Goal: Information Seeking & Learning: Learn about a topic

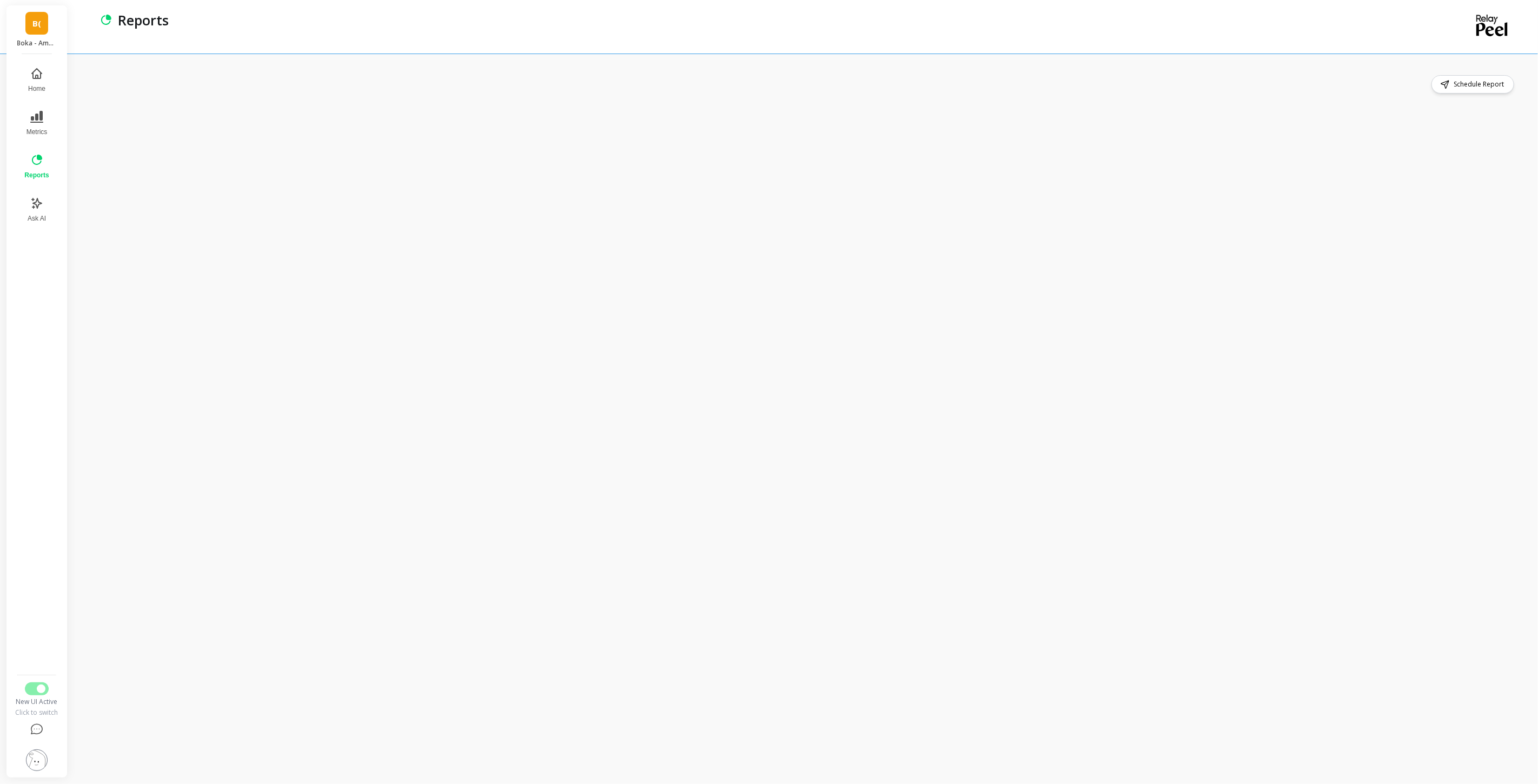
click at [31, 351] on img at bounding box center [37, 760] width 22 height 22
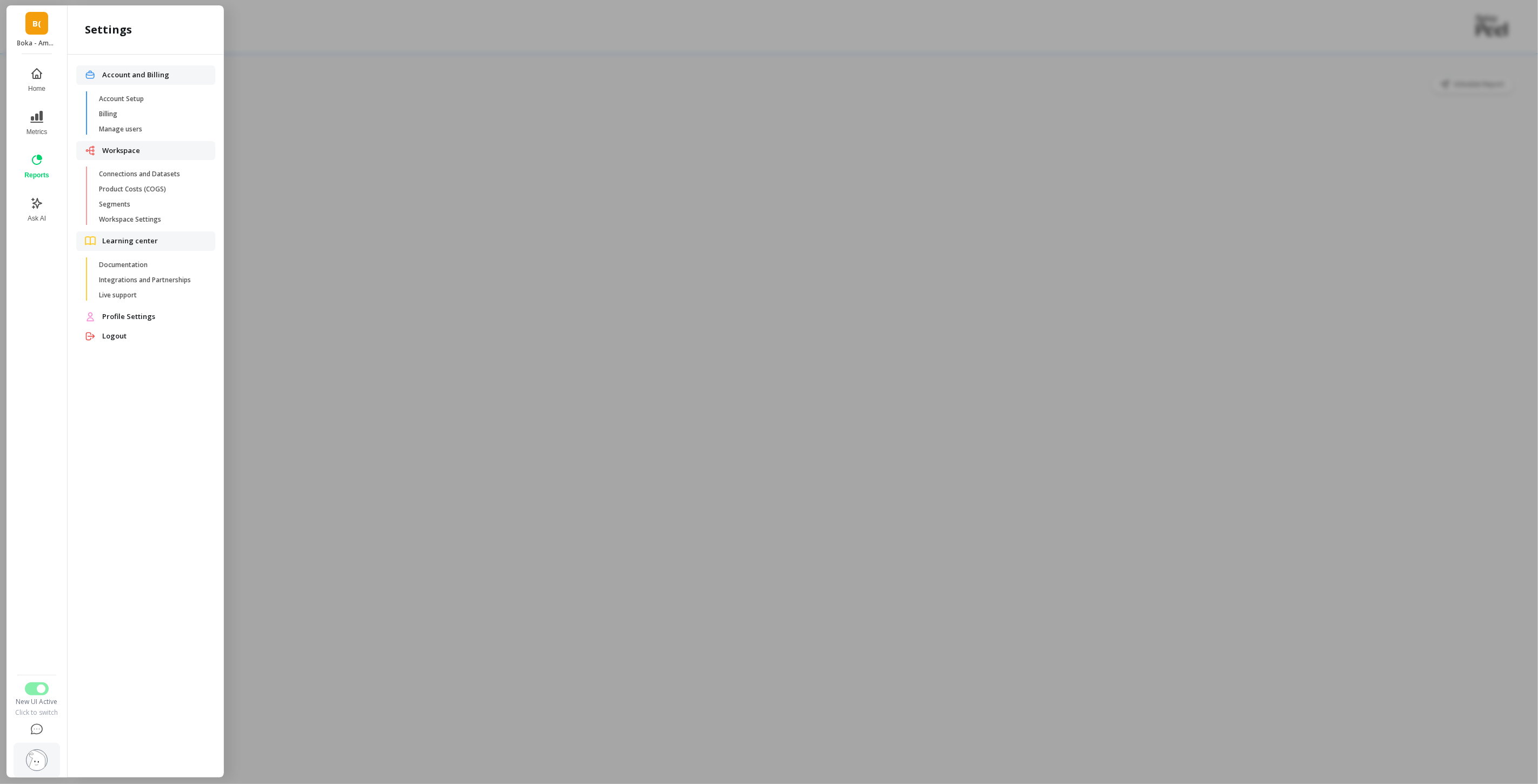
click at [43, 351] on nav "Home Metrics Reports Ask AI" at bounding box center [37, 365] width 46 height 610
click at [358, 351] on div at bounding box center [769, 392] width 1538 height 784
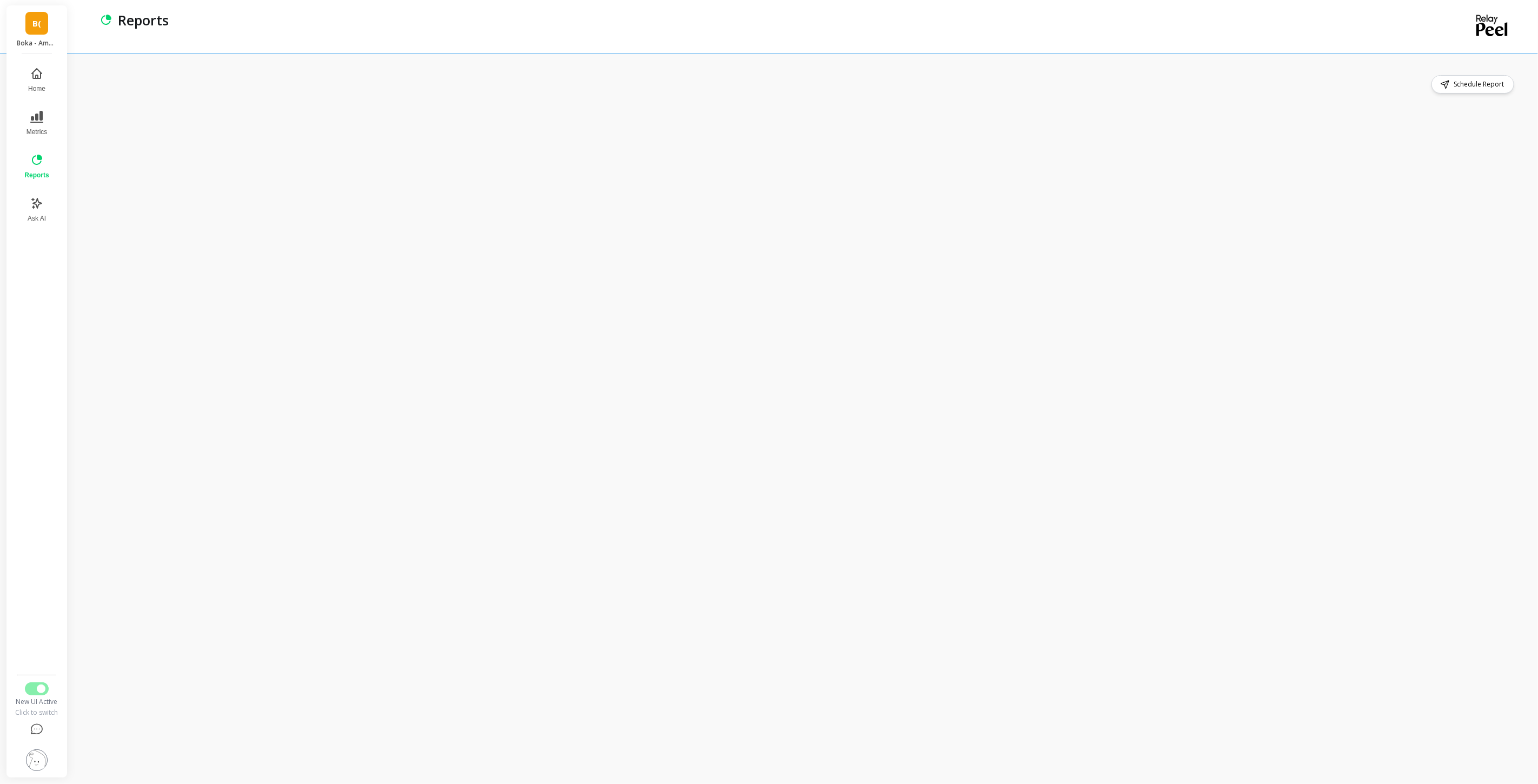
click at [35, 351] on img at bounding box center [37, 760] width 22 height 22
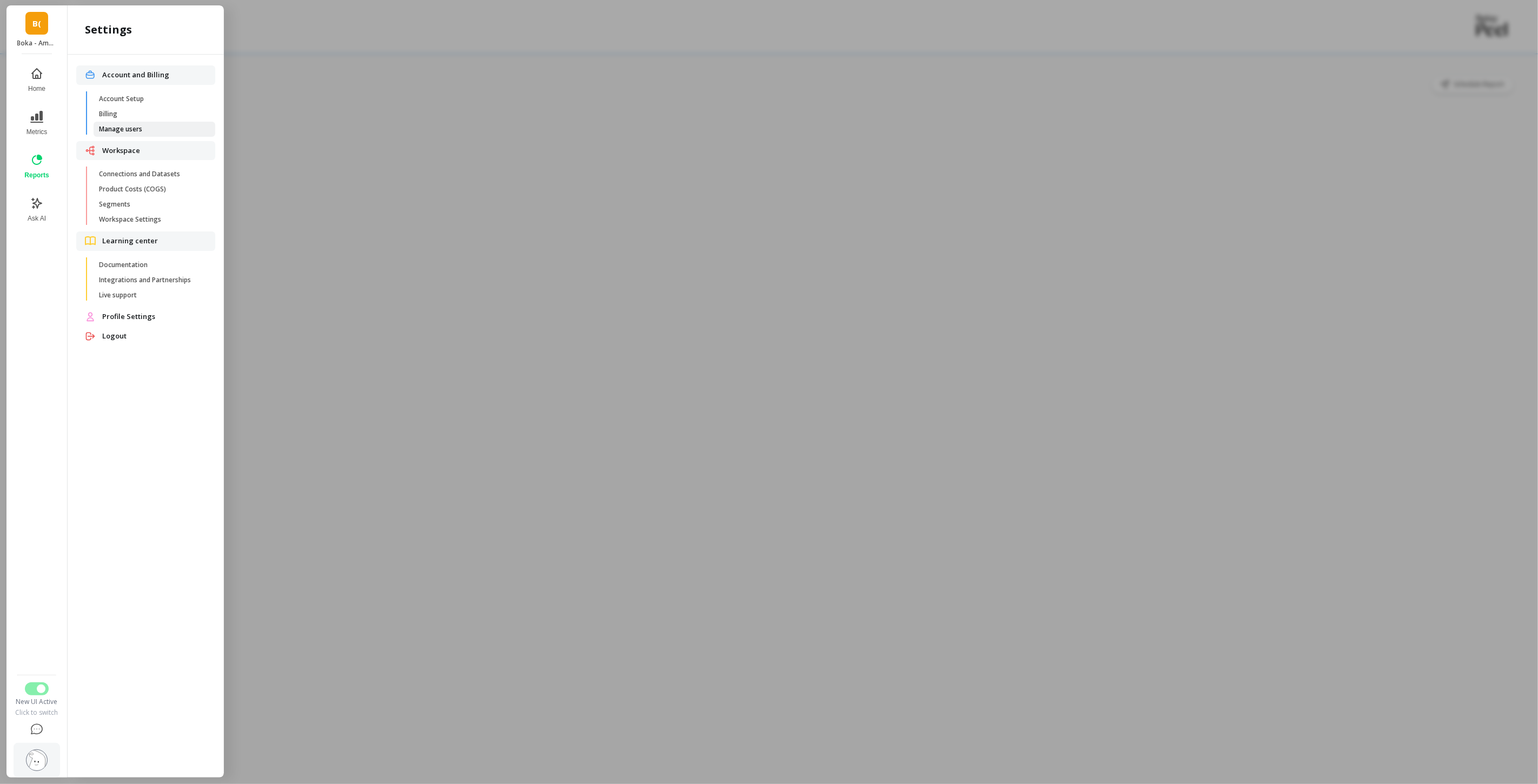
click at [142, 132] on span "Manage users" at bounding box center [150, 129] width 103 height 9
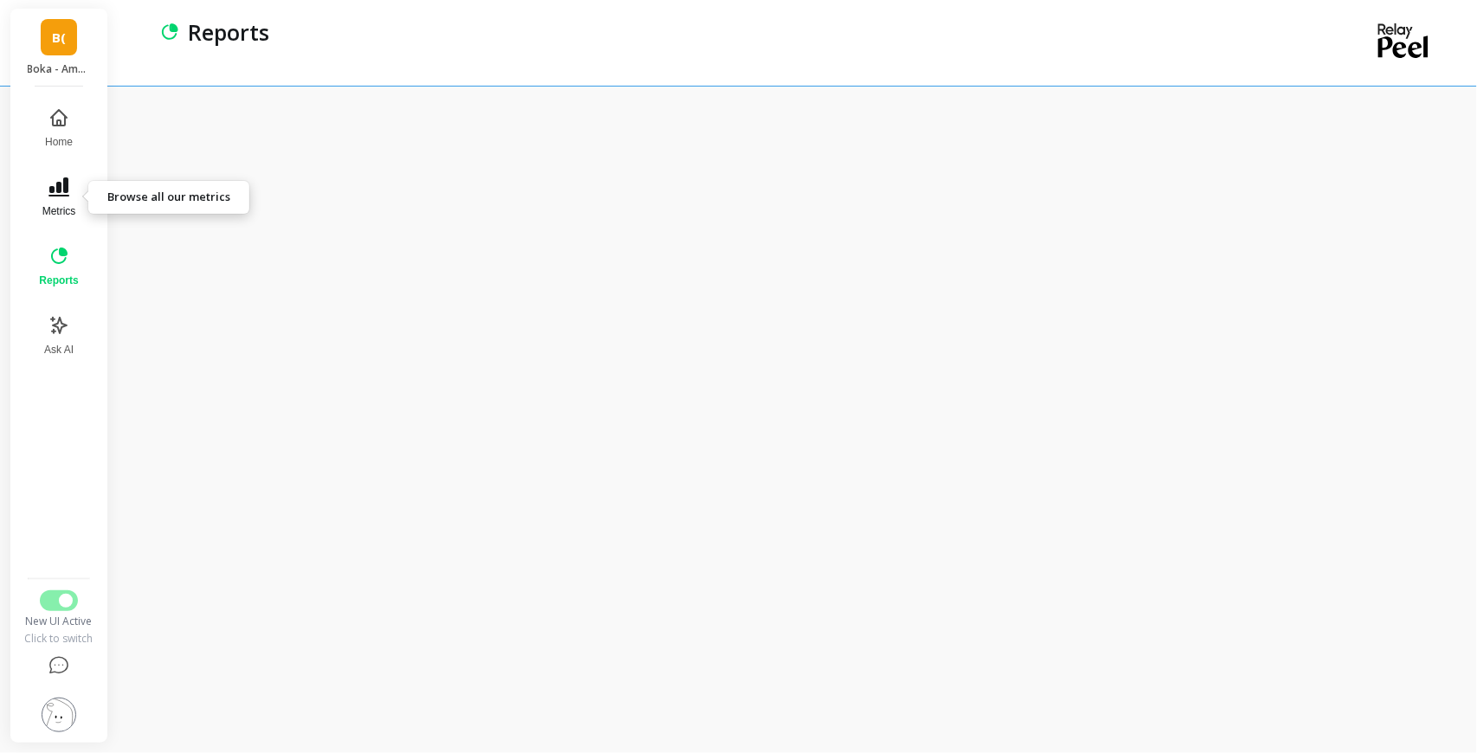
click at [42, 177] on button "Metrics" at bounding box center [59, 197] width 60 height 62
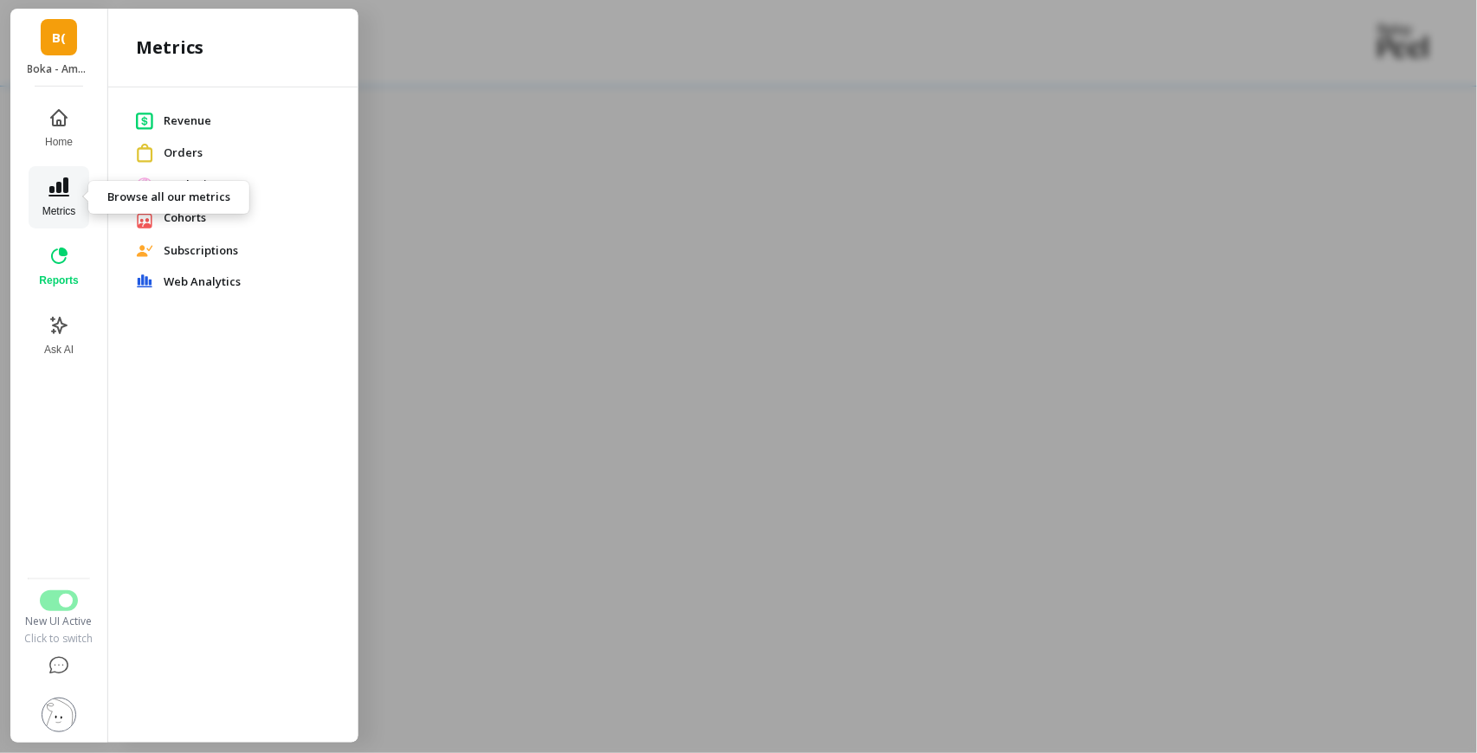
click at [42, 177] on button "Metrics" at bounding box center [59, 197] width 60 height 62
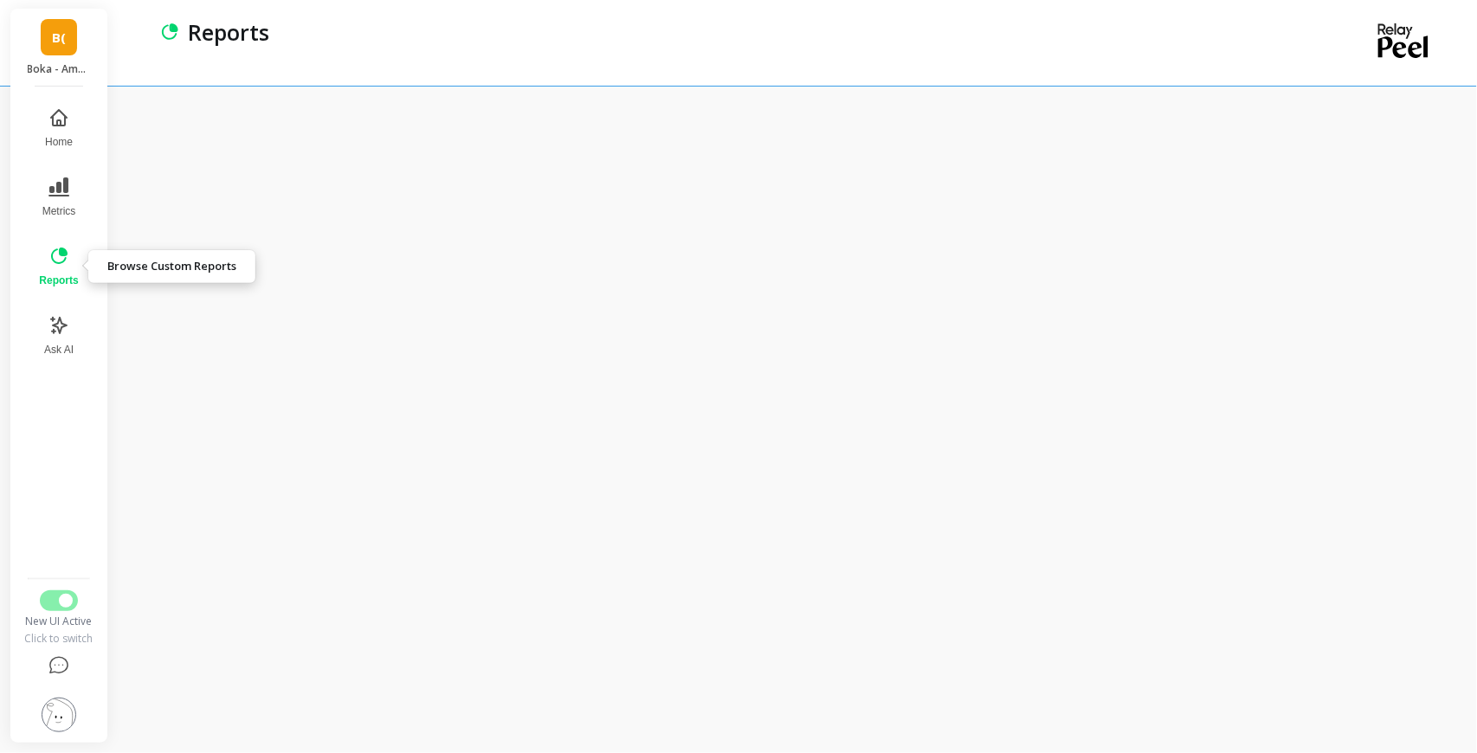
click at [58, 259] on icon at bounding box center [58, 256] width 21 height 21
click at [51, 36] on link "B(" at bounding box center [59, 37] width 36 height 36
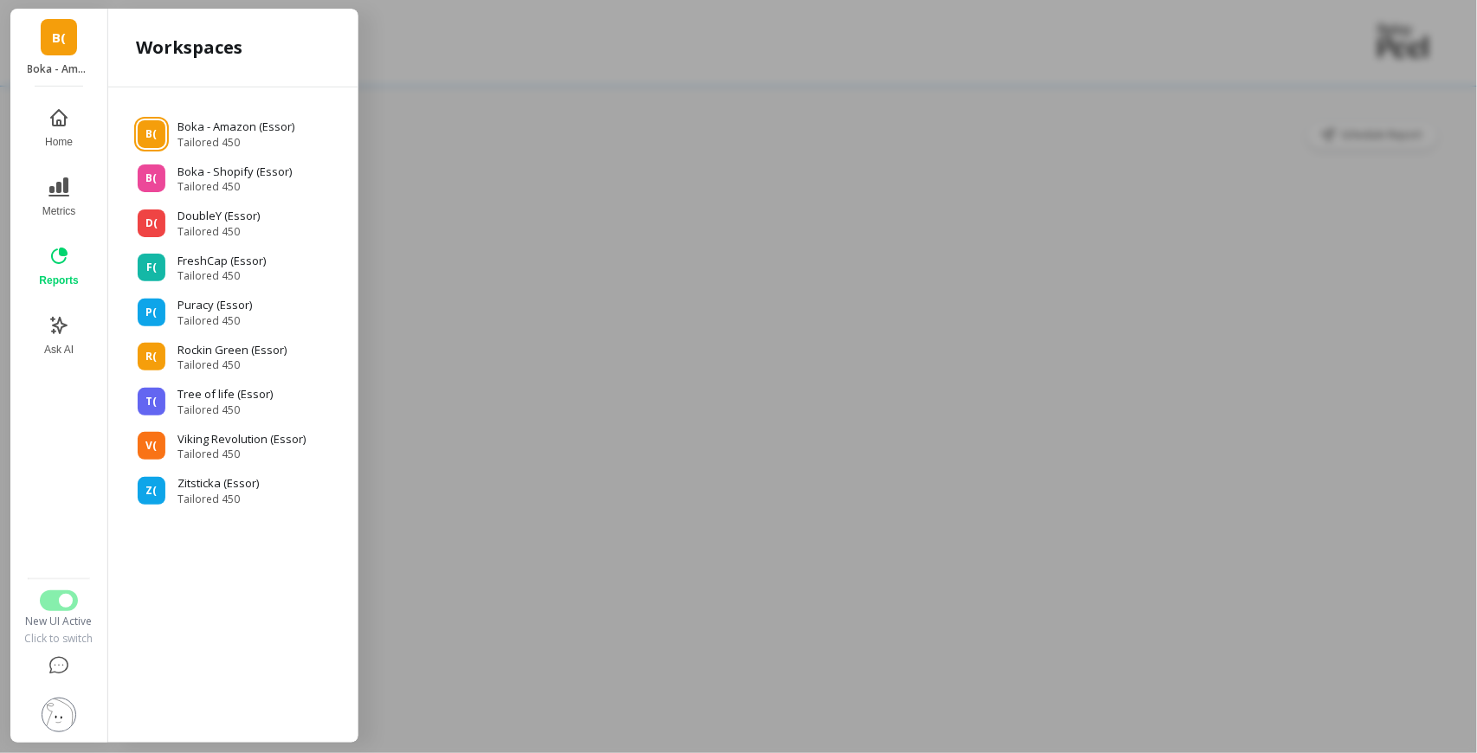
click at [51, 36] on link "B(" at bounding box center [59, 37] width 36 height 36
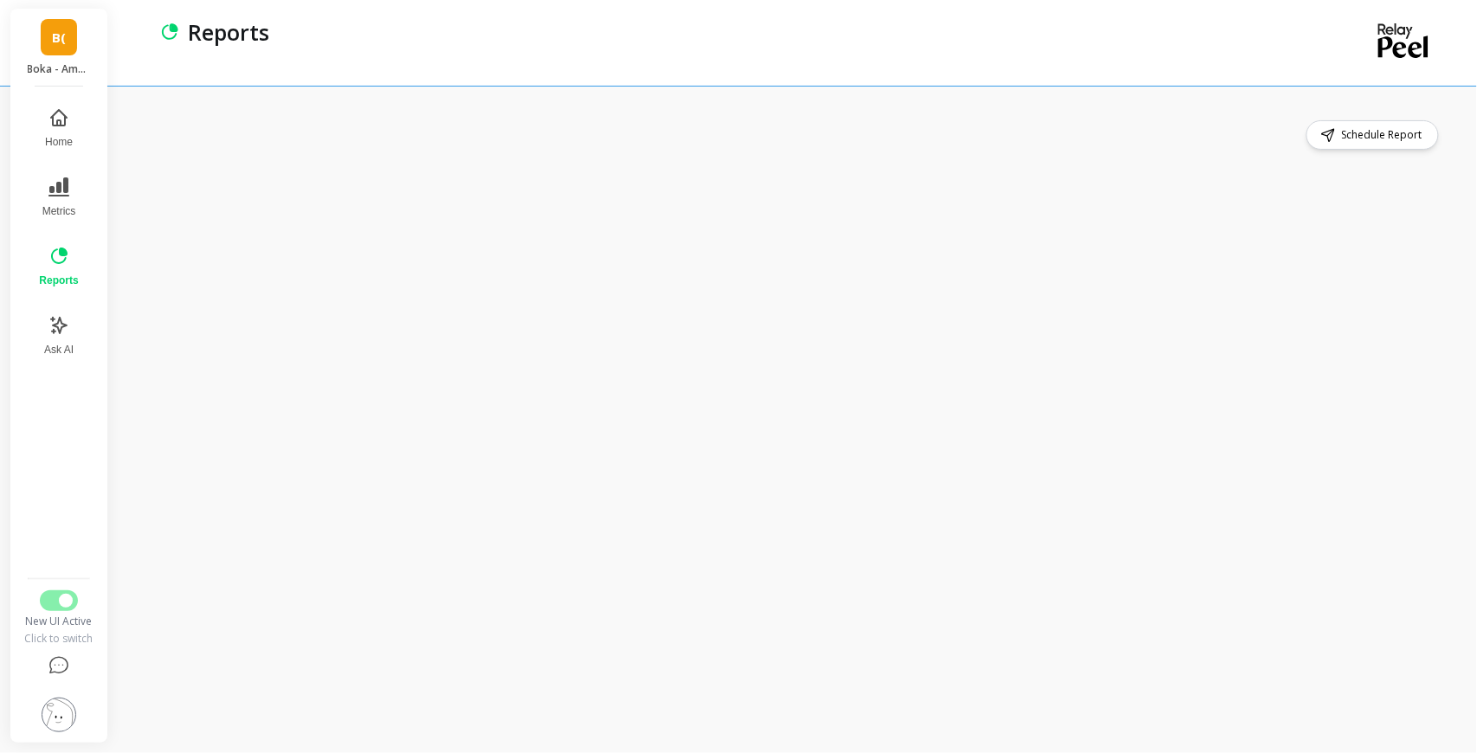
click at [60, 562] on img at bounding box center [59, 715] width 35 height 35
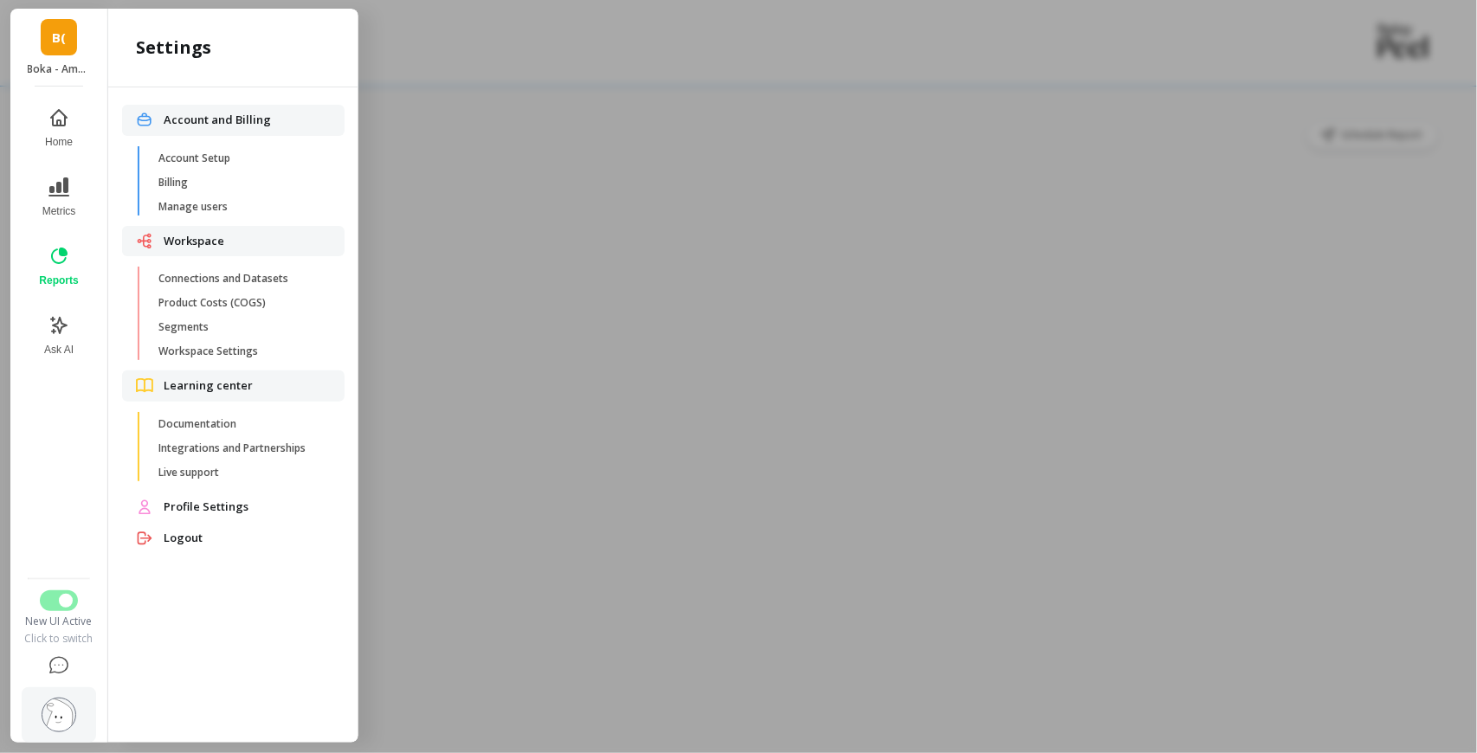
click at [183, 507] on span "Profile Settings" at bounding box center [247, 507] width 167 height 17
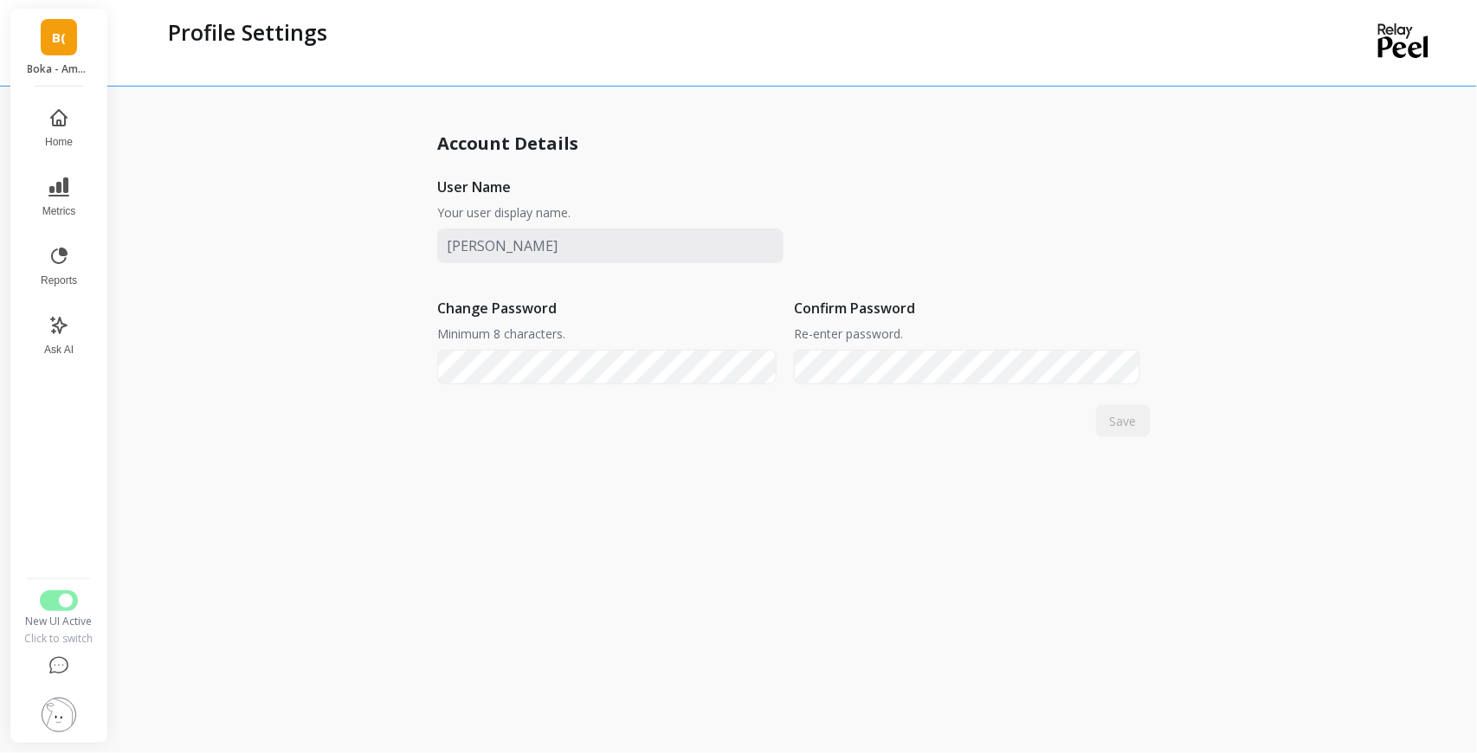
click at [60, 562] on img at bounding box center [59, 715] width 35 height 35
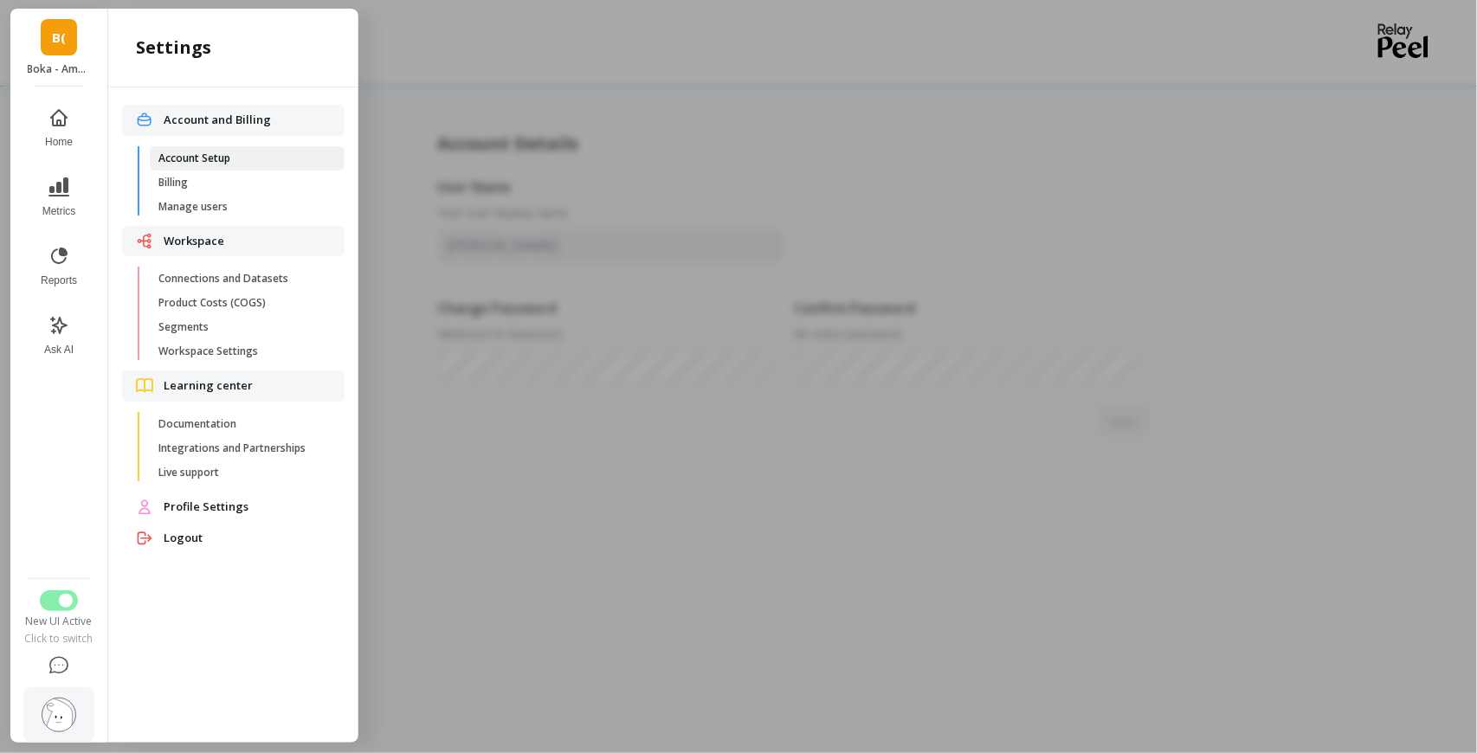
click at [224, 154] on span "Account Setup" at bounding box center [240, 158] width 165 height 14
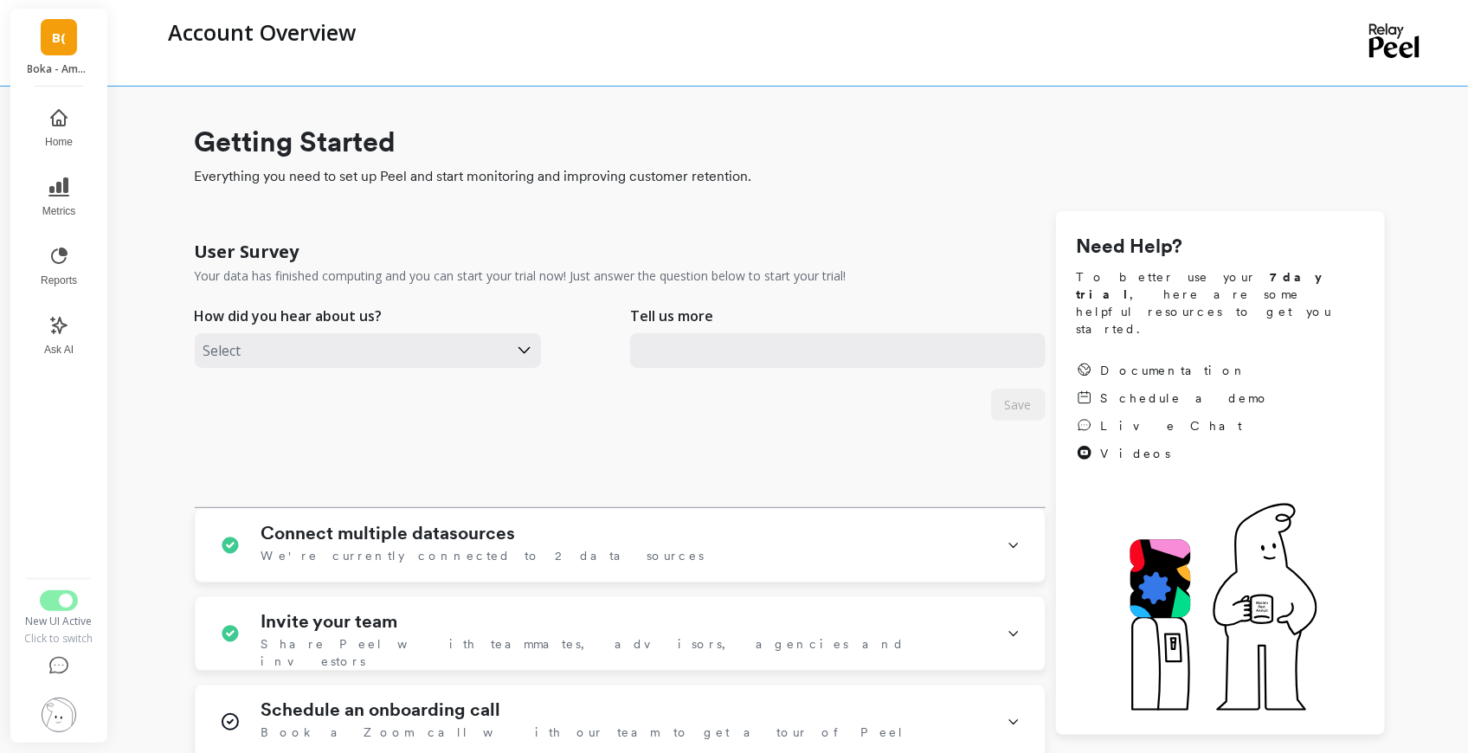
click at [58, 562] on img at bounding box center [59, 715] width 35 height 35
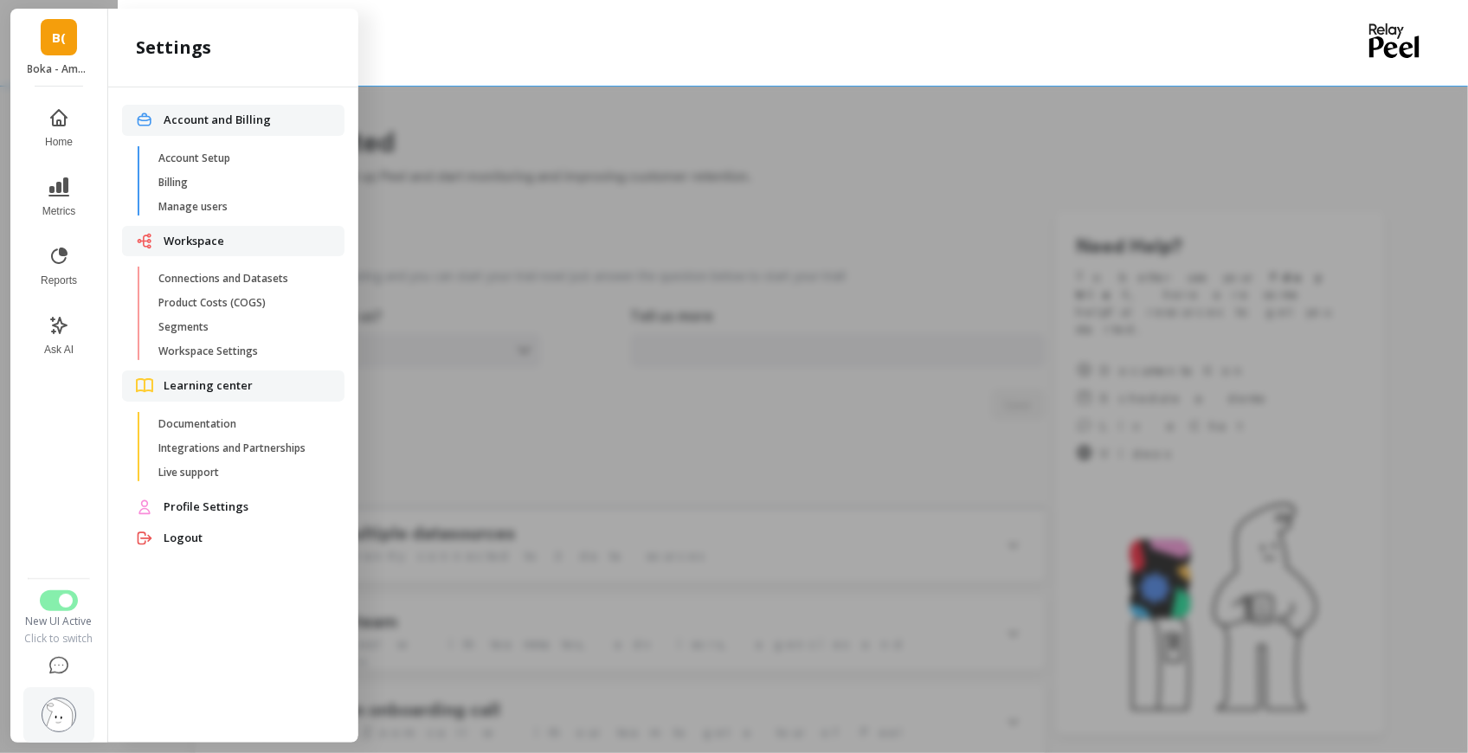
click at [238, 507] on span "Profile Settings" at bounding box center [247, 507] width 167 height 17
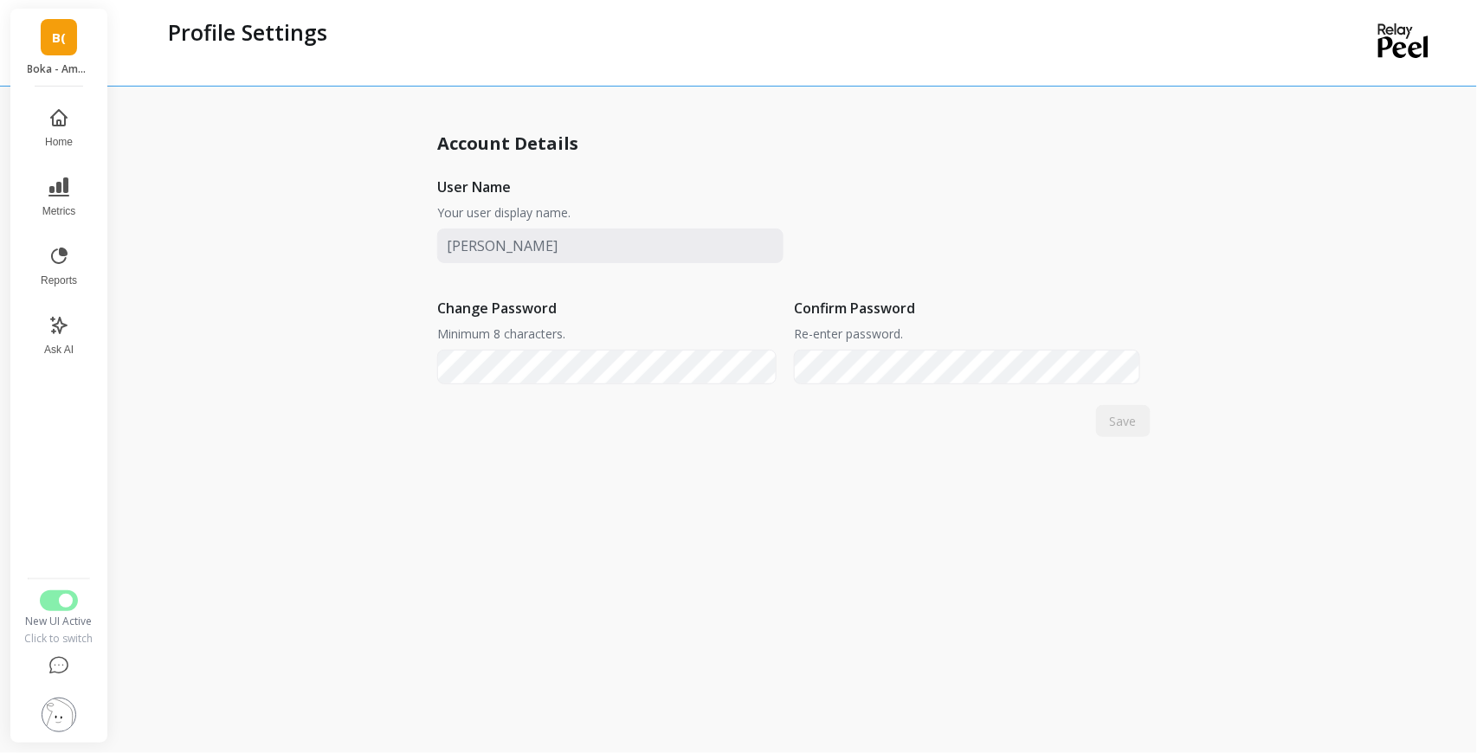
click at [50, 562] on img at bounding box center [59, 715] width 35 height 35
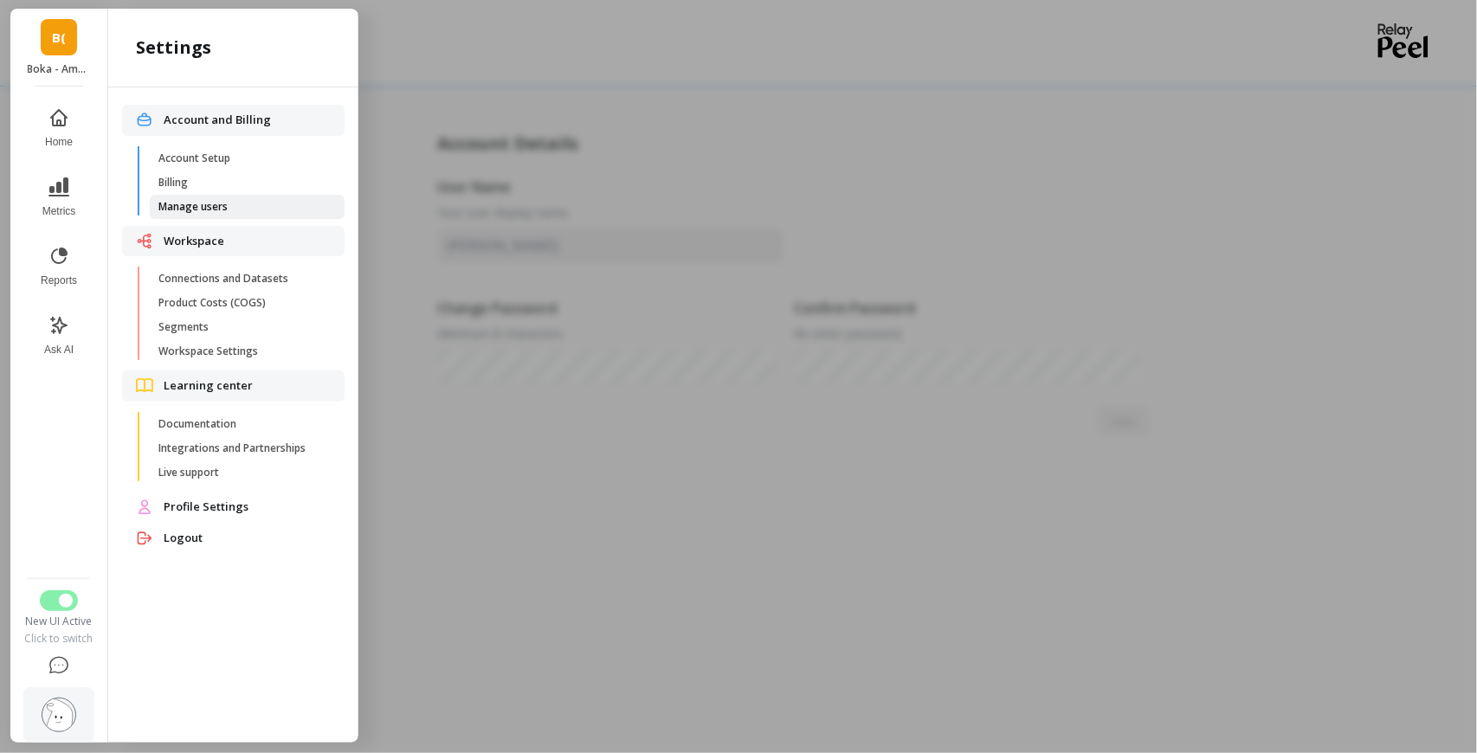
click at [238, 209] on span "Manage users" at bounding box center [240, 207] width 165 height 14
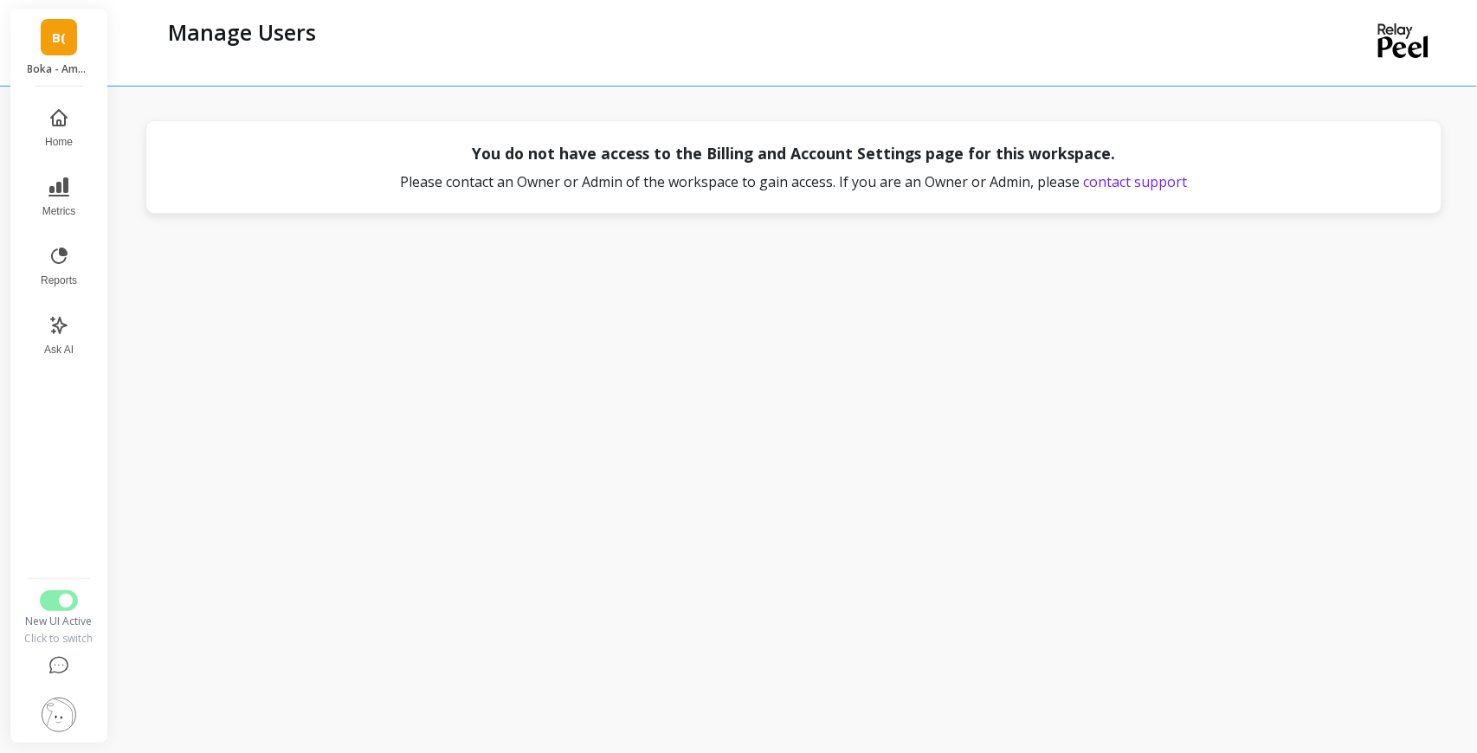
click at [55, 562] on img at bounding box center [59, 715] width 35 height 35
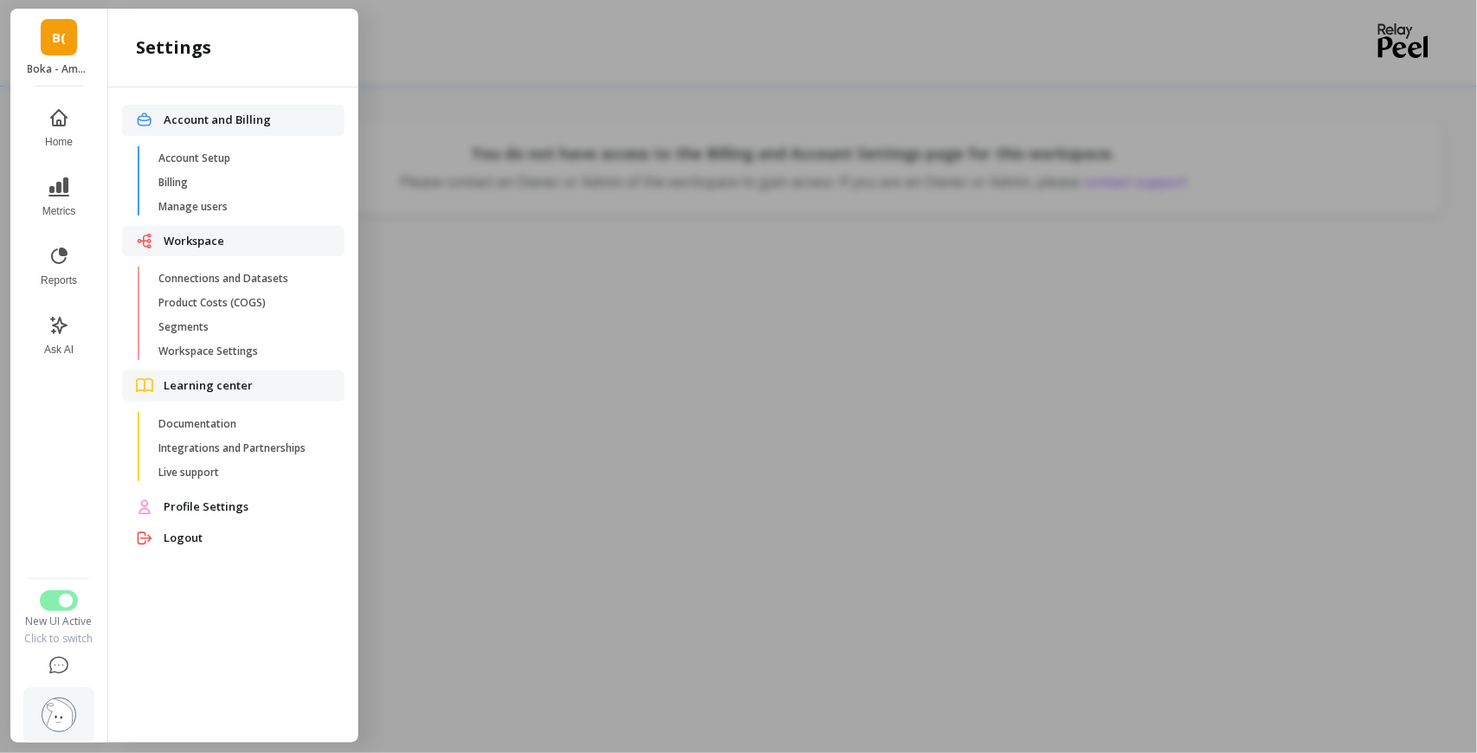
click at [52, 562] on img at bounding box center [59, 715] width 35 height 35
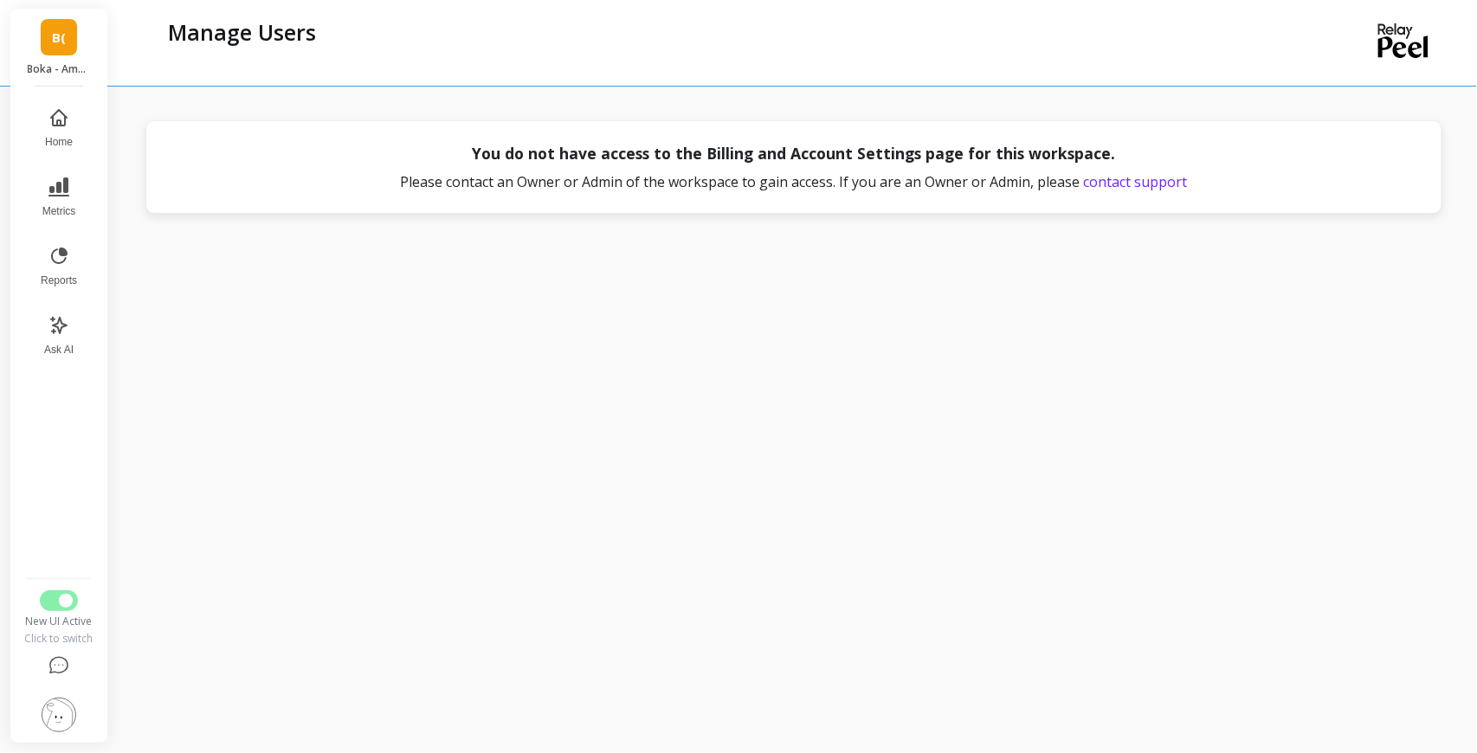
click at [56, 562] on img at bounding box center [59, 715] width 35 height 35
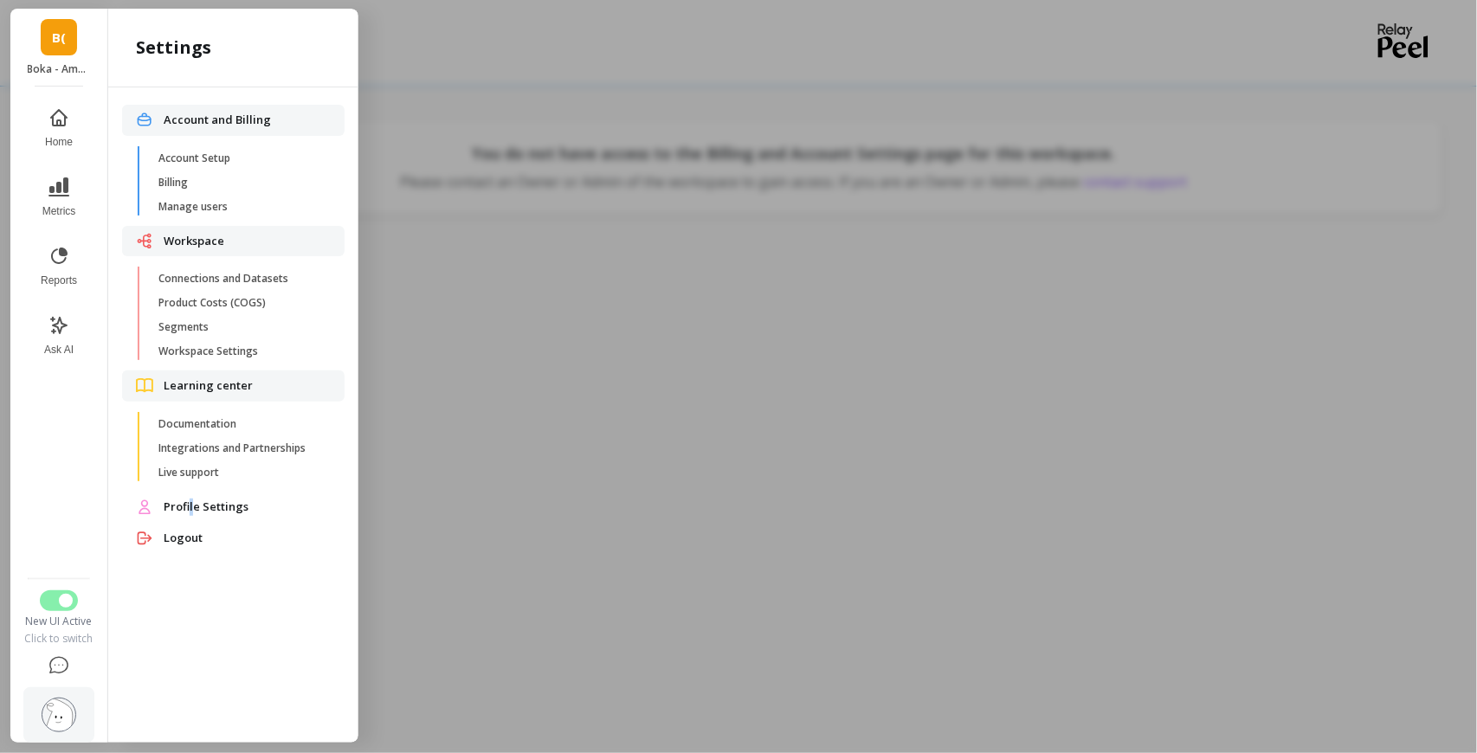
click at [190, 513] on span "Profile Settings" at bounding box center [247, 507] width 167 height 17
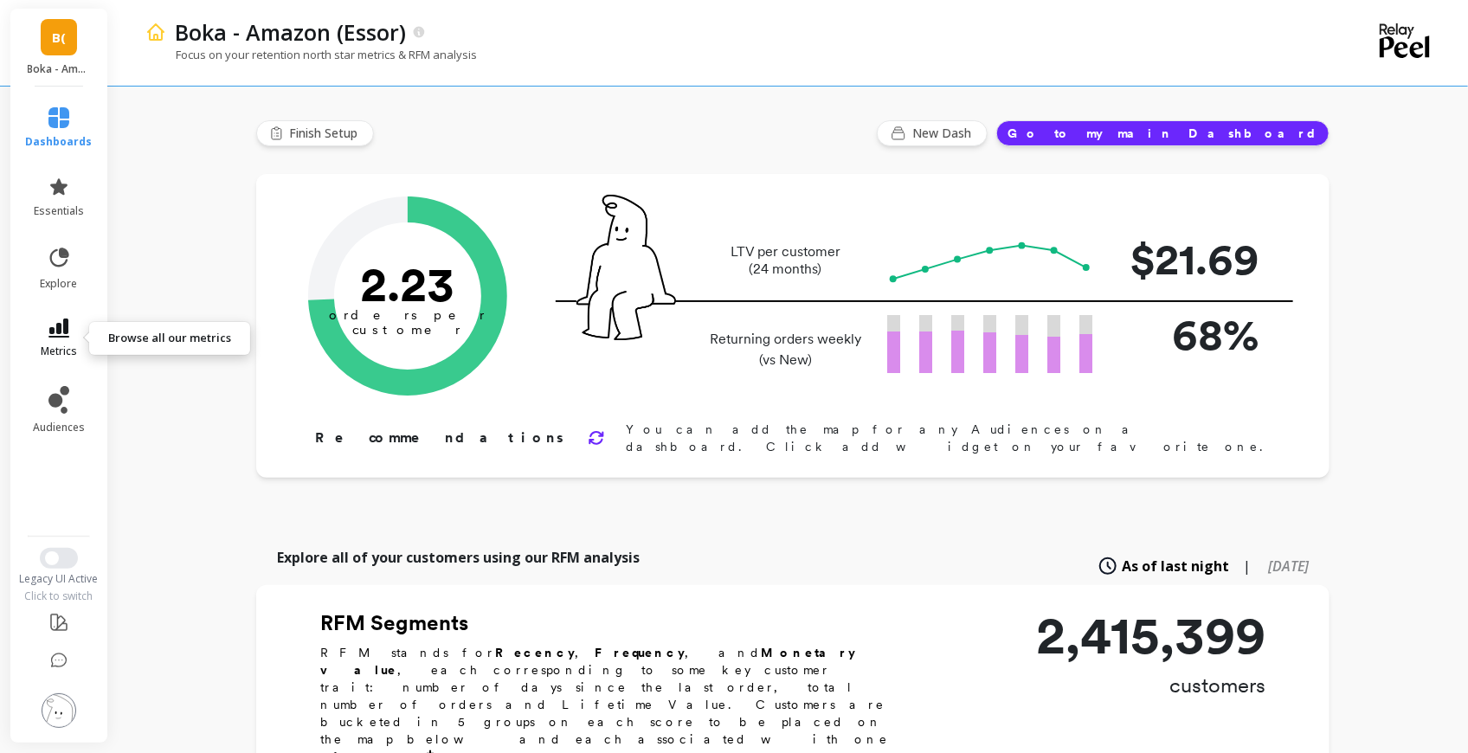
click at [70, 330] on link "metrics" at bounding box center [59, 339] width 67 height 40
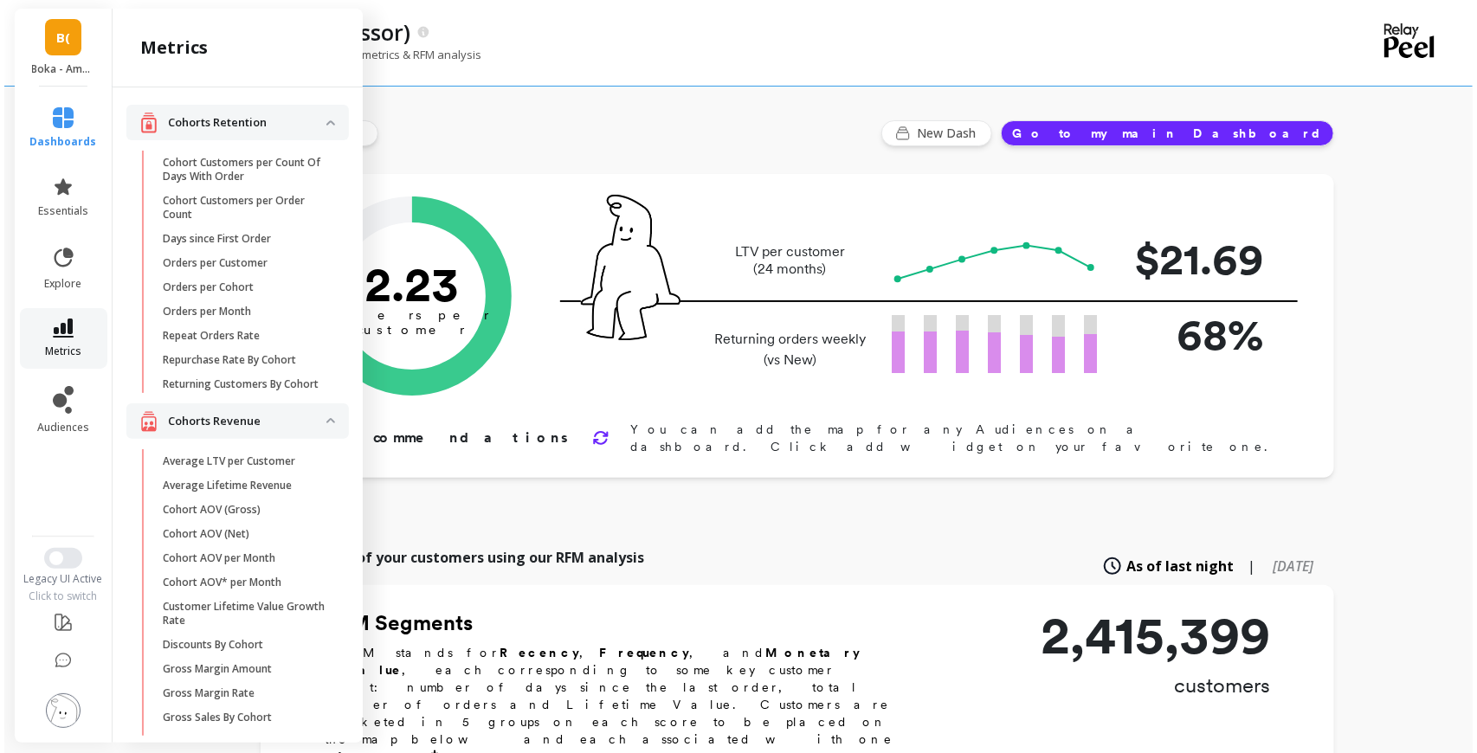
scroll to position [206, 0]
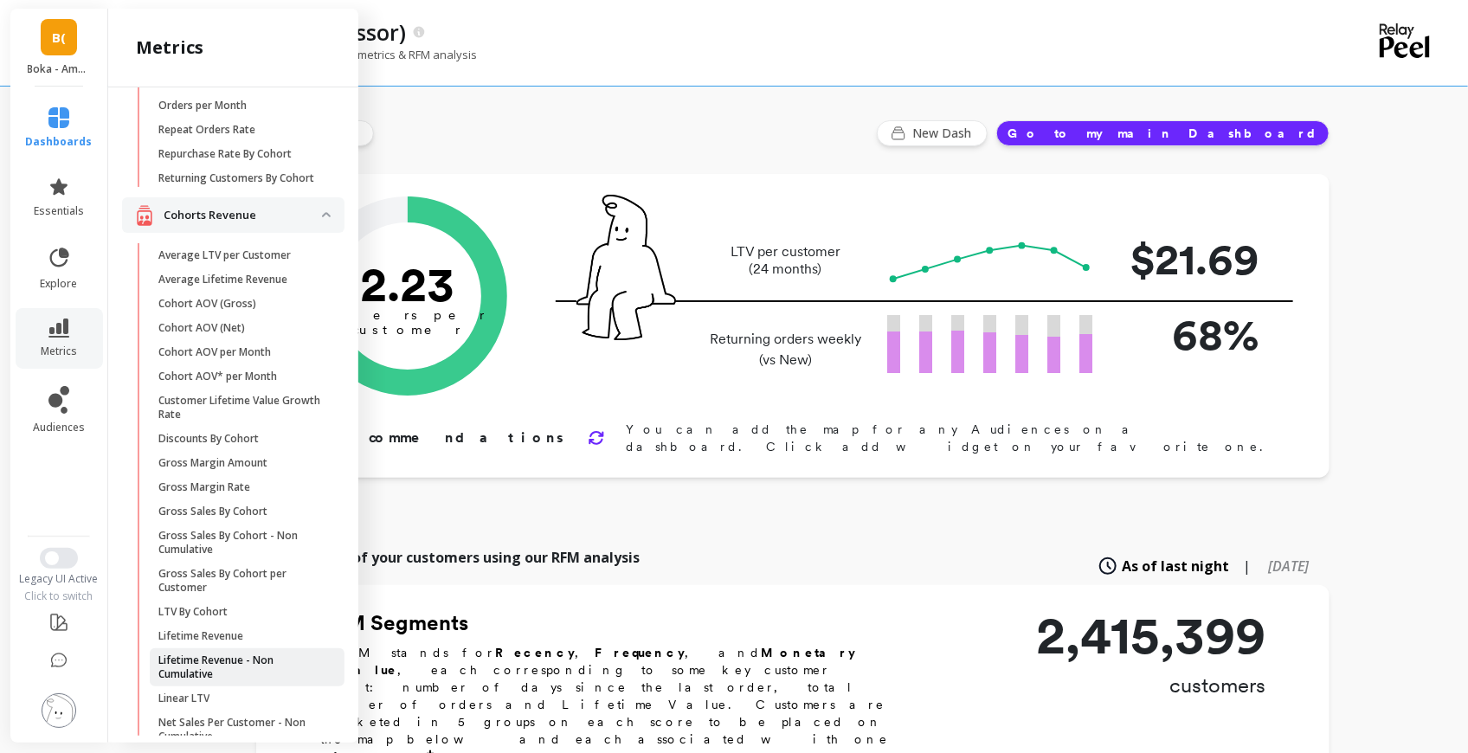
click at [219, 673] on p "Lifetime Revenue - Non Cumulative" at bounding box center [240, 668] width 165 height 28
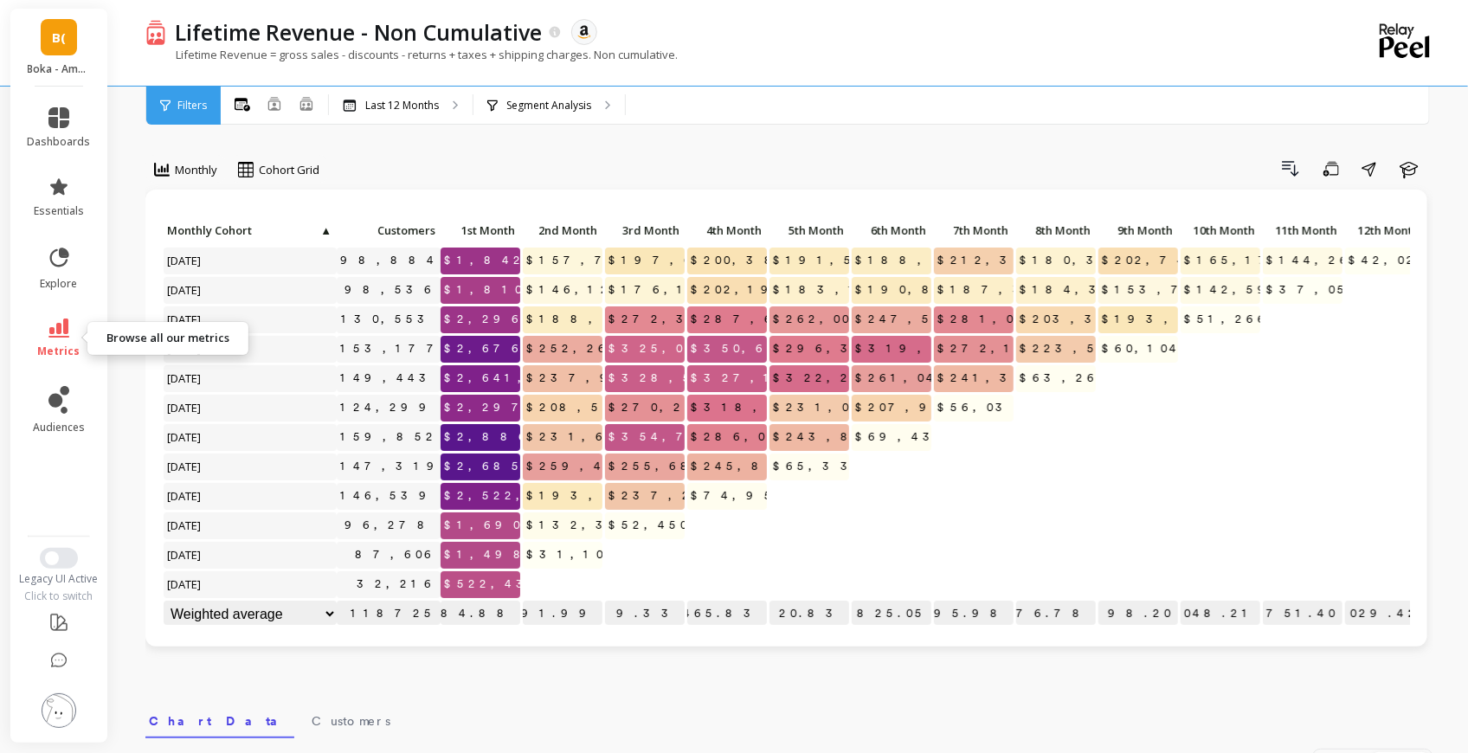
click at [65, 325] on icon at bounding box center [58, 328] width 21 height 19
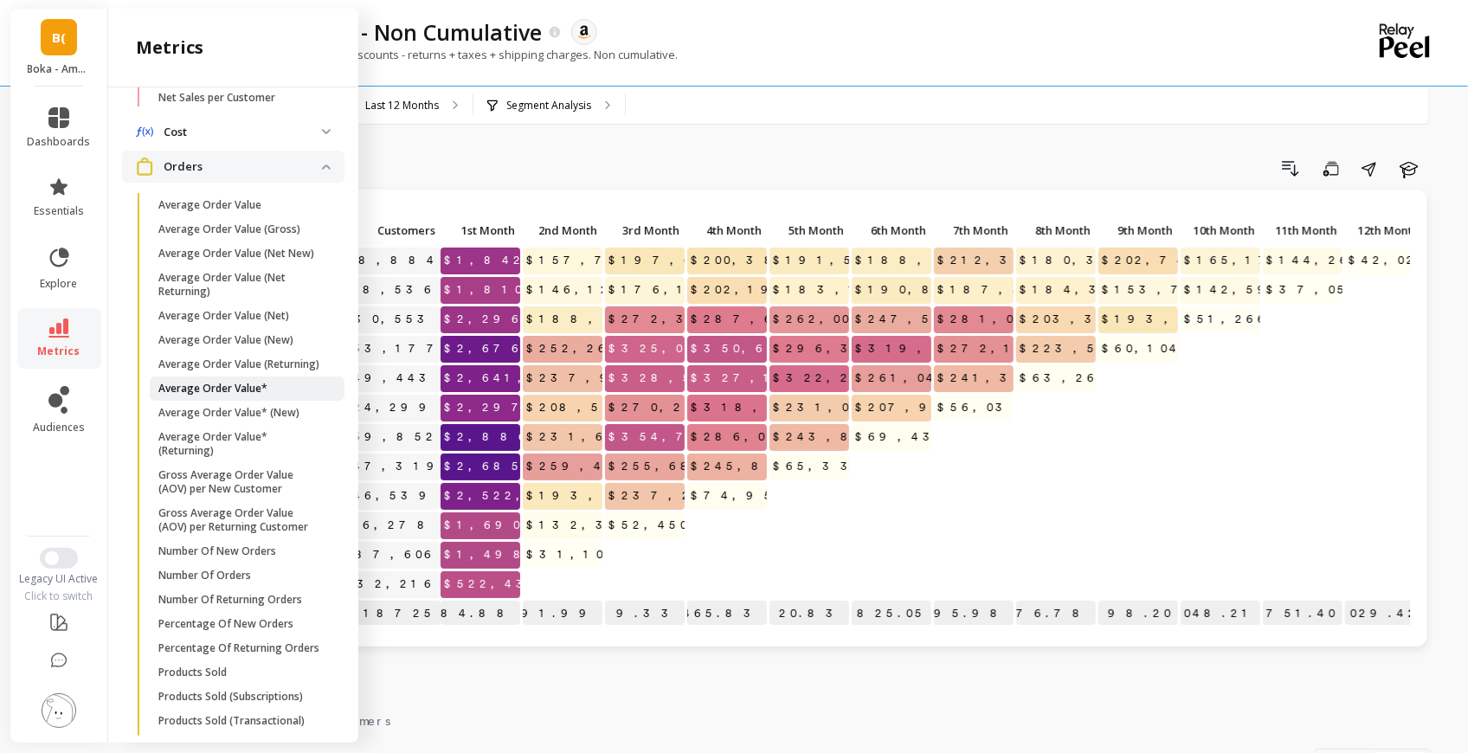
scroll to position [893, 0]
drag, startPoint x: 246, startPoint y: 583, endPoint x: 224, endPoint y: 576, distance: 22.5
click at [246, 558] on p "Number Of New Orders" at bounding box center [217, 551] width 118 height 14
click at [224, 576] on div "Cohorts Retention Cohort Customers per Count Of Days With Order Cohort Customer…" at bounding box center [233, 411] width 250 height 648
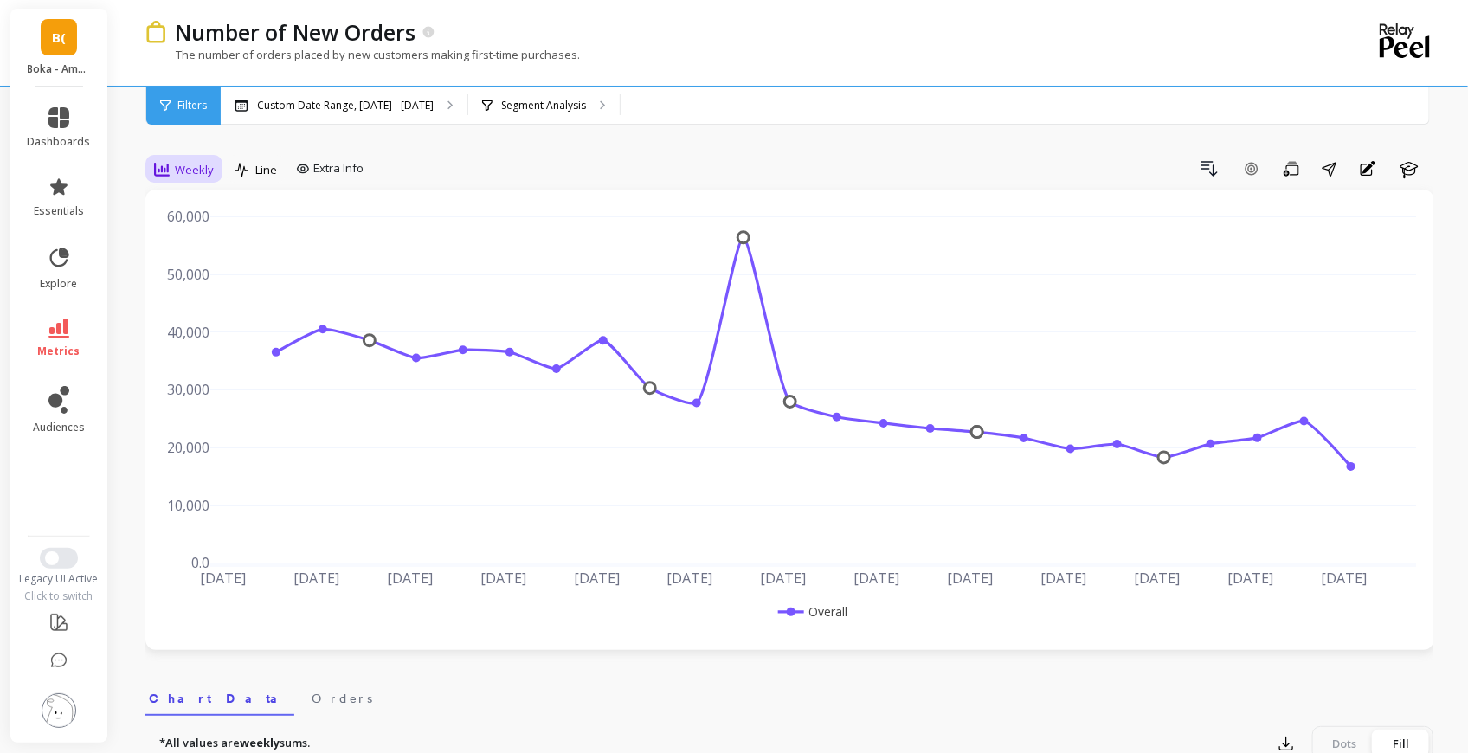
click at [203, 165] on span "Weekly" at bounding box center [194, 170] width 39 height 16
click at [190, 307] on div "Monthly" at bounding box center [209, 307] width 99 height 16
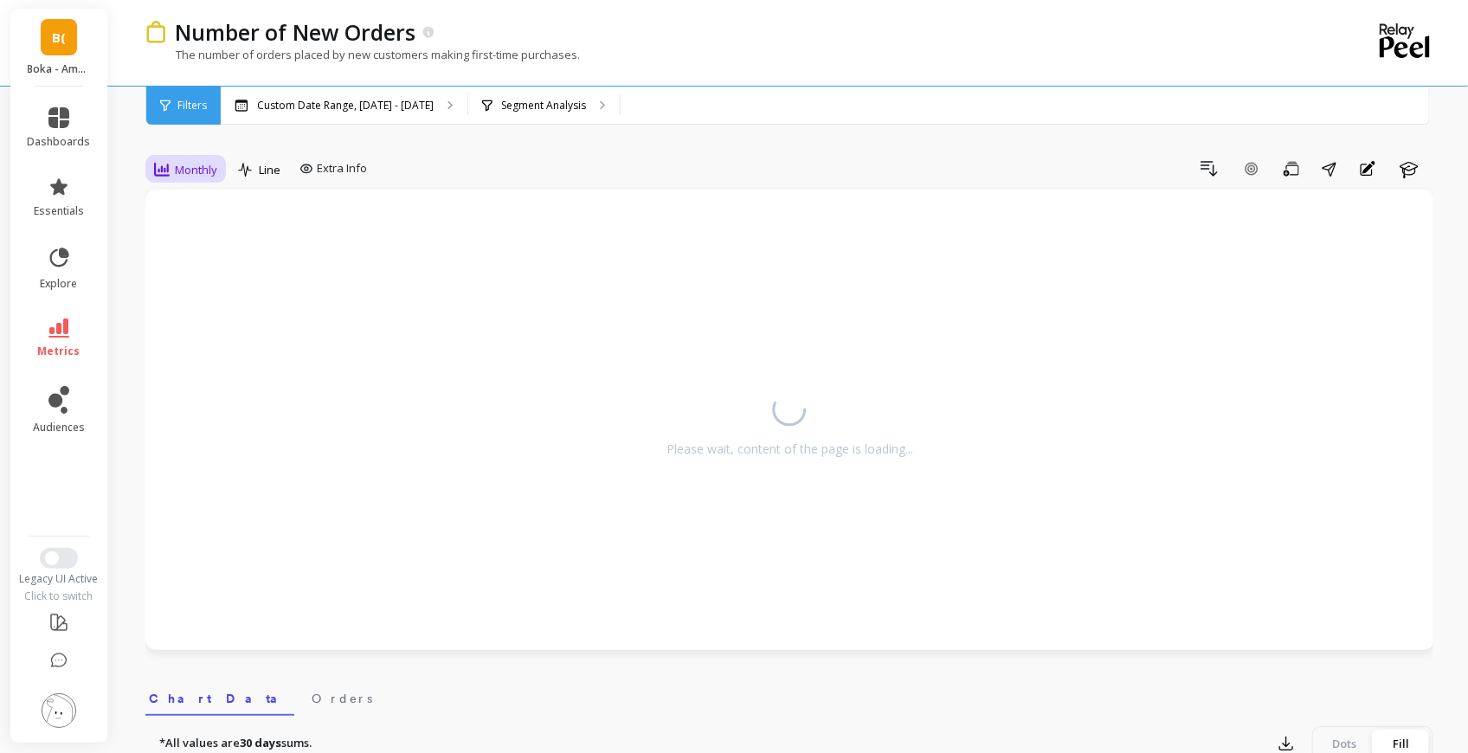
click at [198, 175] on span "Monthly" at bounding box center [196, 170] width 42 height 16
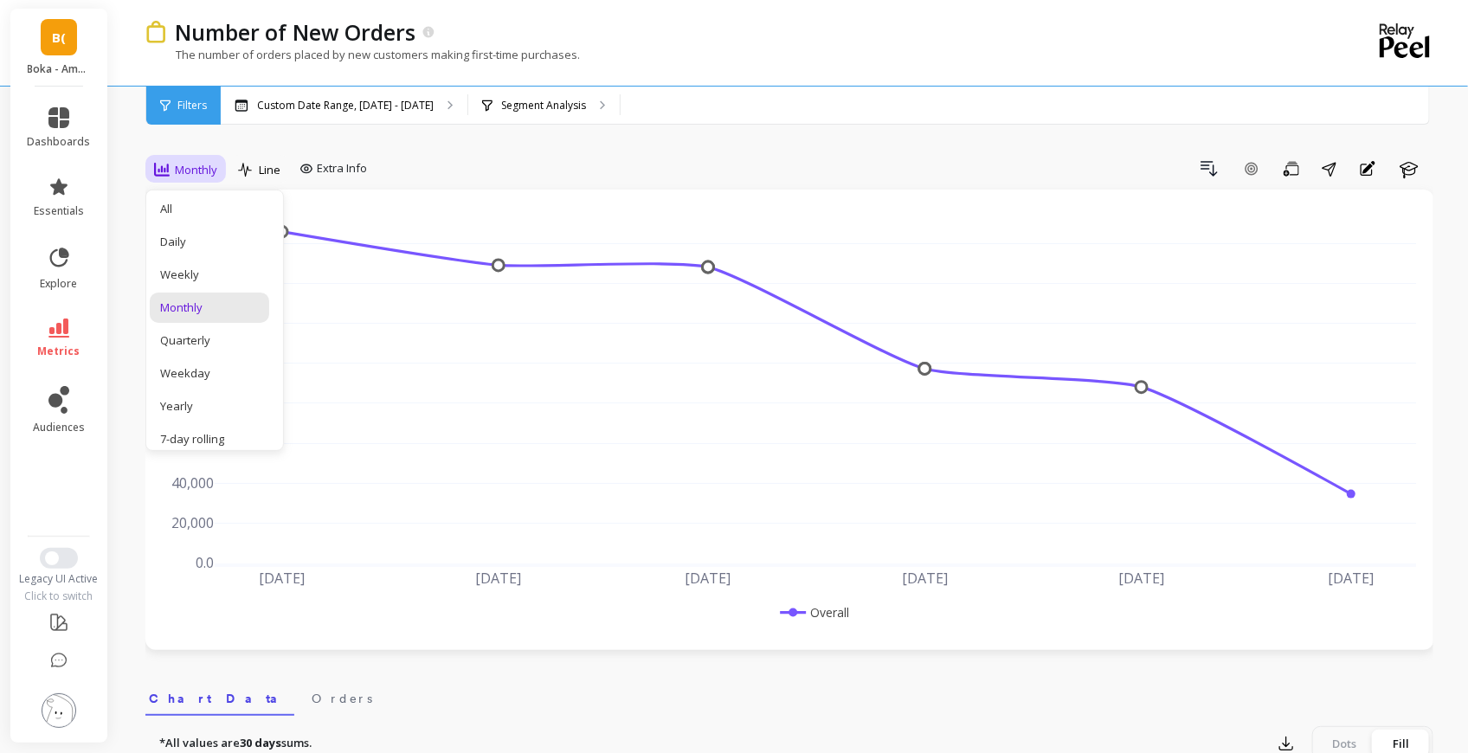
click at [196, 243] on div "Daily" at bounding box center [209, 242] width 99 height 16
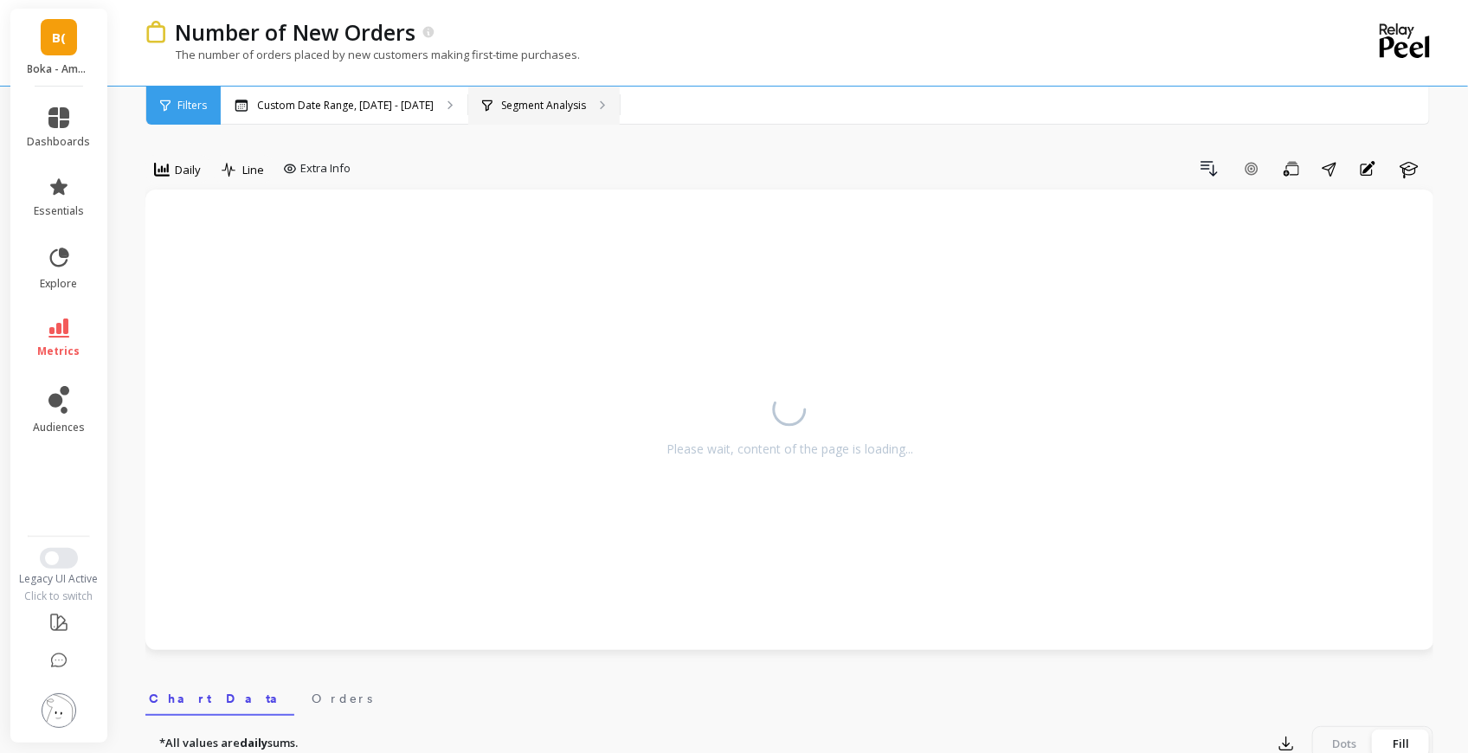
click at [525, 103] on p "Segment Analysis" at bounding box center [543, 106] width 85 height 14
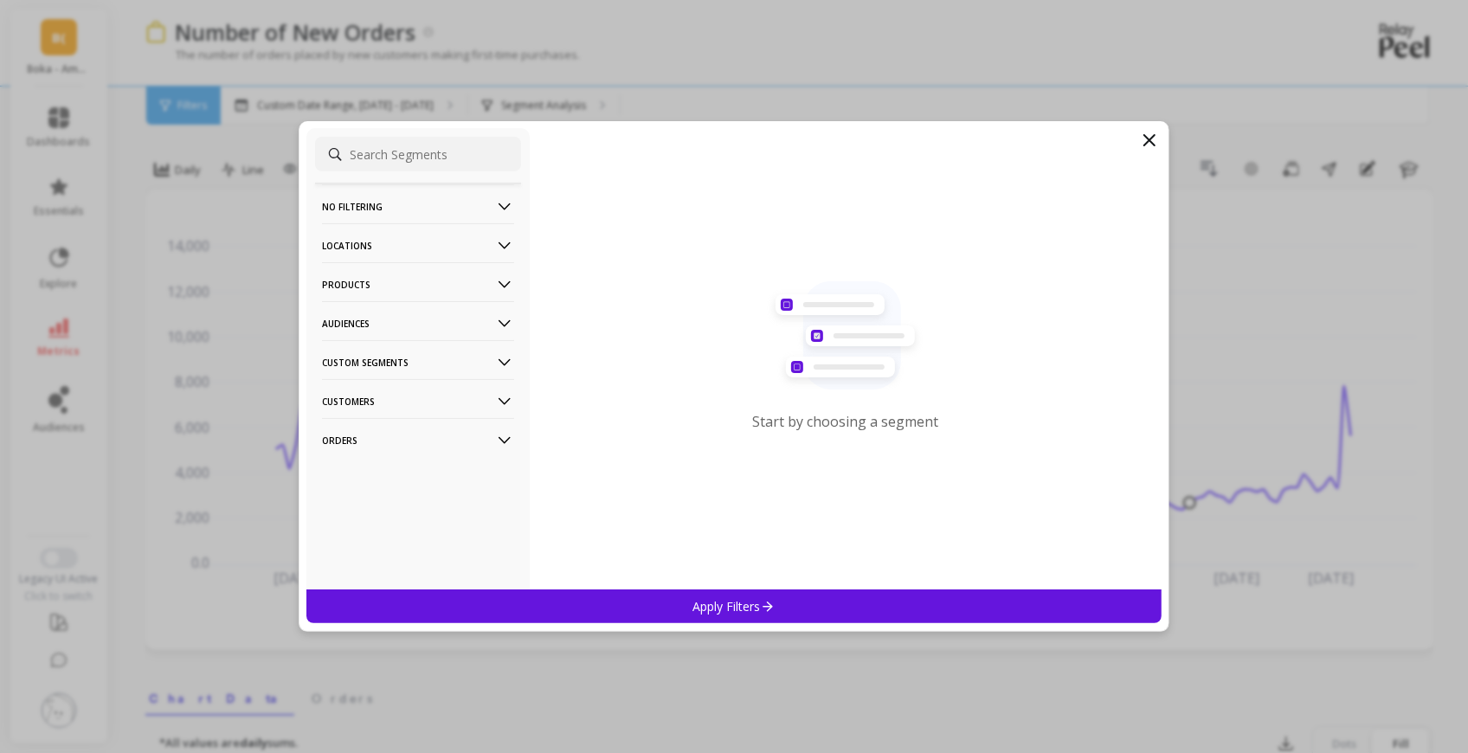
click at [391, 282] on p "Products" at bounding box center [418, 284] width 192 height 44
click at [370, 317] on div "ASIN" at bounding box center [418, 318] width 206 height 28
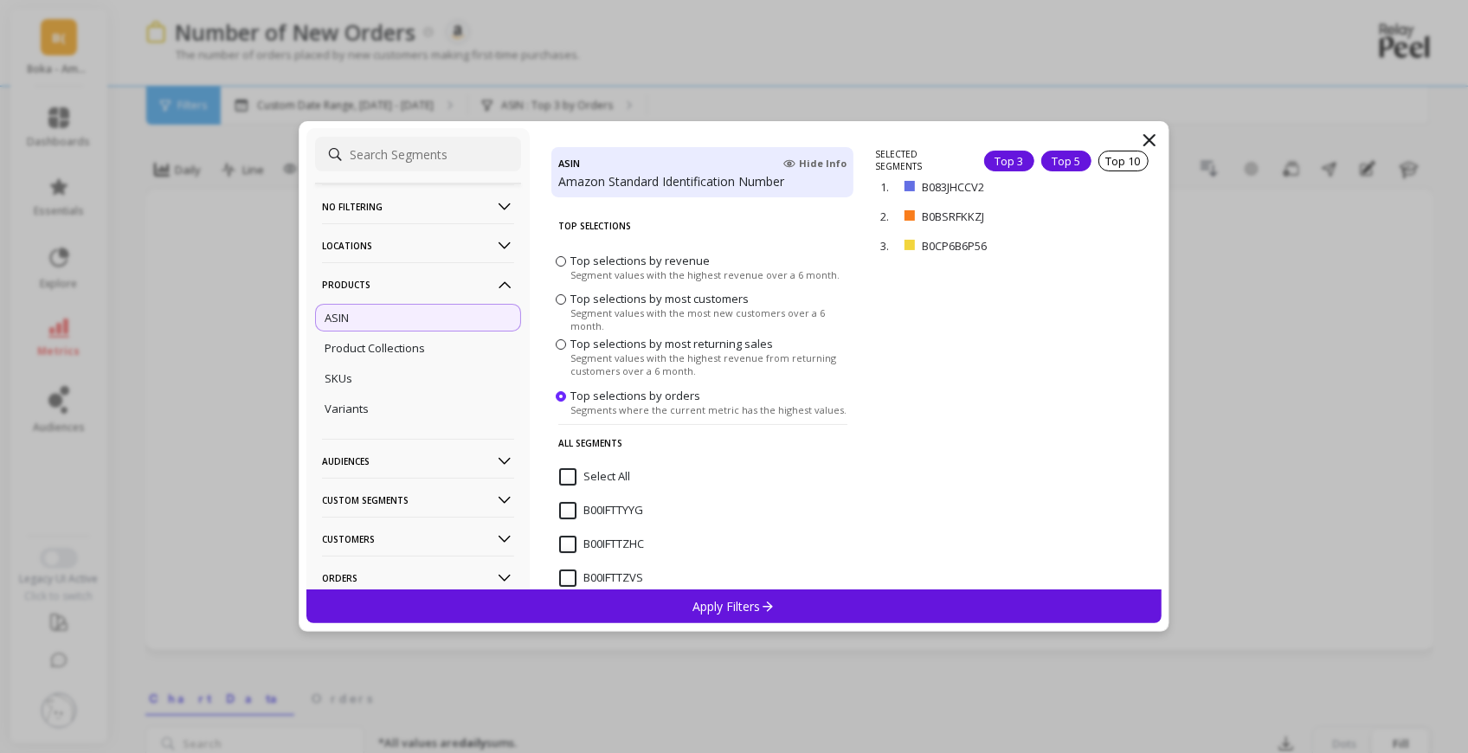
click at [1062, 162] on div "Top 5" at bounding box center [1066, 161] width 50 height 21
click at [772, 598] on p "Apply Filters" at bounding box center [734, 606] width 82 height 16
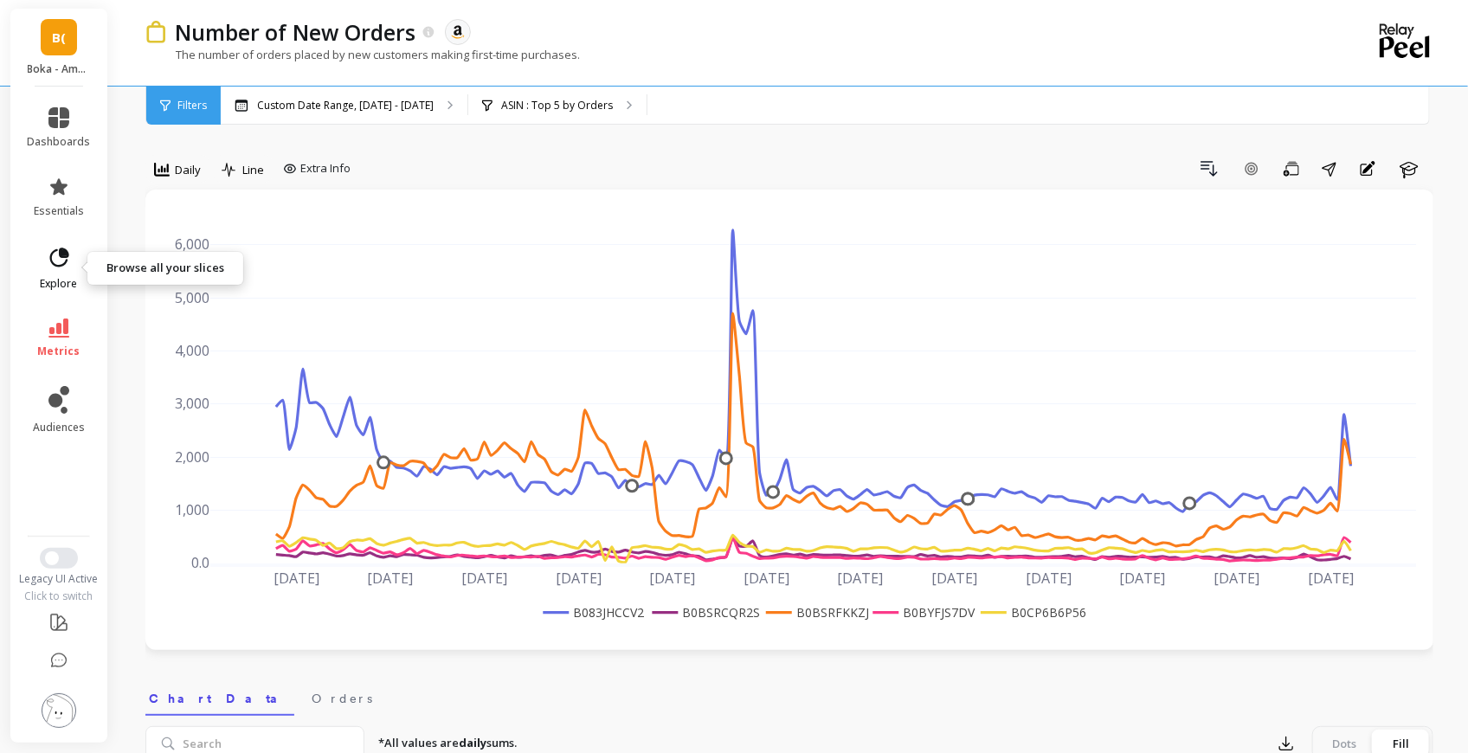
click at [62, 267] on icon at bounding box center [59, 258] width 24 height 24
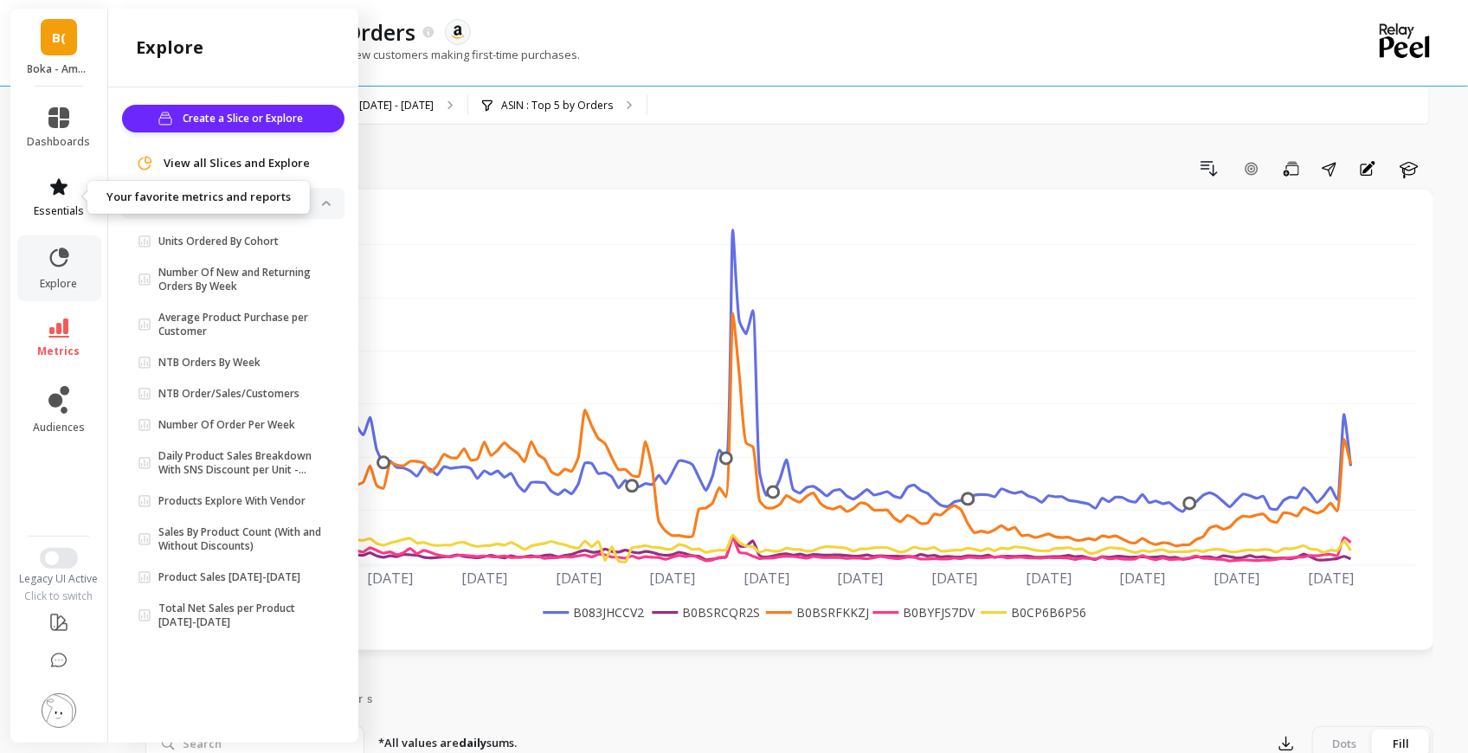
click at [62, 192] on icon at bounding box center [58, 186] width 17 height 16
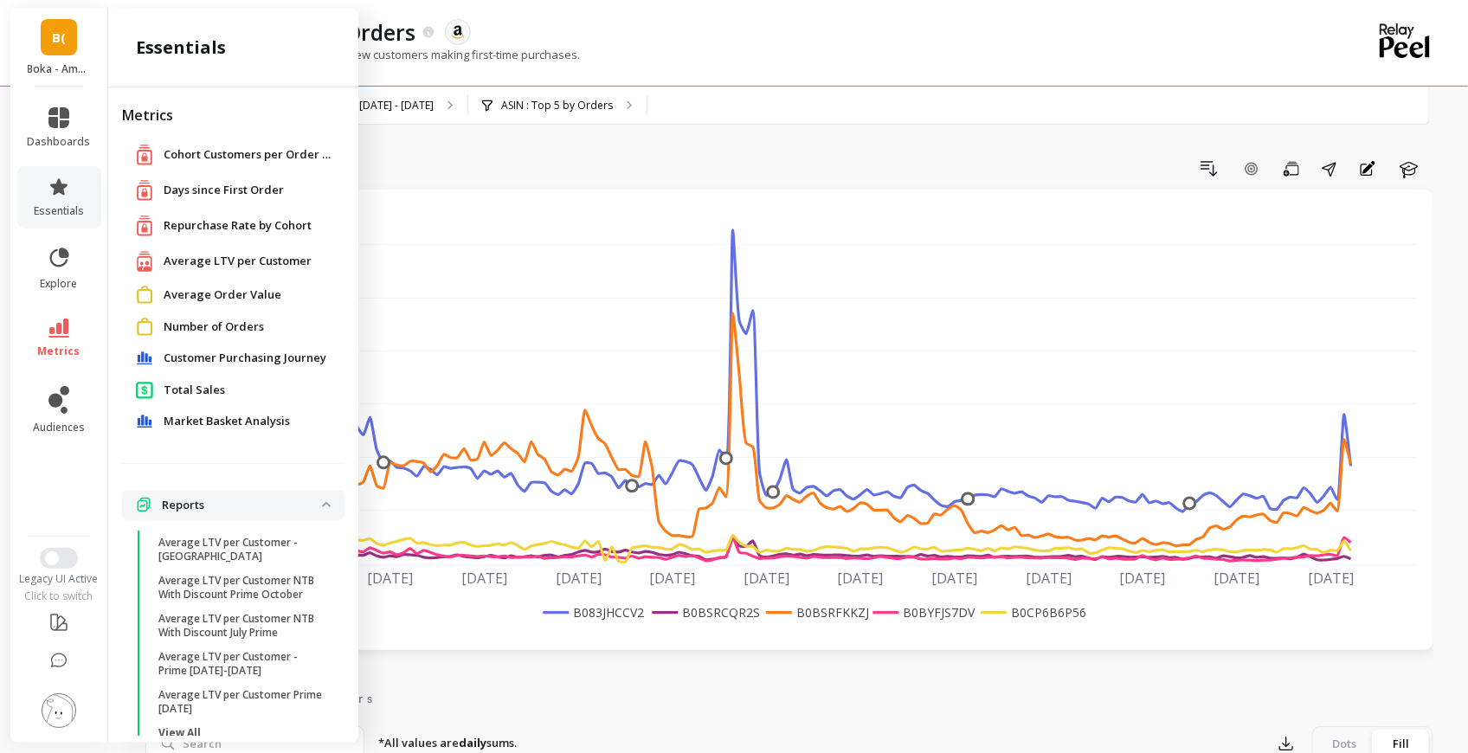
click at [224, 504] on p "Reports" at bounding box center [242, 505] width 160 height 17
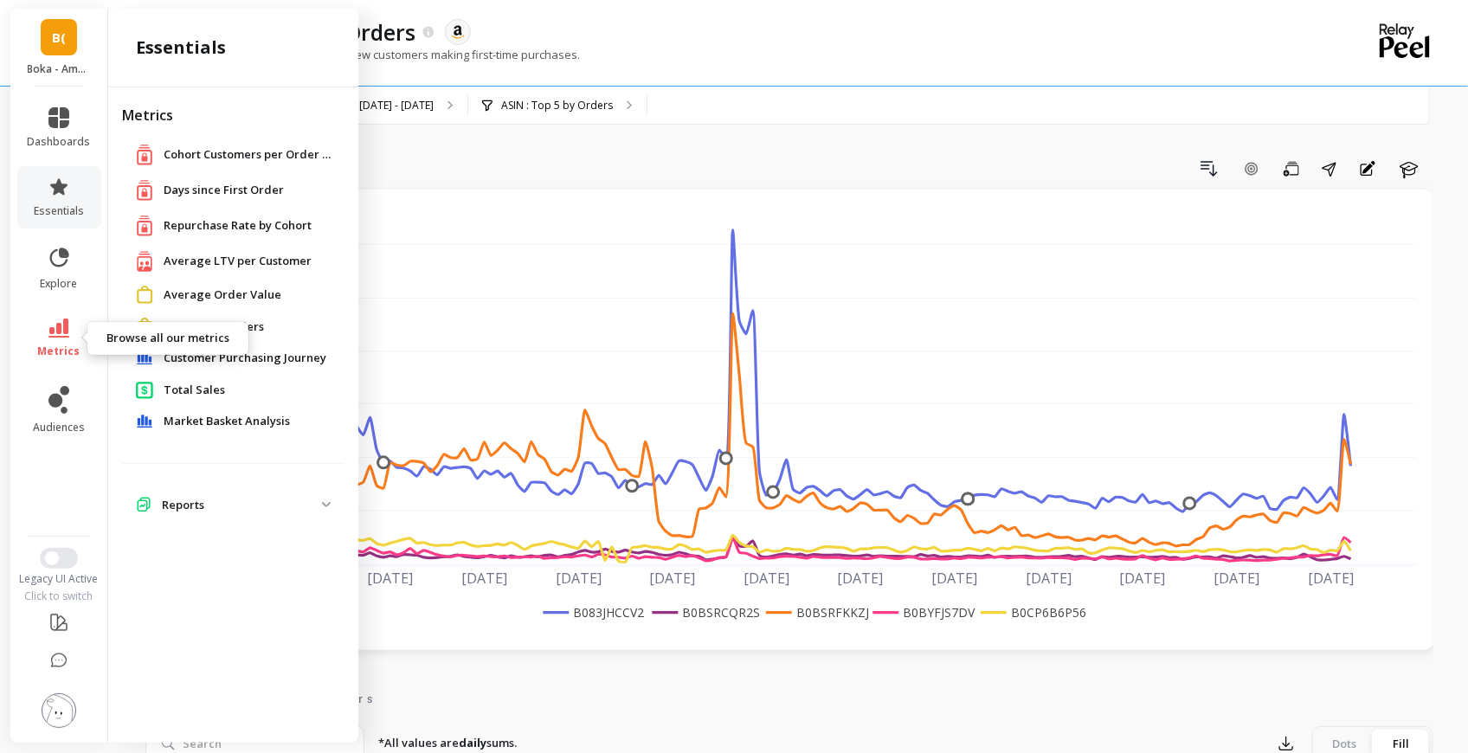
click at [53, 334] on icon at bounding box center [58, 328] width 21 height 19
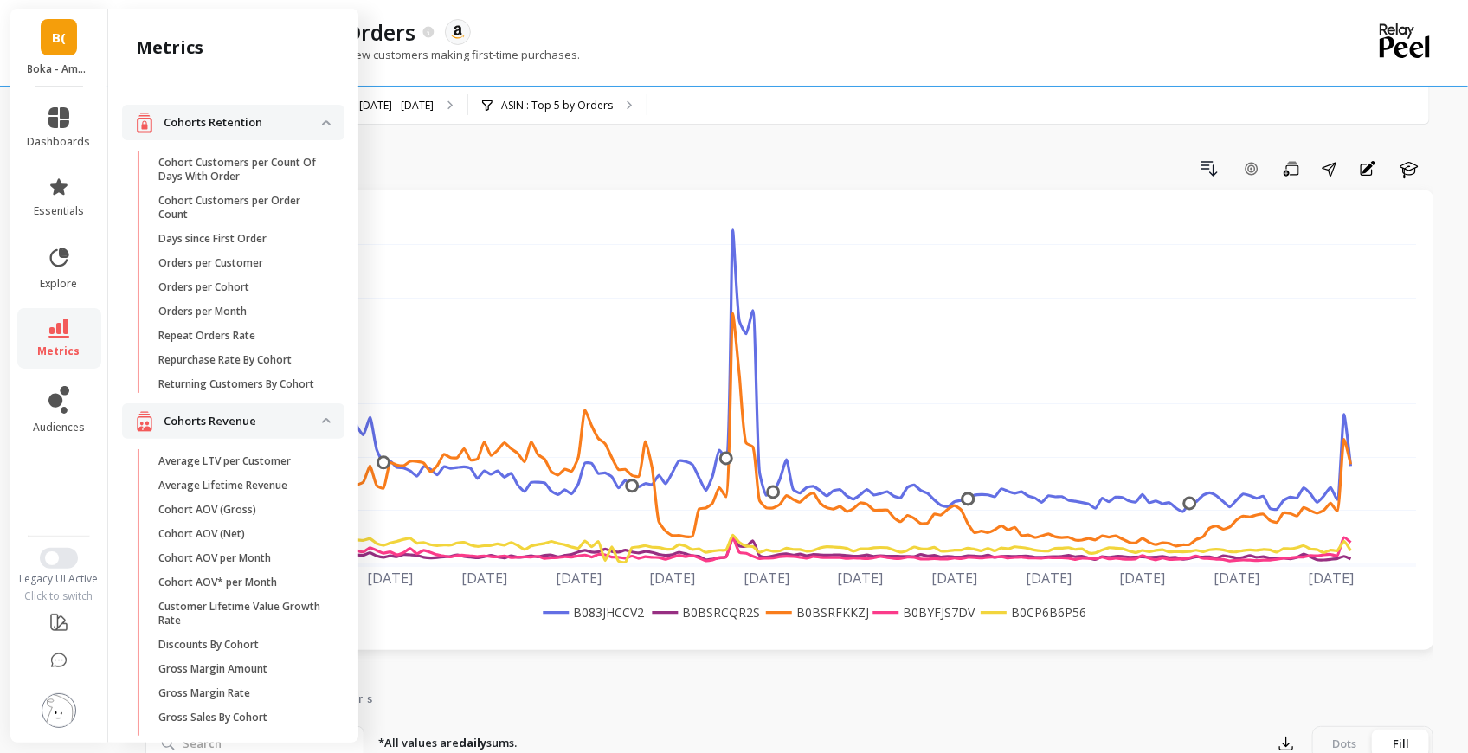
scroll to position [893, 0]
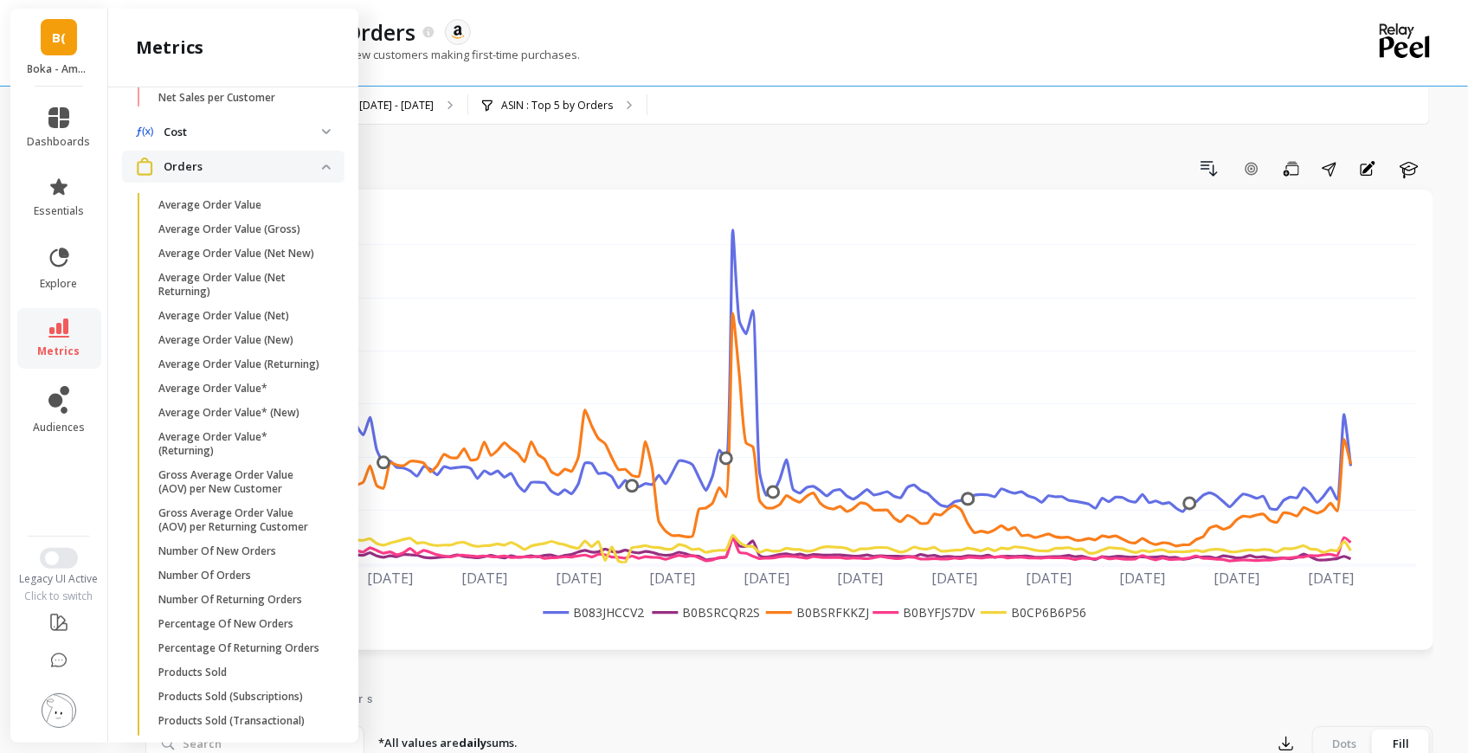
click at [220, 173] on p "Orders" at bounding box center [243, 166] width 158 height 17
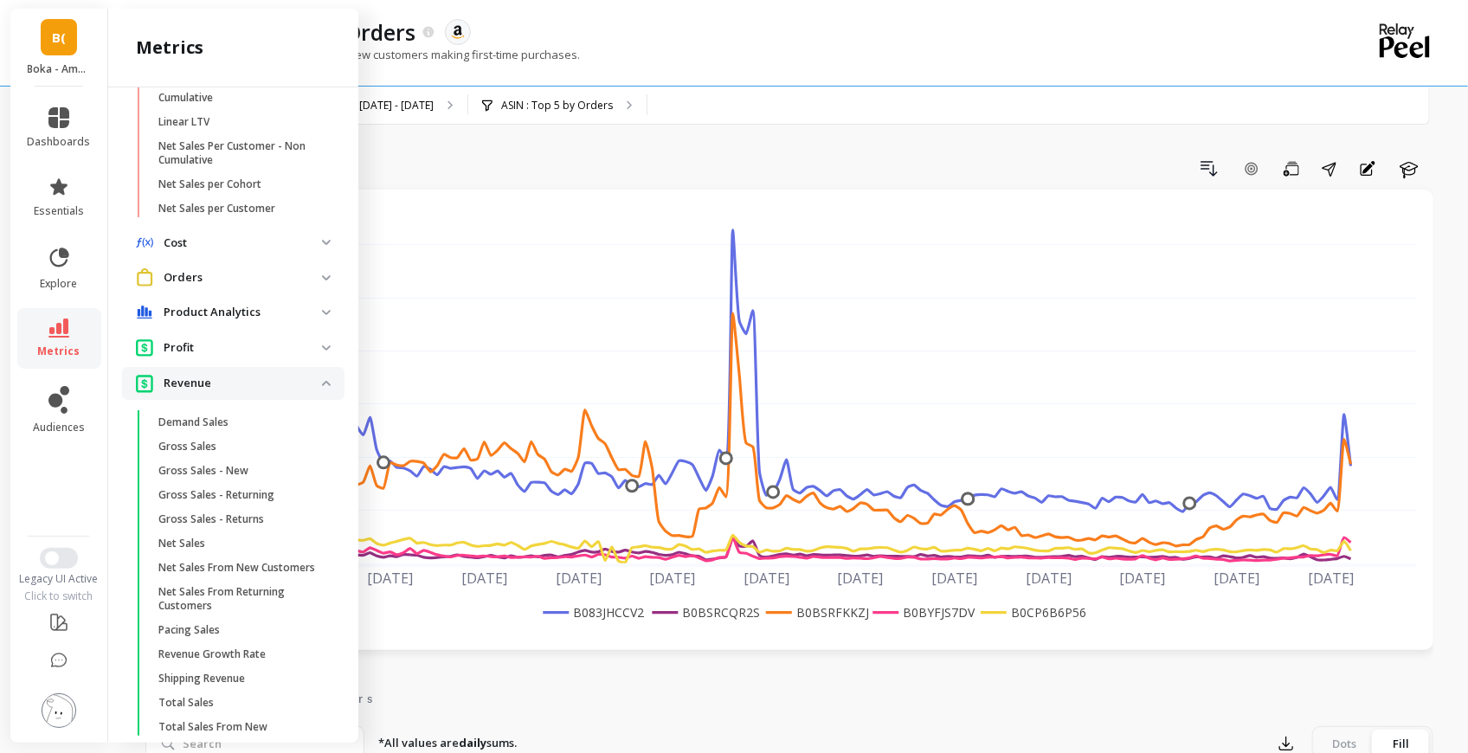
scroll to position [782, 0]
click at [203, 392] on p "Revenue" at bounding box center [243, 383] width 158 height 17
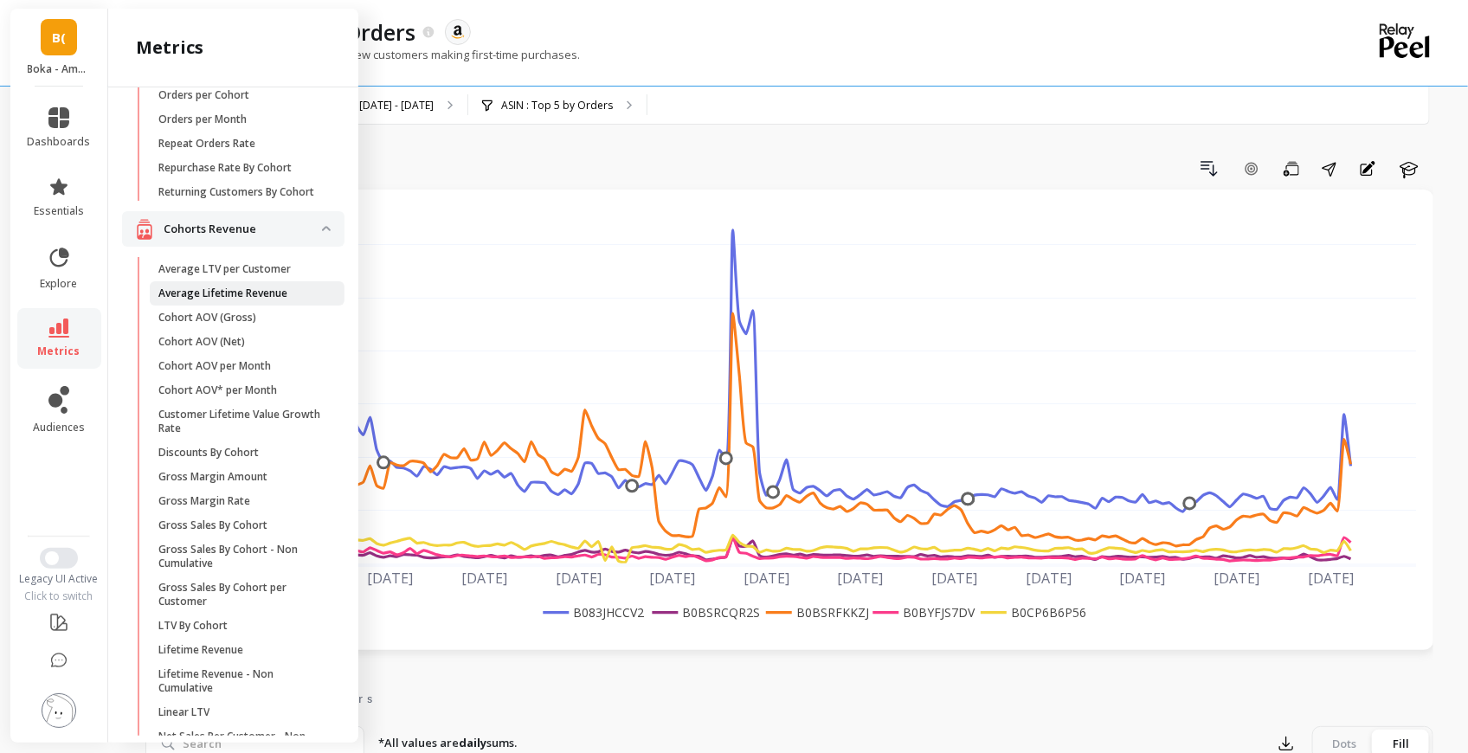
scroll to position [191, 0]
click at [270, 238] on p "Cohorts Revenue" at bounding box center [243, 230] width 158 height 17
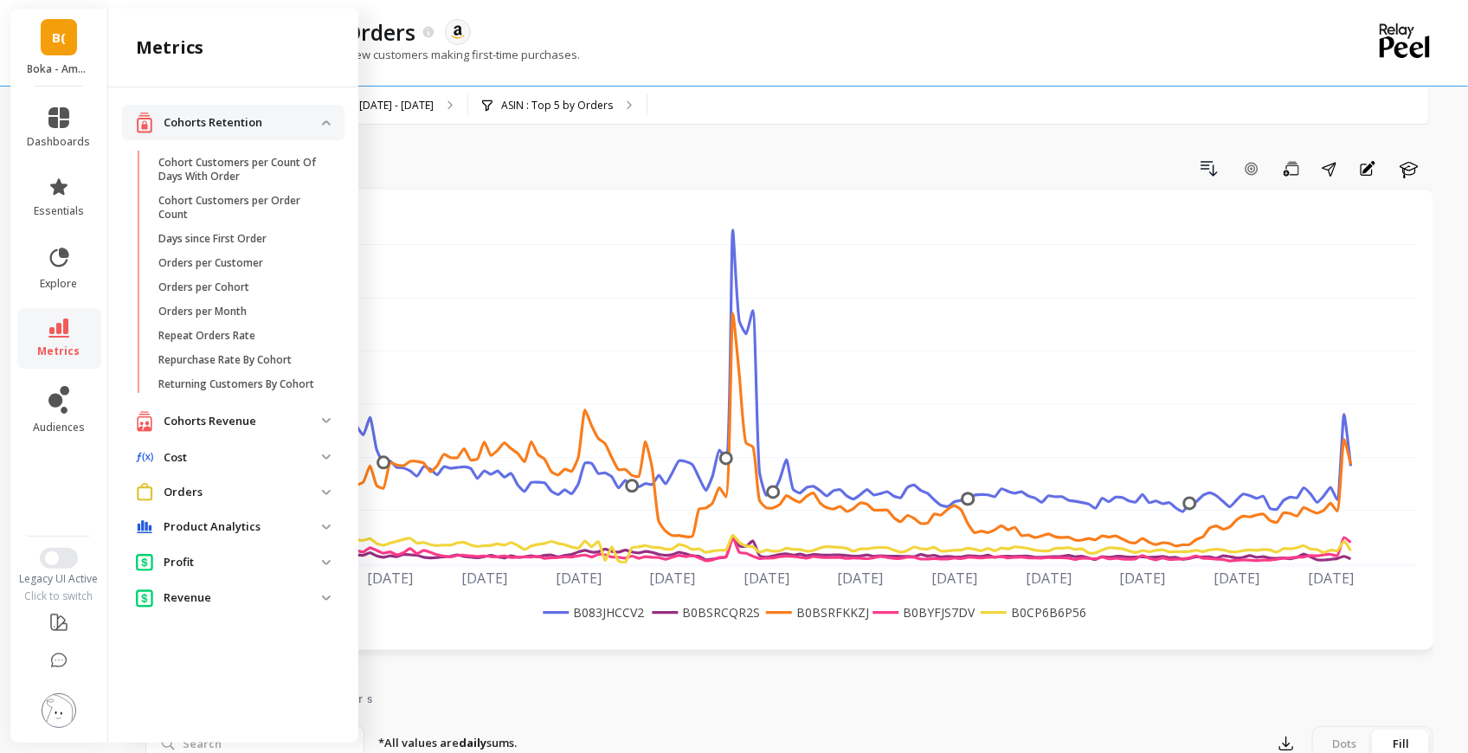
click at [280, 133] on retention "Cohorts Retention" at bounding box center [233, 122] width 222 height 35
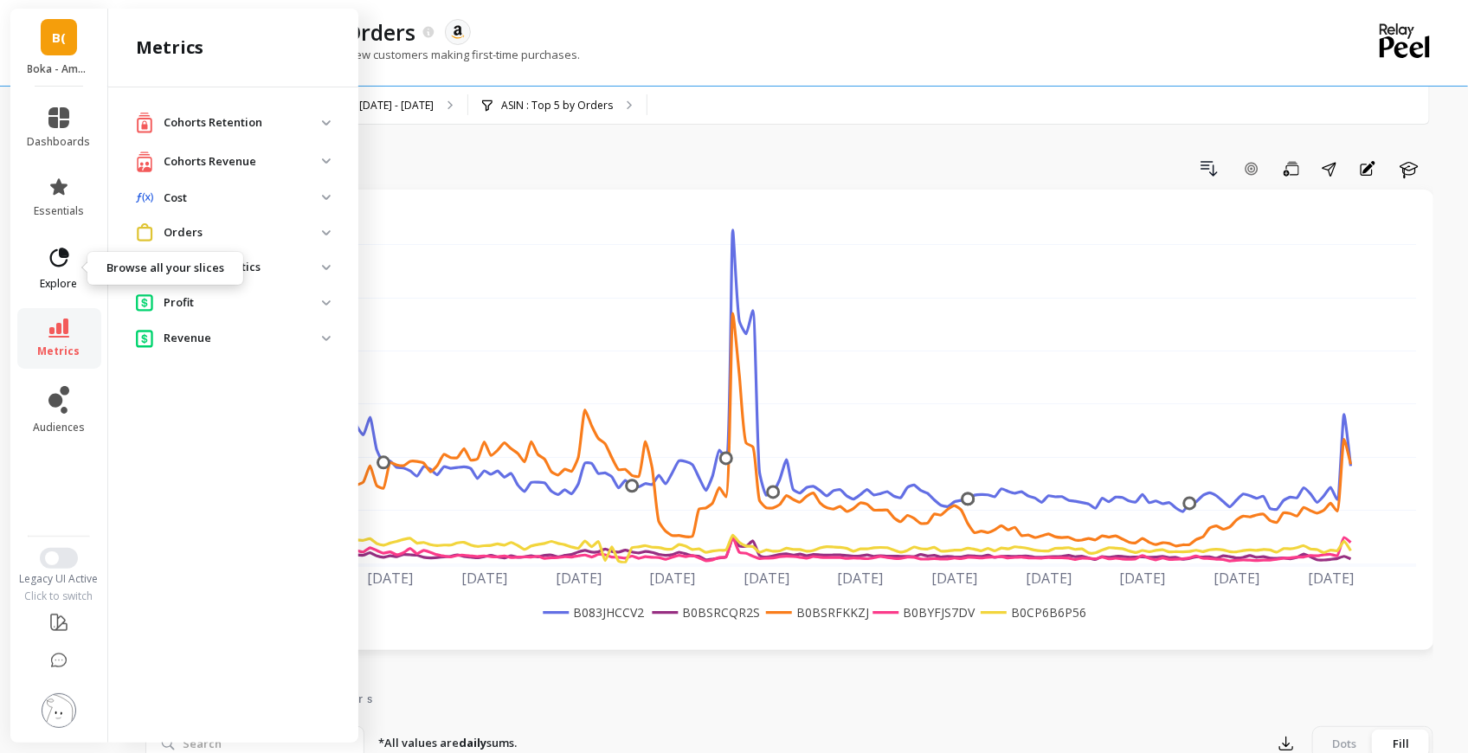
click at [52, 262] on icon at bounding box center [59, 257] width 19 height 19
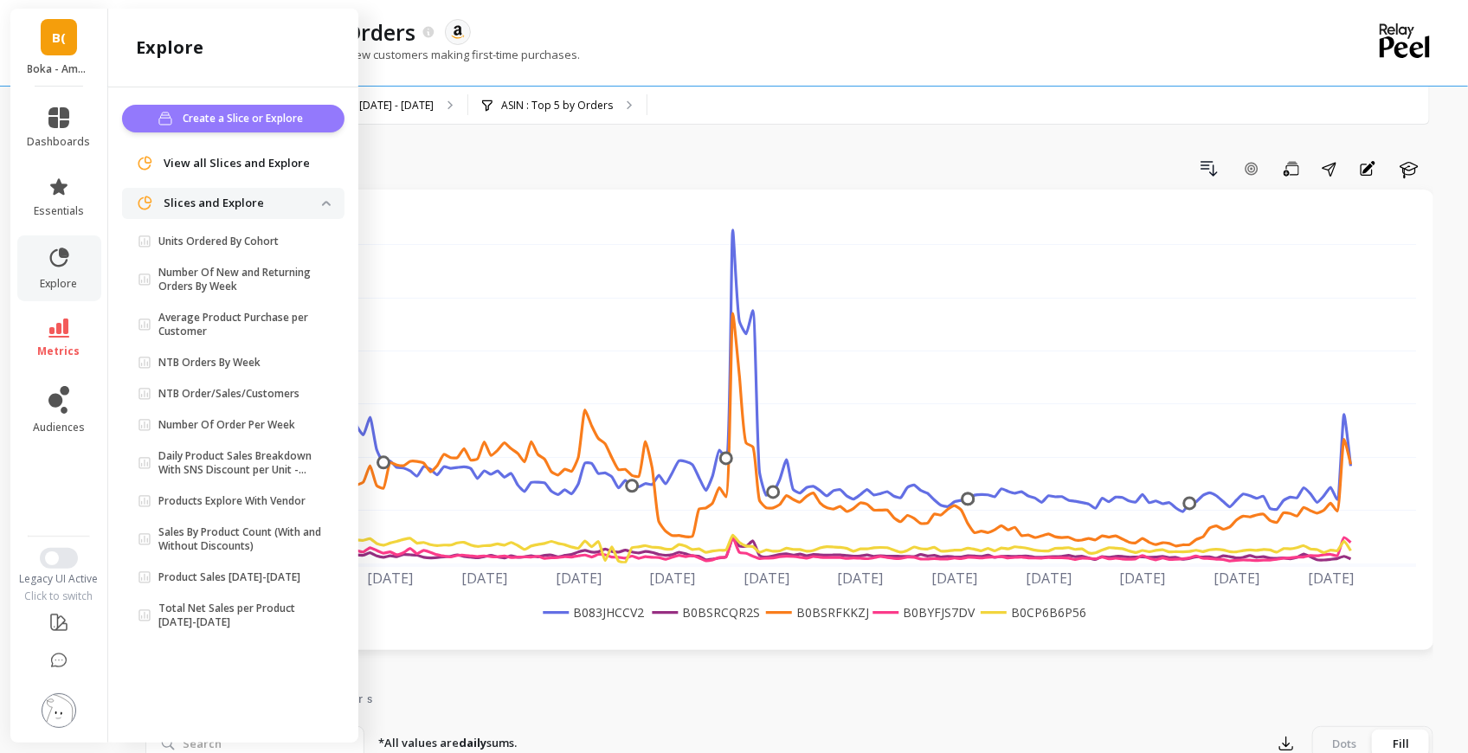
click at [222, 112] on span "Create a Slice or Explore" at bounding box center [246, 118] width 126 height 17
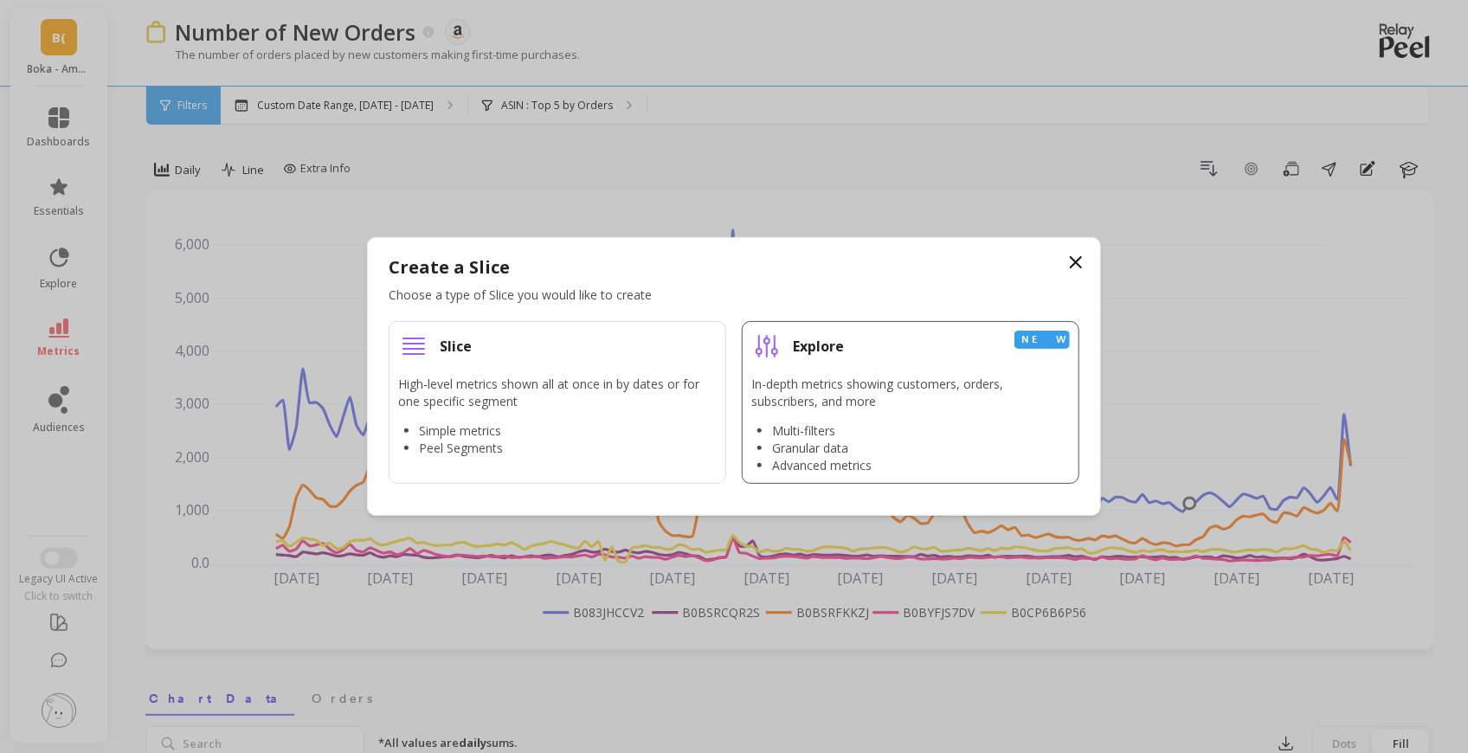
click at [861, 402] on p "In-depth metrics showing customers, orders, subscribers, and more" at bounding box center [910, 393] width 319 height 35
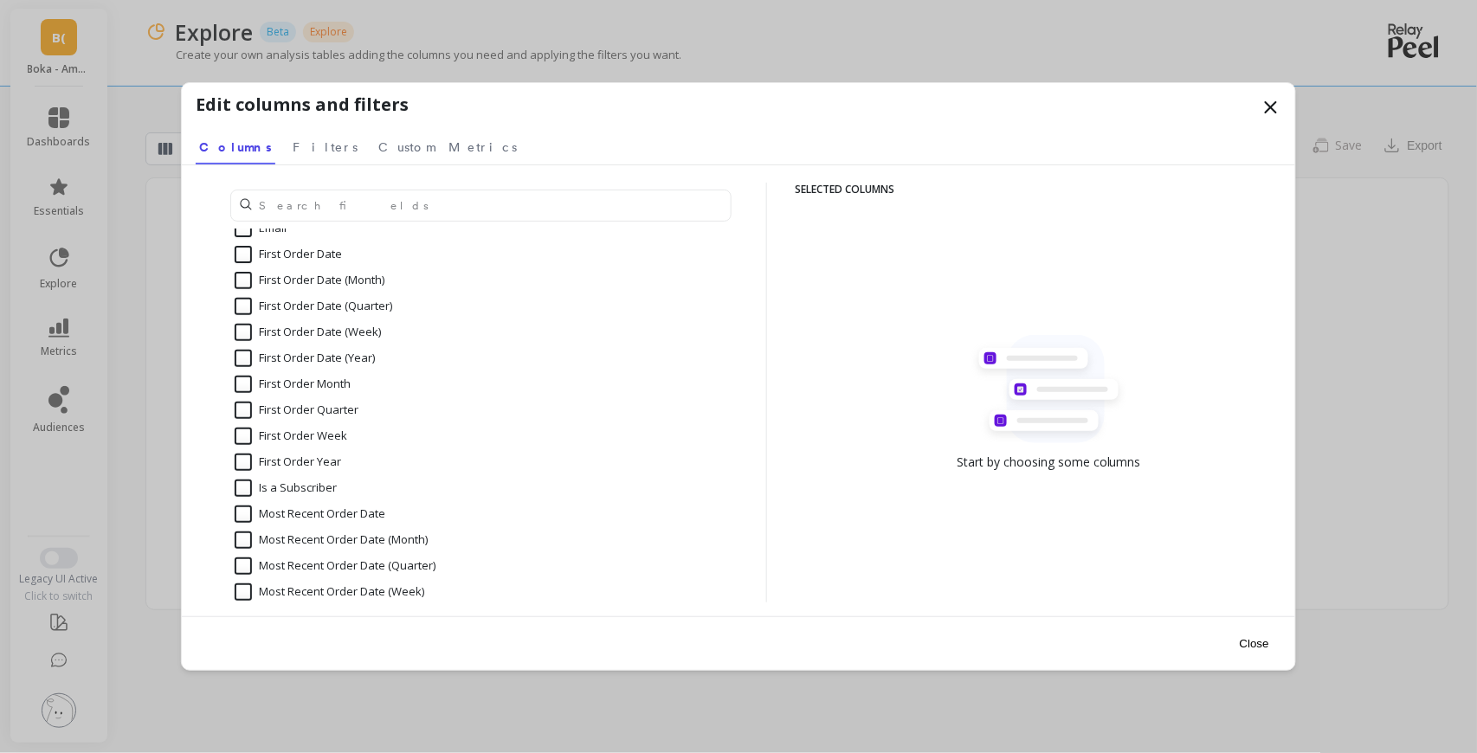
scroll to position [364, 0]
click at [242, 460] on input "First Order Year" at bounding box center [288, 462] width 106 height 17
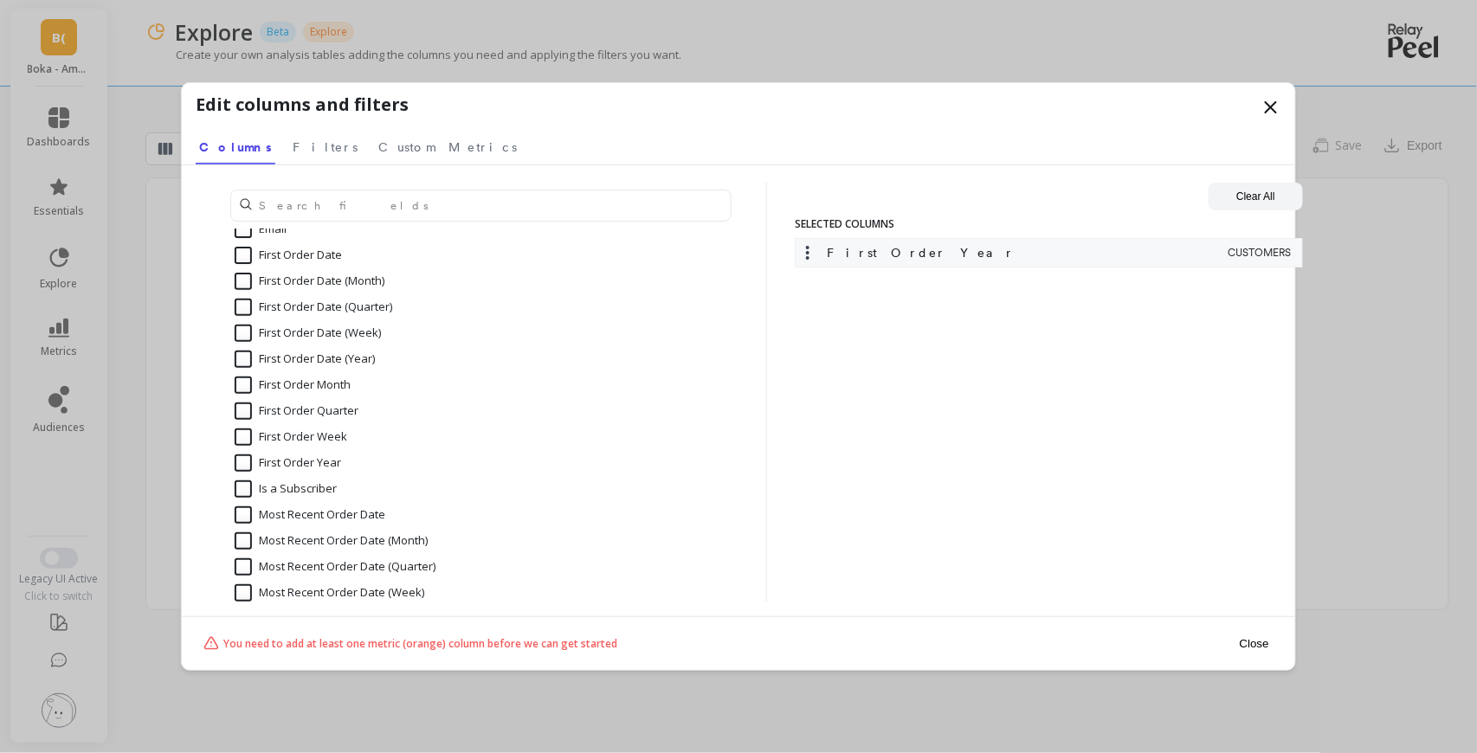
click at [242, 460] on input "First Order Year" at bounding box center [288, 462] width 106 height 17
checkbox input "false"
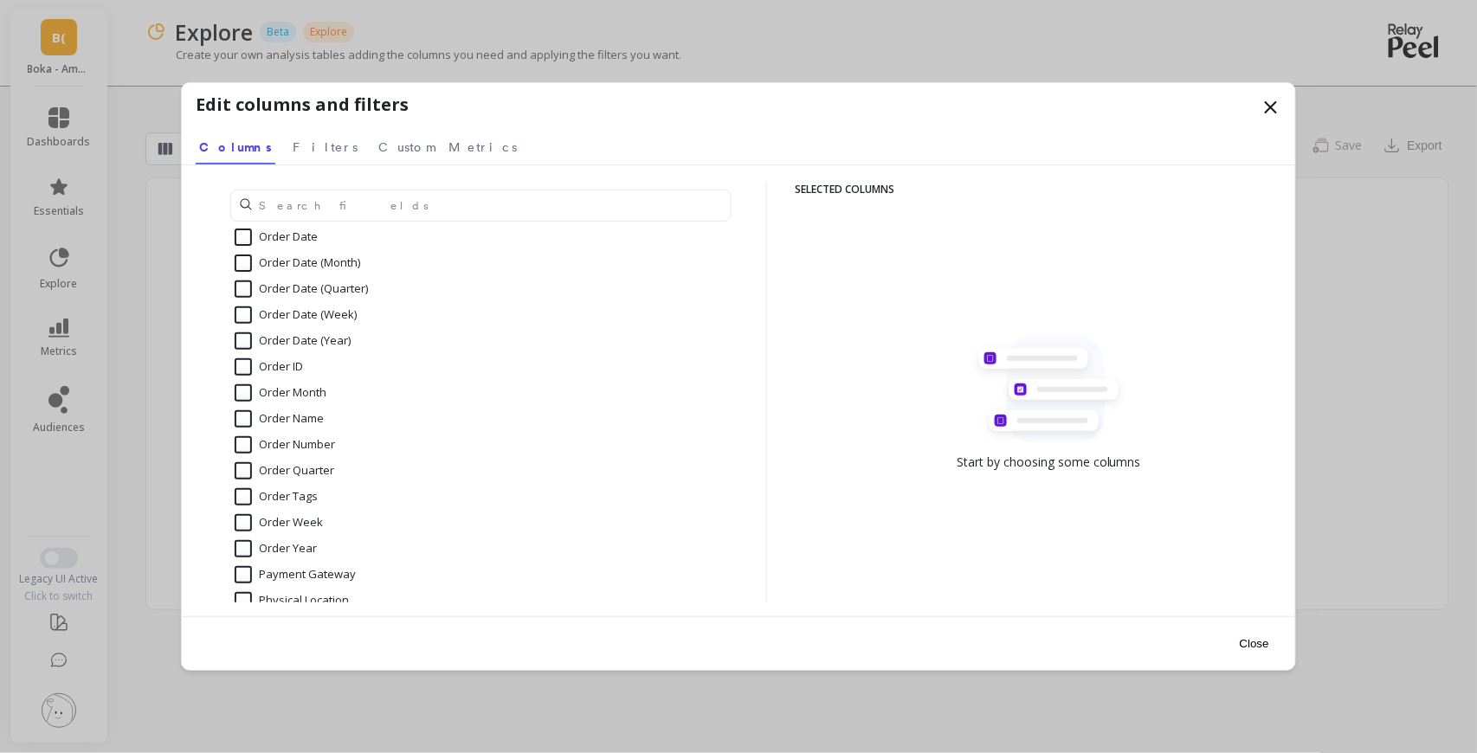
scroll to position [1129, 0]
click at [245, 547] on input "Order Year" at bounding box center [276, 547] width 82 height 17
checkbox input "true"
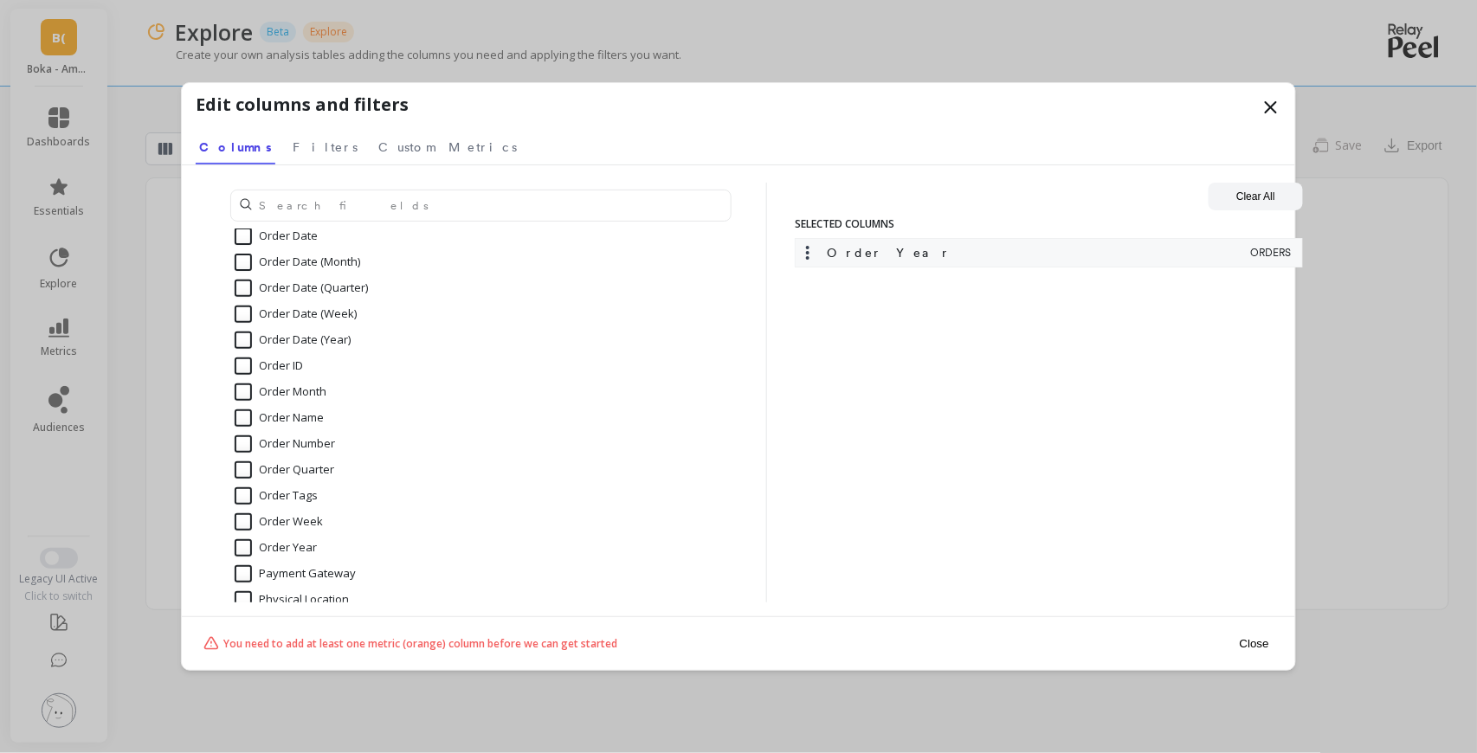
click at [245, 390] on input "Order Month" at bounding box center [281, 391] width 92 height 17
checkbox input "true"
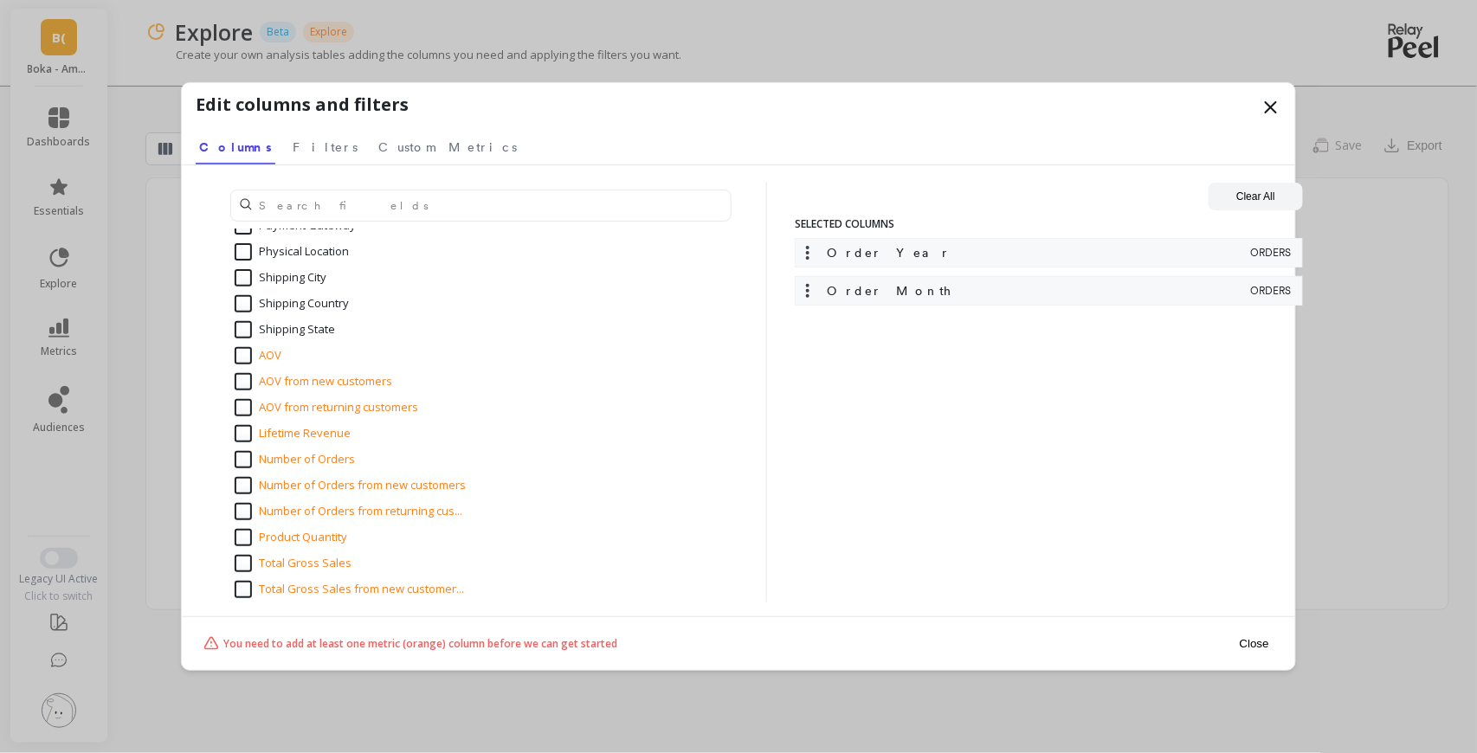
scroll to position [1669, 0]
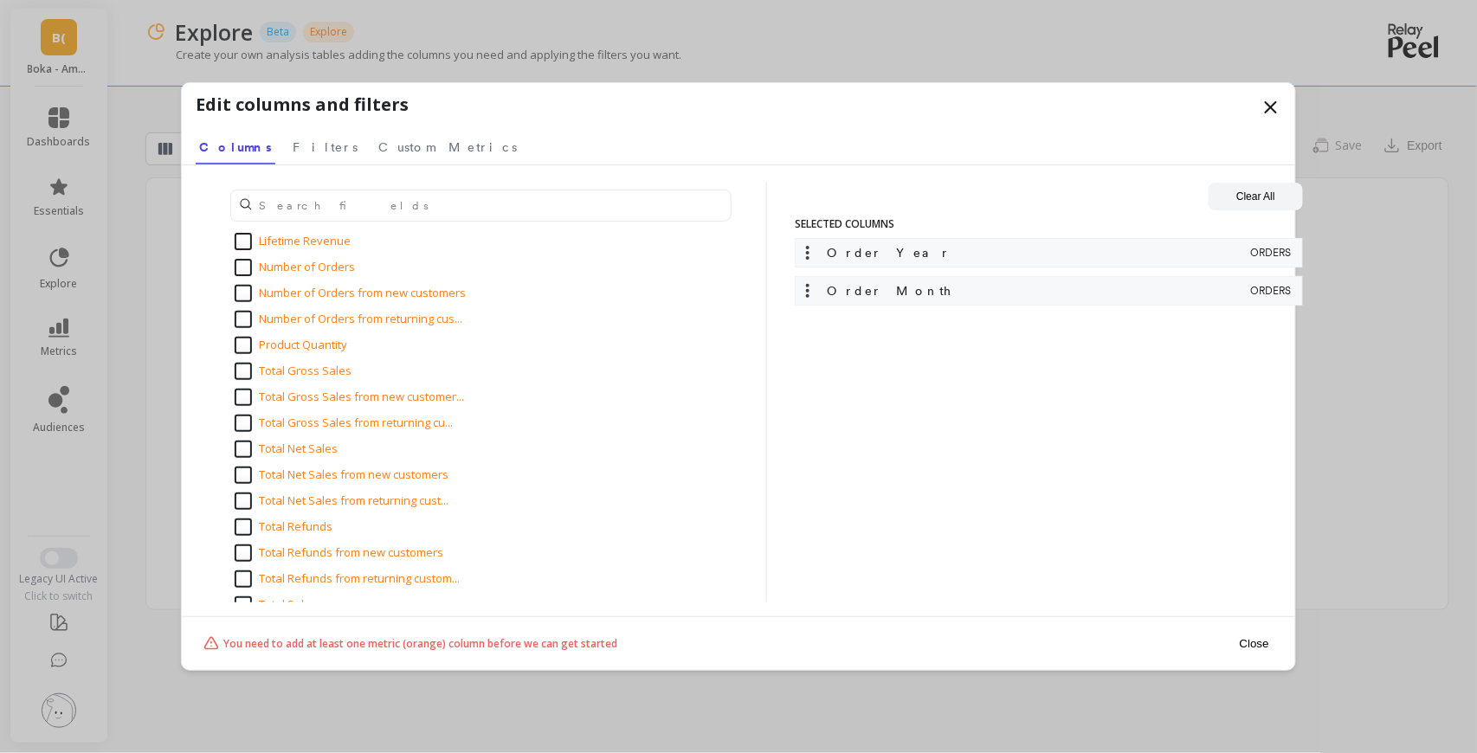
drag, startPoint x: 248, startPoint y: 375, endPoint x: 249, endPoint y: 389, distance: 13.9
click at [248, 375] on input "Total Gross Sales" at bounding box center [293, 371] width 117 height 17
checkbox input "true"
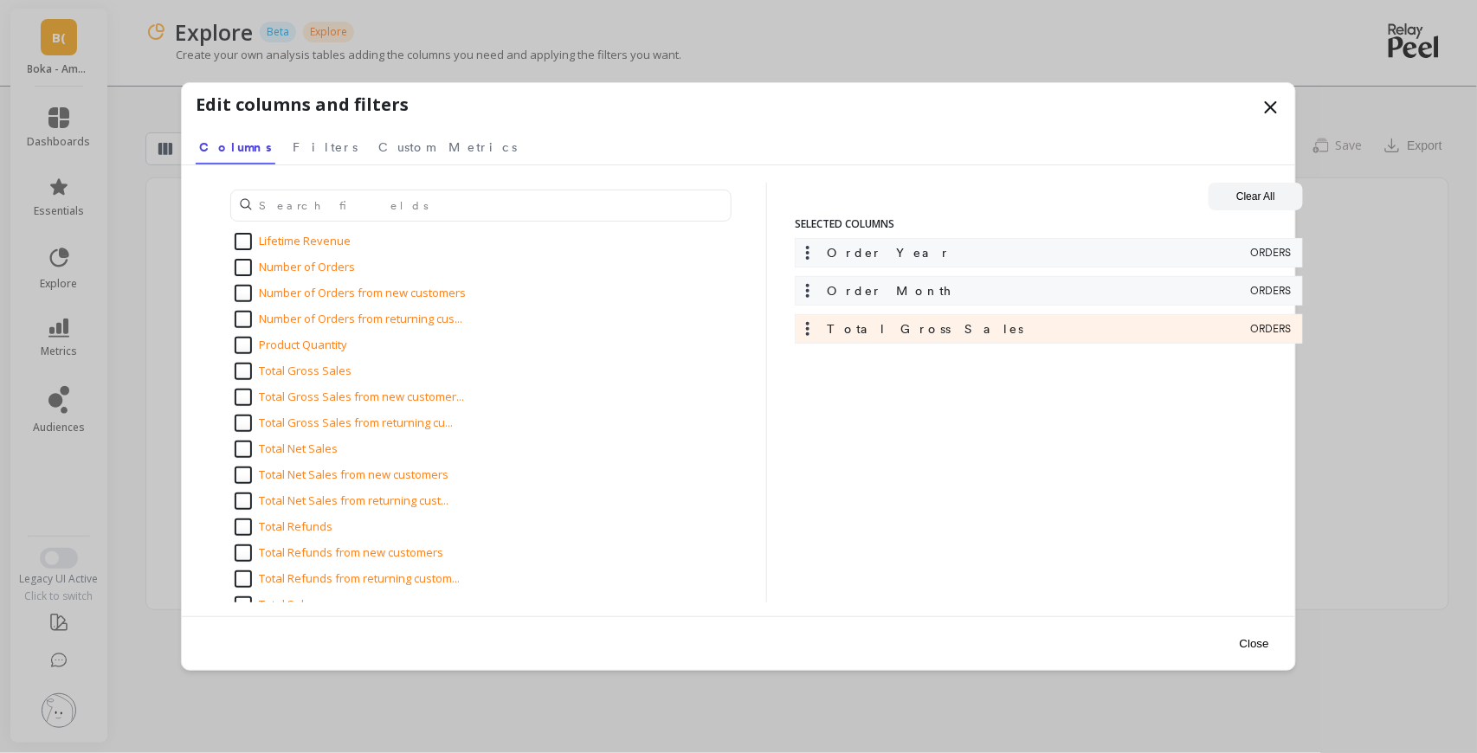
click at [248, 402] on input "Total Gross Sales from new customer..." at bounding box center [349, 397] width 229 height 17
checkbox input "true"
click at [247, 424] on input "Total Gross Sales from returning cu..." at bounding box center [344, 423] width 218 height 17
checkbox input "true"
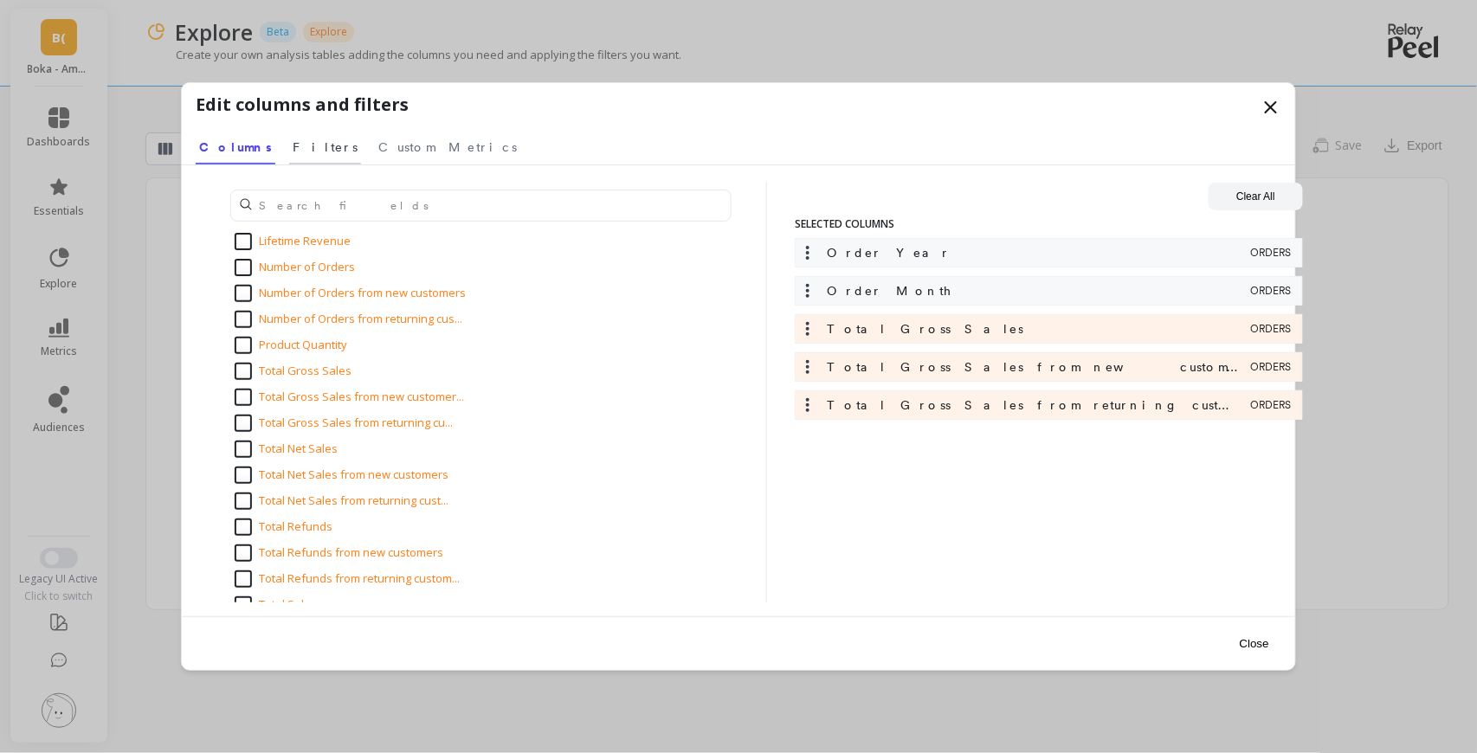
click at [289, 155] on link "Filters" at bounding box center [325, 145] width 72 height 40
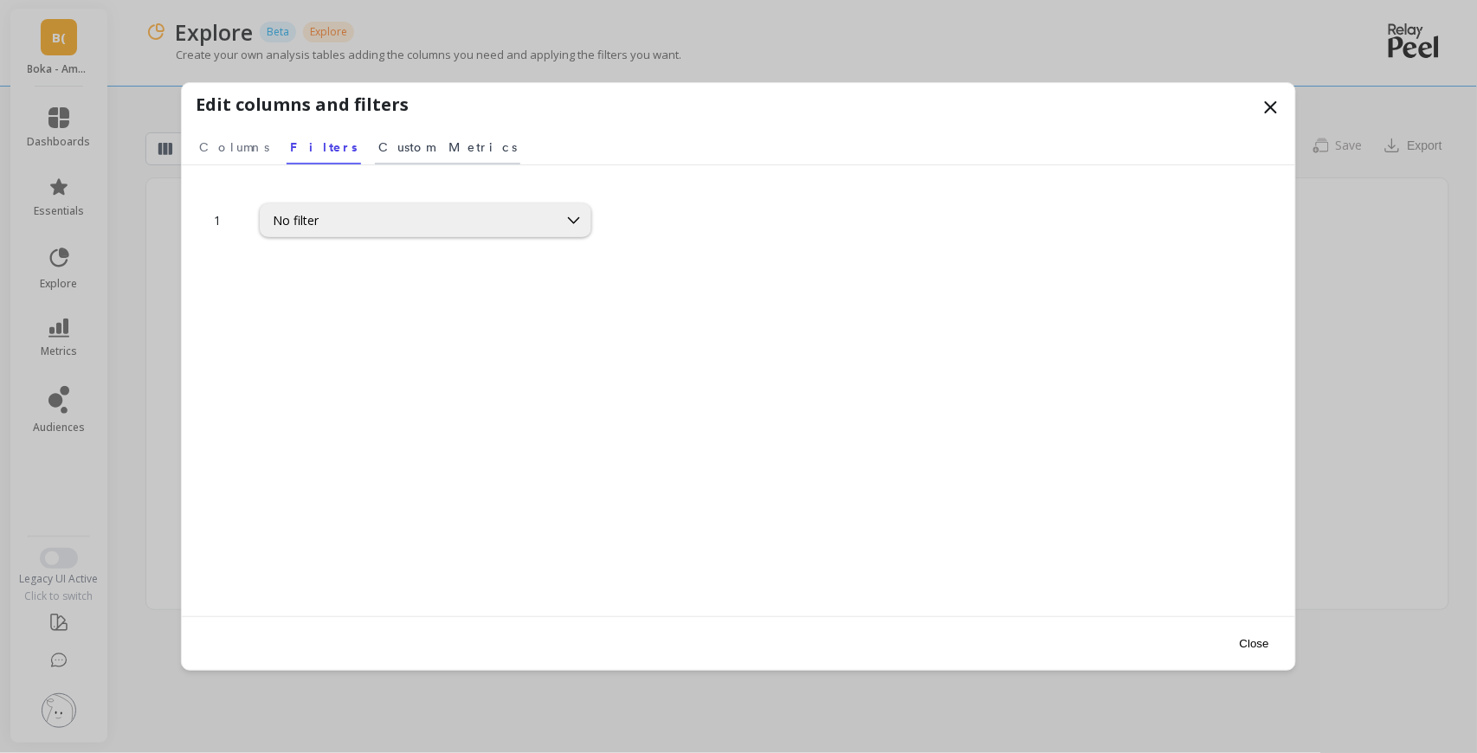
click at [378, 149] on span "Custom Metrics" at bounding box center [447, 146] width 138 height 17
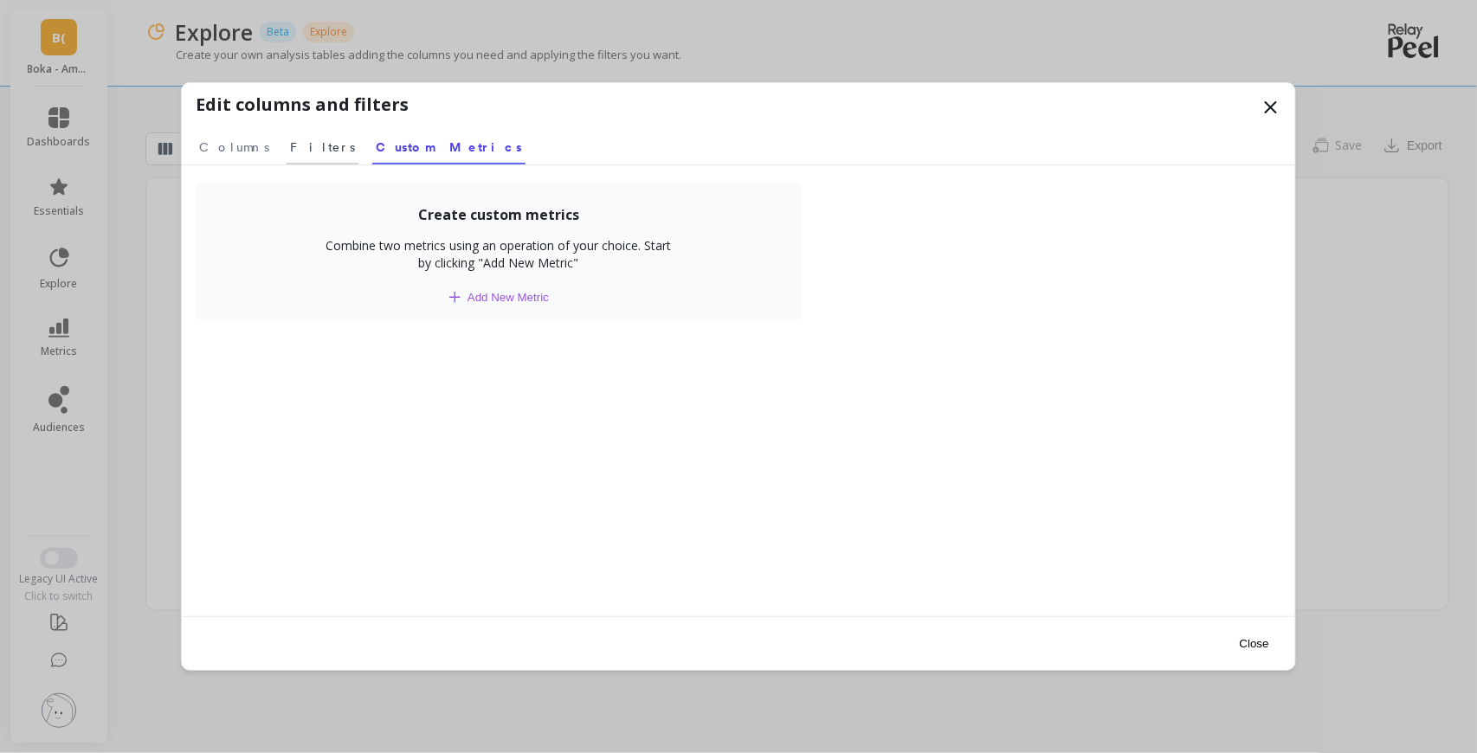
click at [290, 144] on span "Filters" at bounding box center [322, 146] width 65 height 17
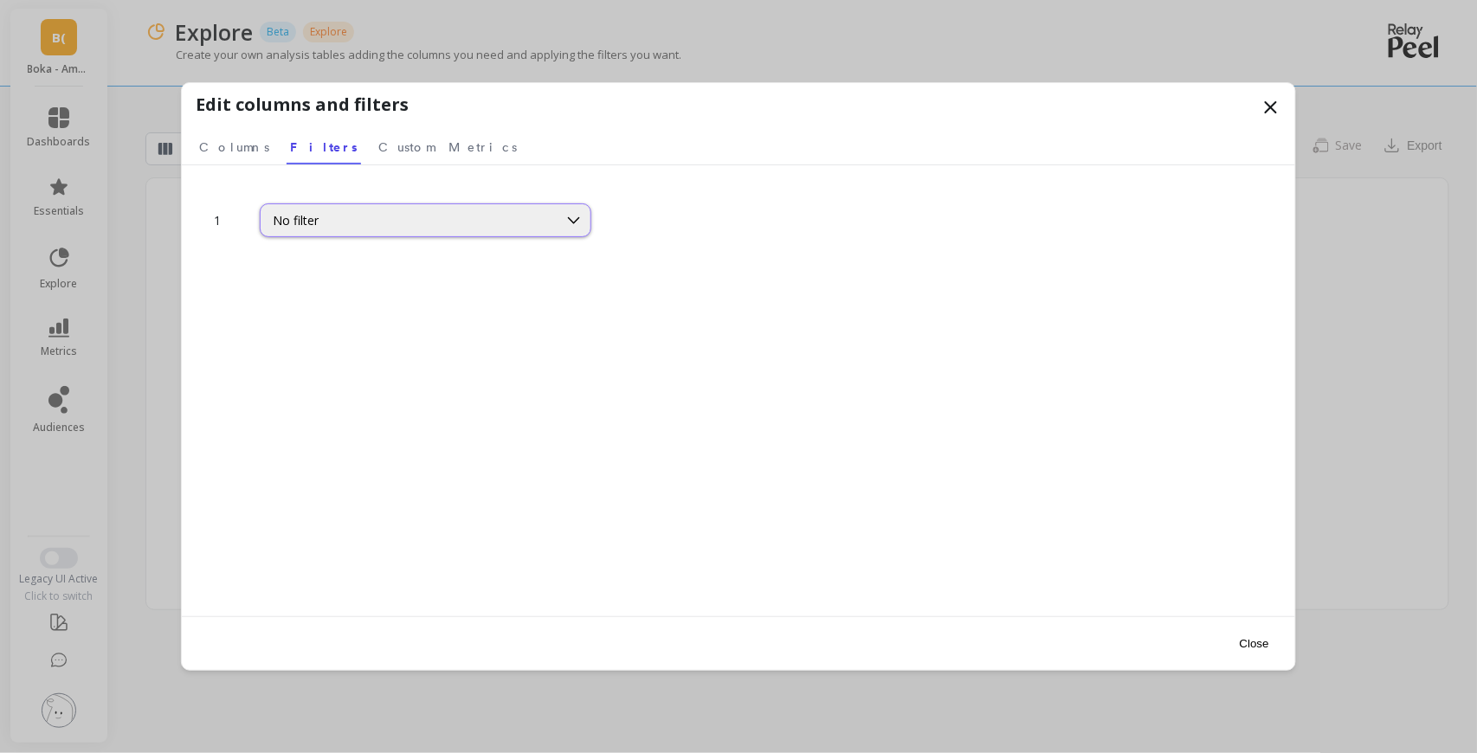
click at [375, 222] on div "No filter" at bounding box center [409, 220] width 273 height 16
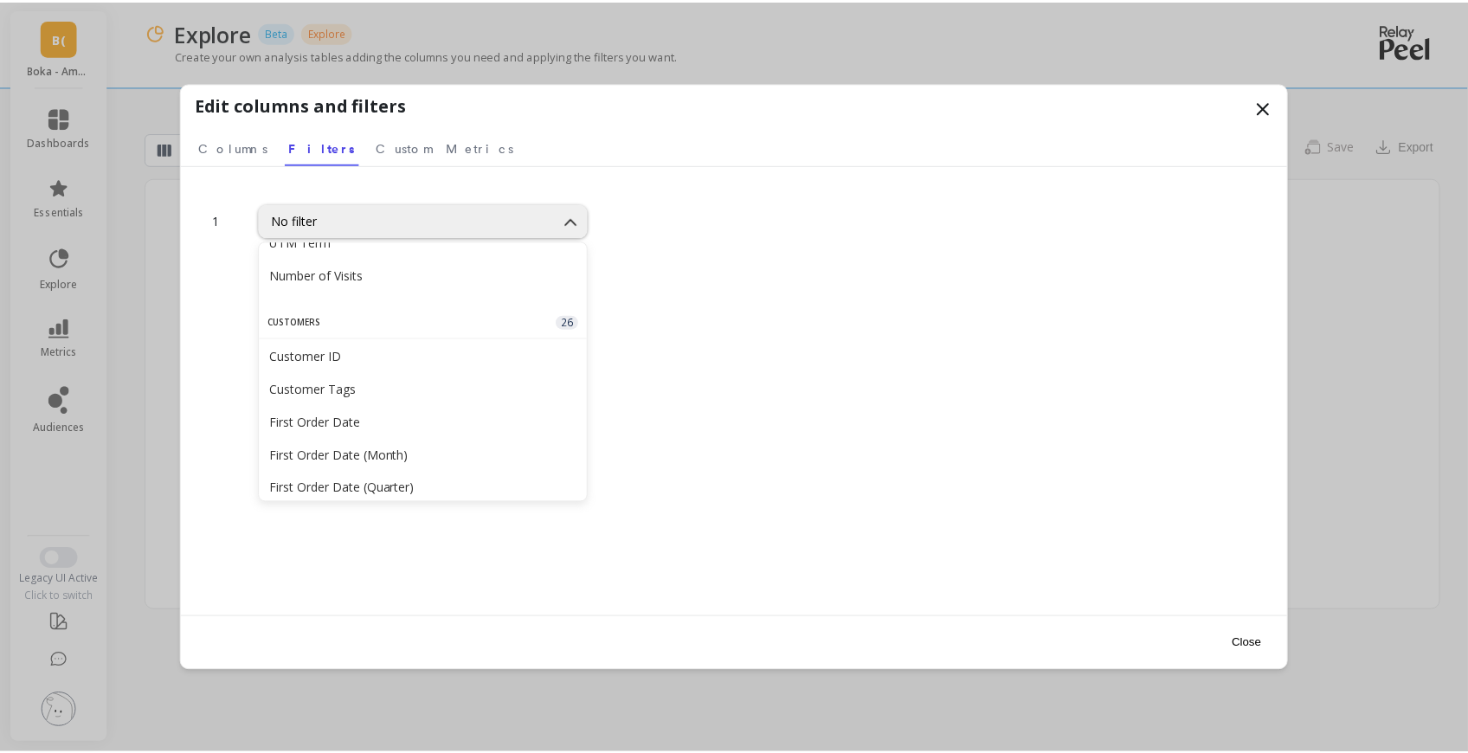
scroll to position [481, 0]
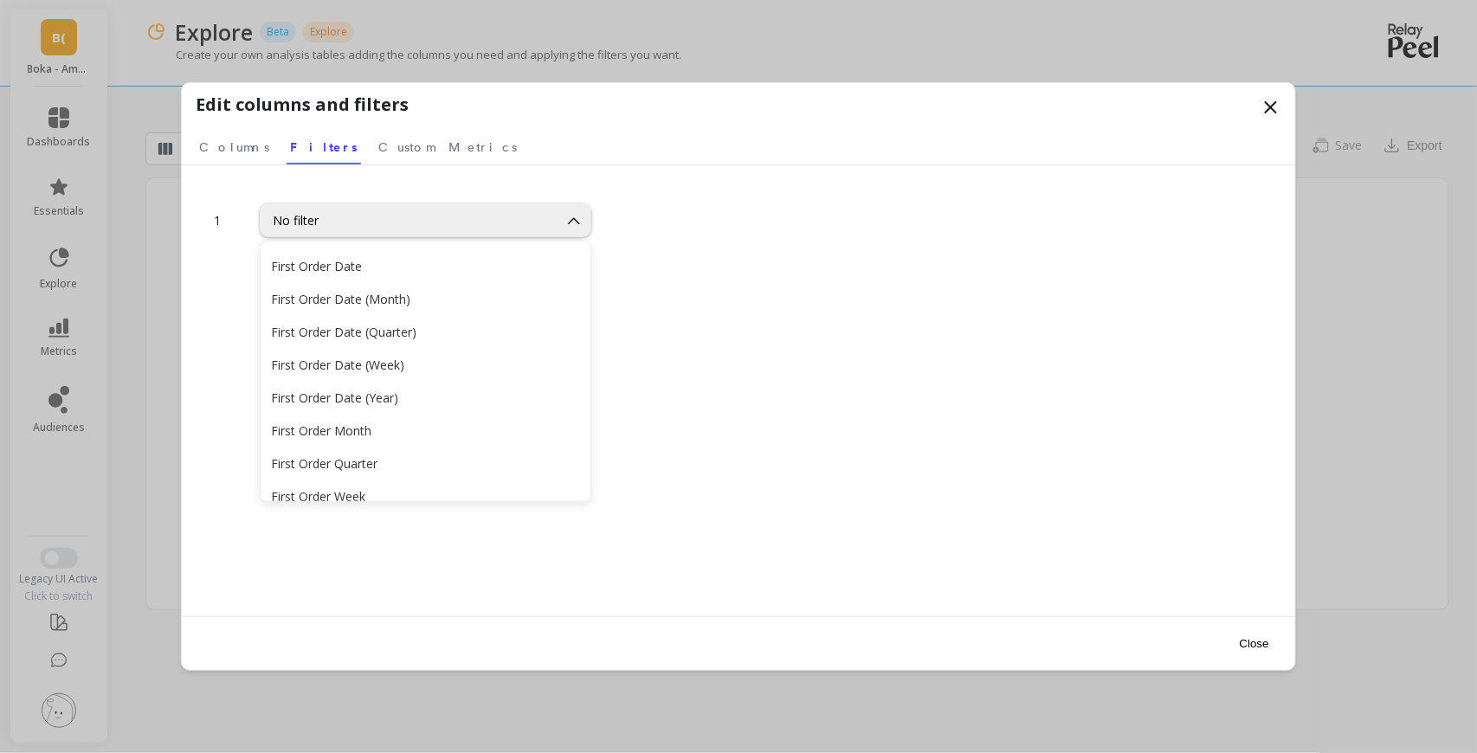
click at [809, 429] on div "1 96 results available. Use Up and Down to choose options, press Enter to selec…" at bounding box center [738, 425] width 1085 height 485
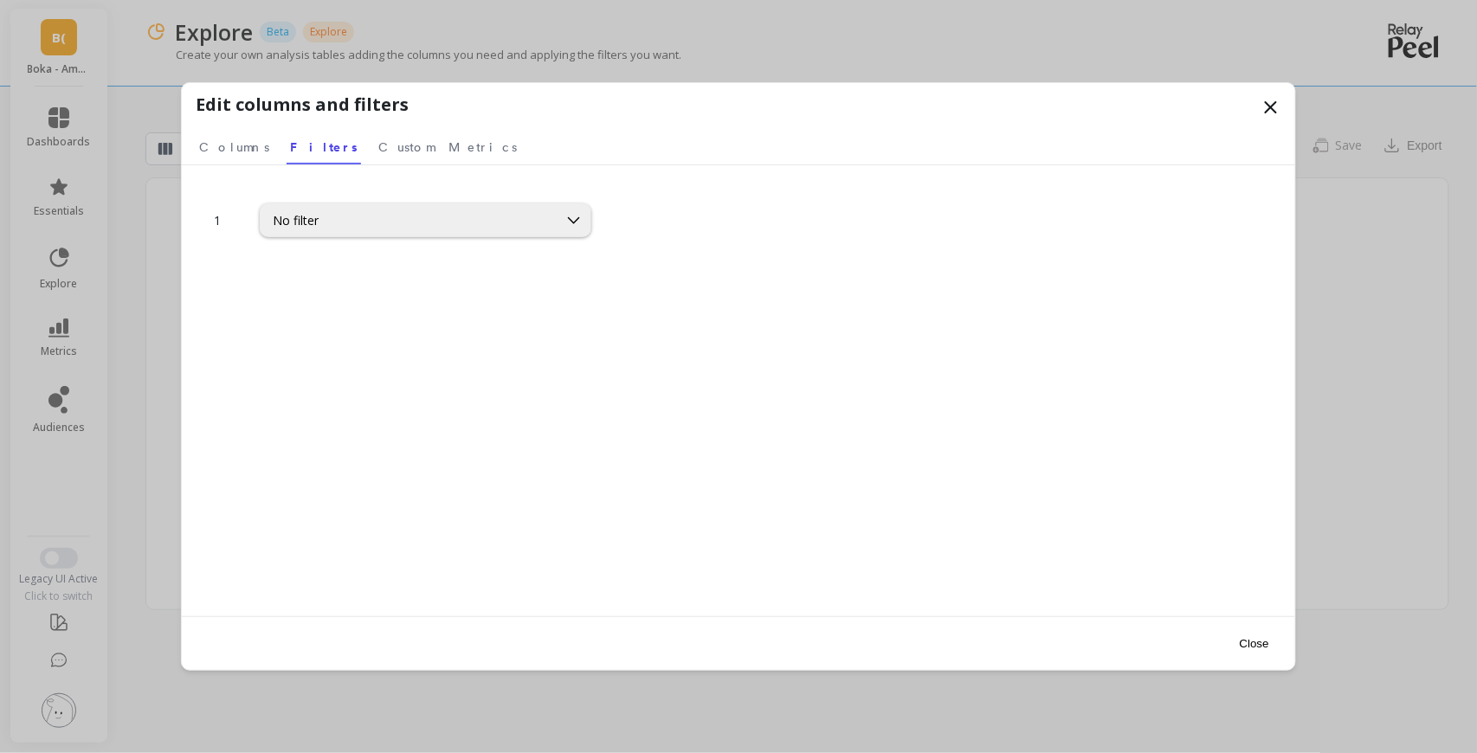
click at [1250, 650] on button "Close" at bounding box center [1254, 643] width 40 height 39
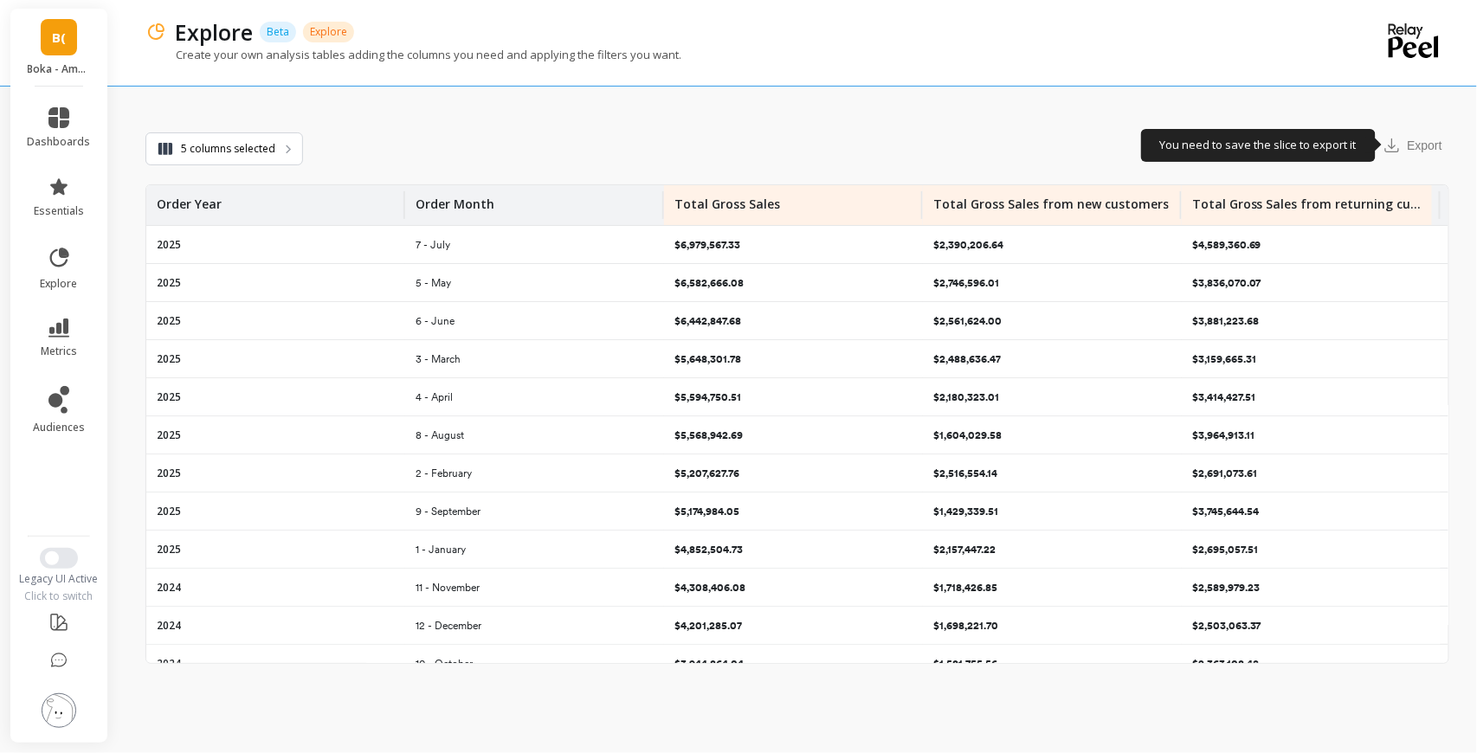
click at [1414, 144] on div "Export" at bounding box center [1412, 146] width 73 height 28
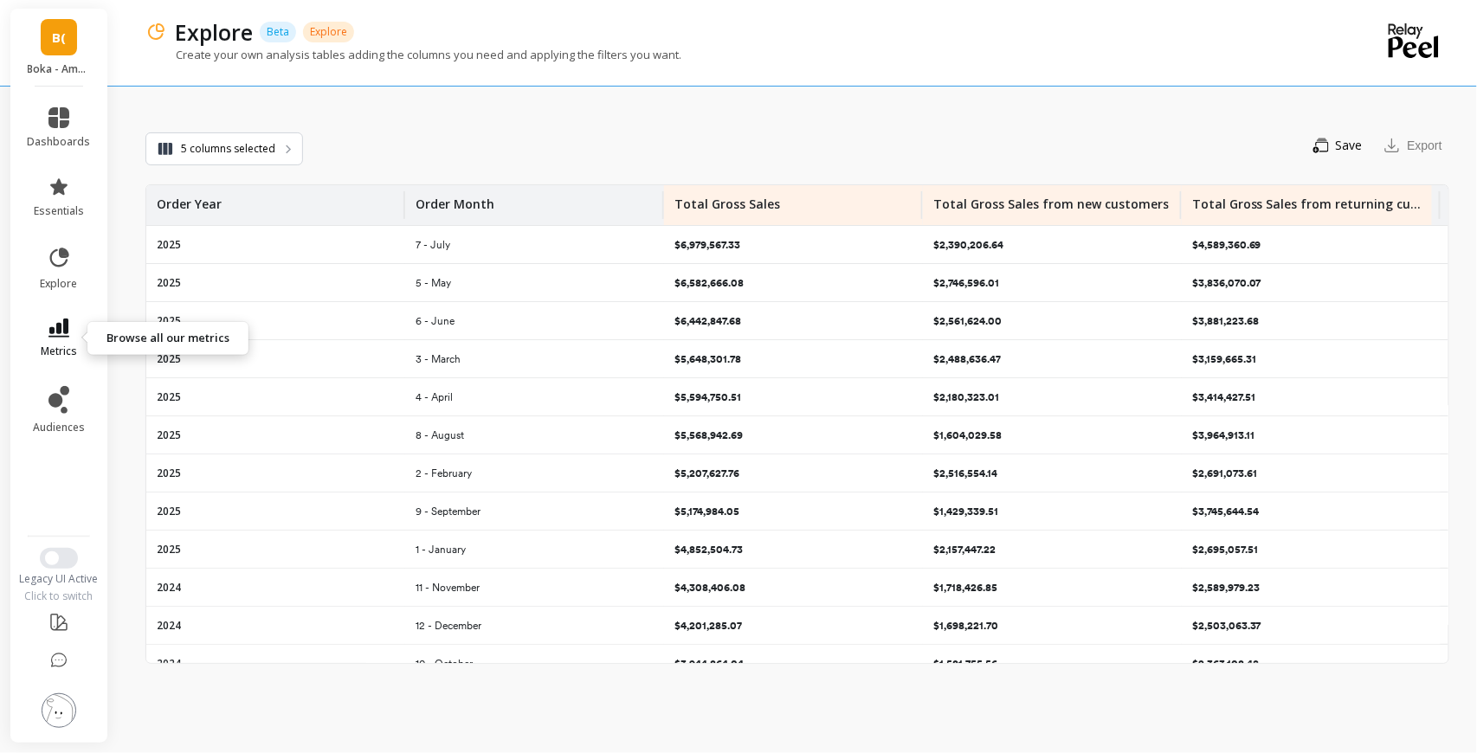
click at [65, 326] on icon at bounding box center [58, 328] width 21 height 19
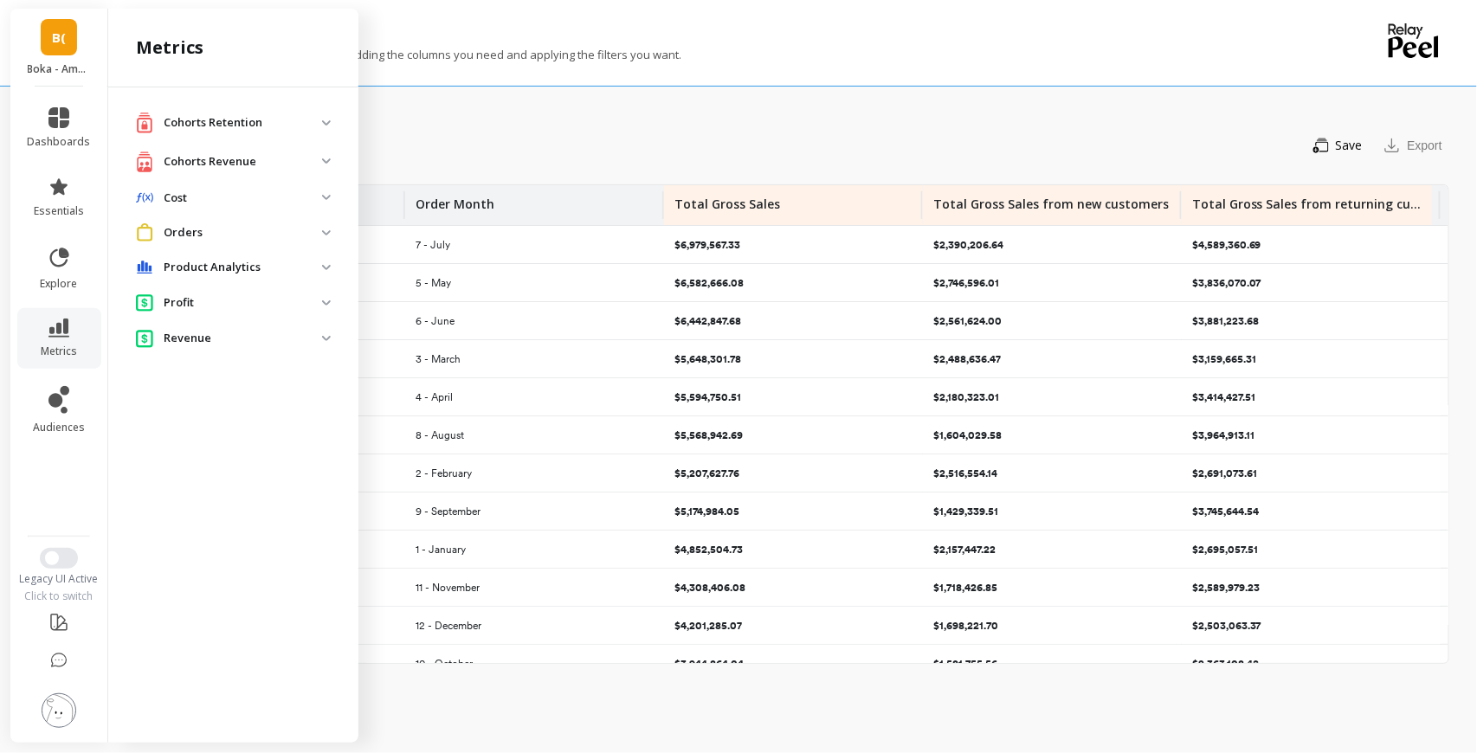
click at [188, 235] on p "Orders" at bounding box center [243, 232] width 158 height 17
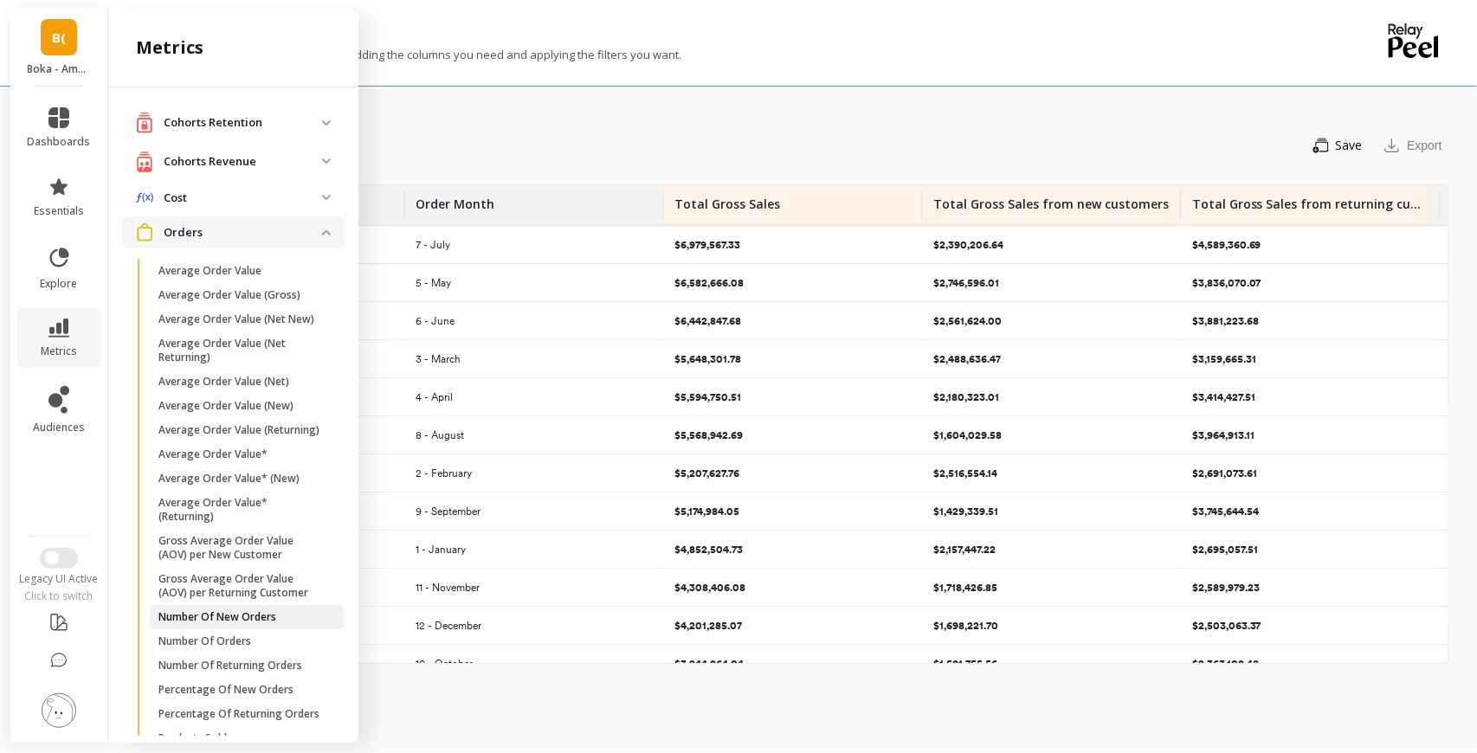
click at [212, 624] on p "Number Of New Orders" at bounding box center [217, 617] width 118 height 14
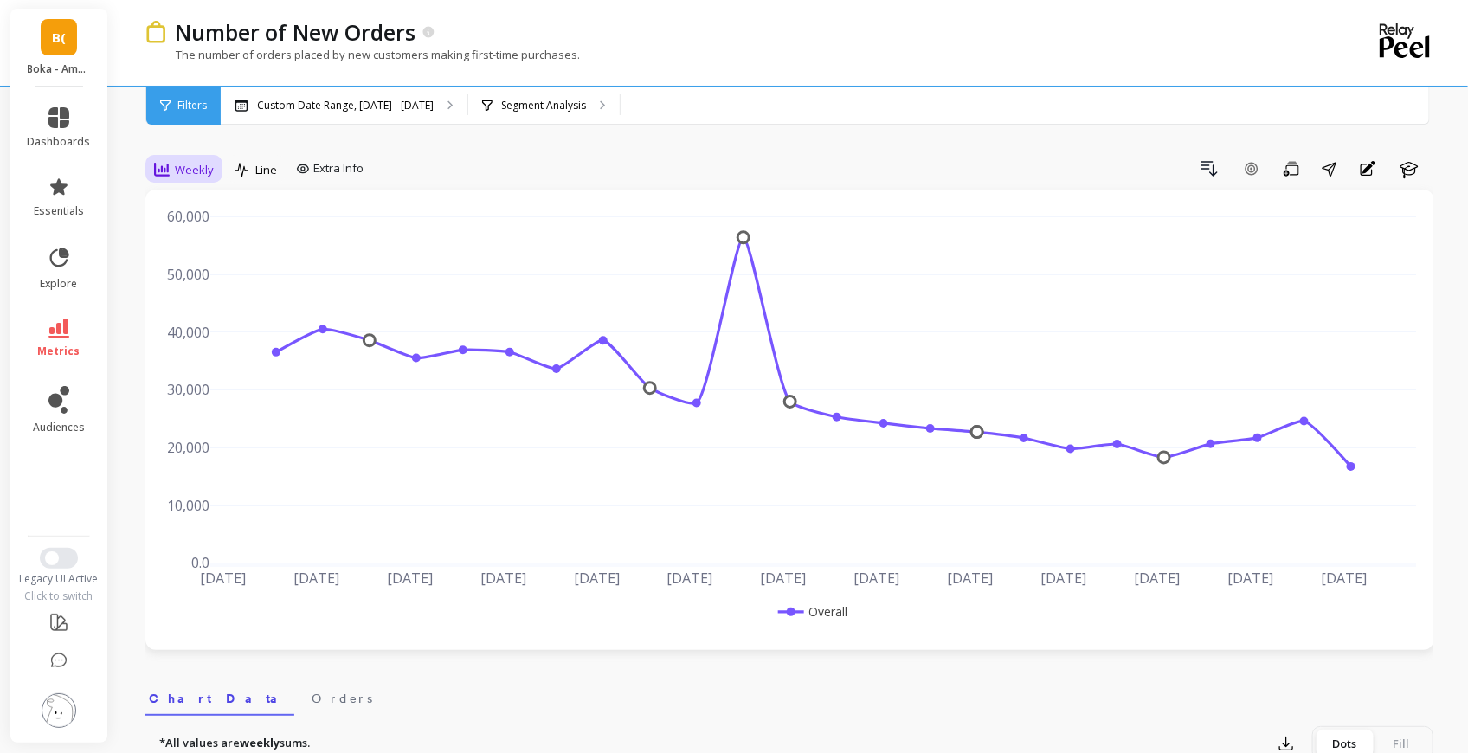
click at [197, 168] on span "Weekly" at bounding box center [194, 170] width 39 height 16
click at [194, 243] on div "Daily" at bounding box center [209, 242] width 99 height 16
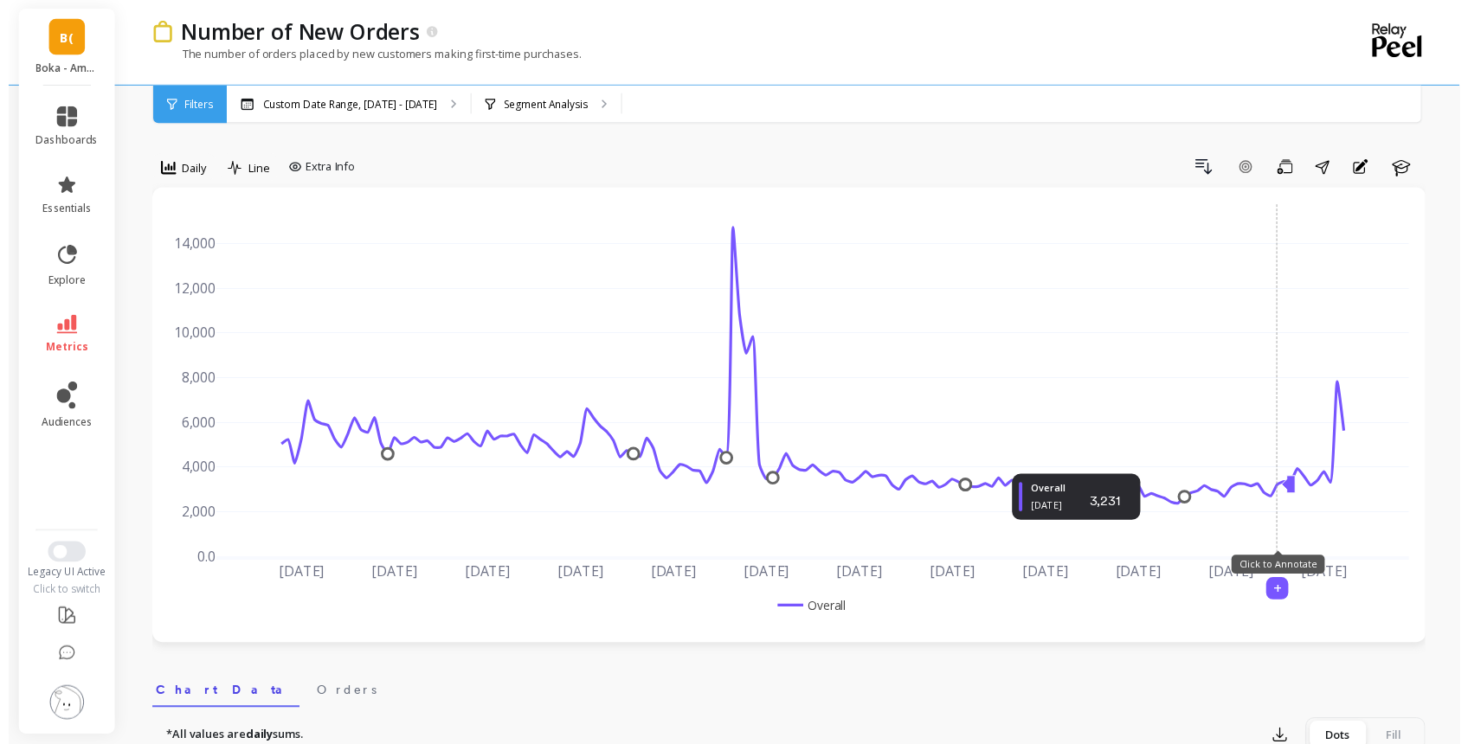
scroll to position [247, 0]
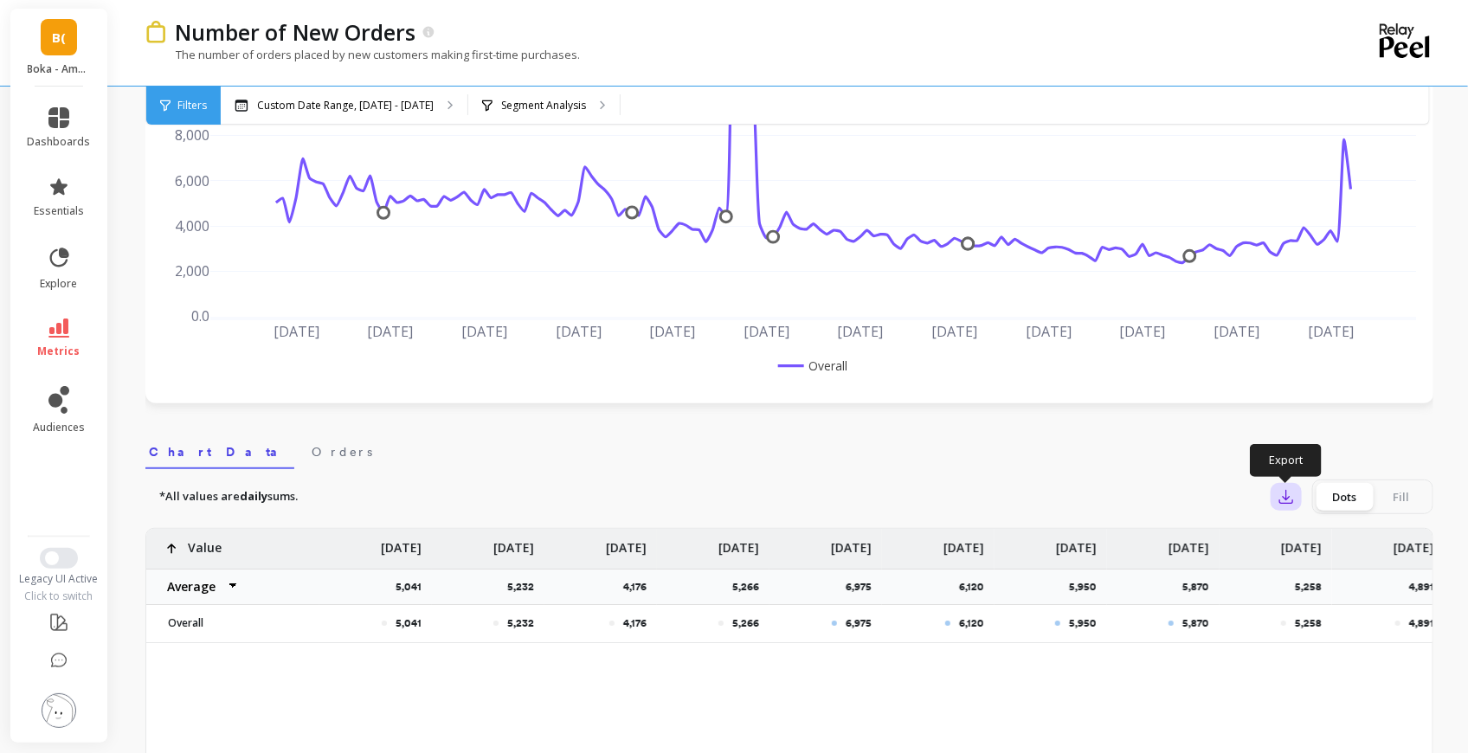
click at [1279, 499] on icon "button" at bounding box center [1286, 496] width 17 height 17
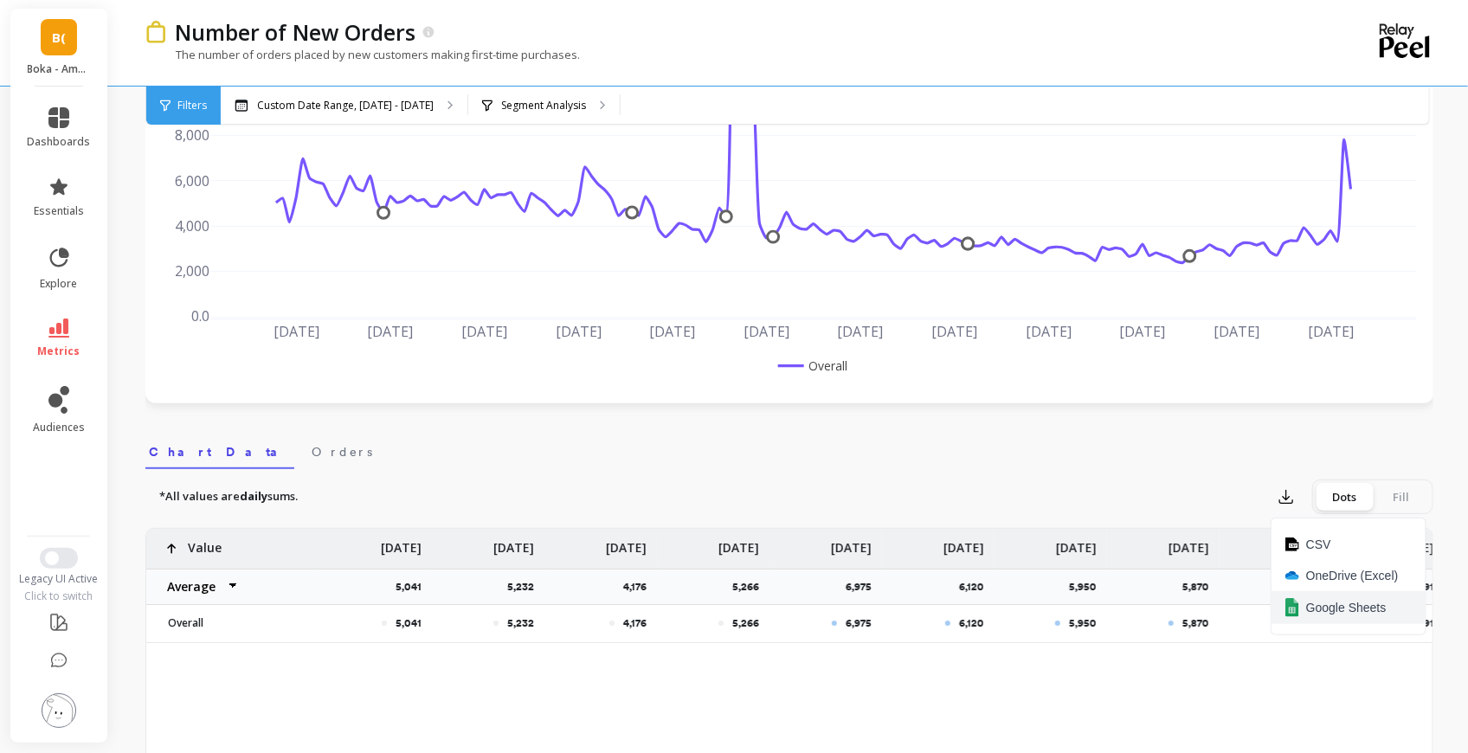
click at [1310, 602] on span "Google Sheets" at bounding box center [1346, 607] width 80 height 17
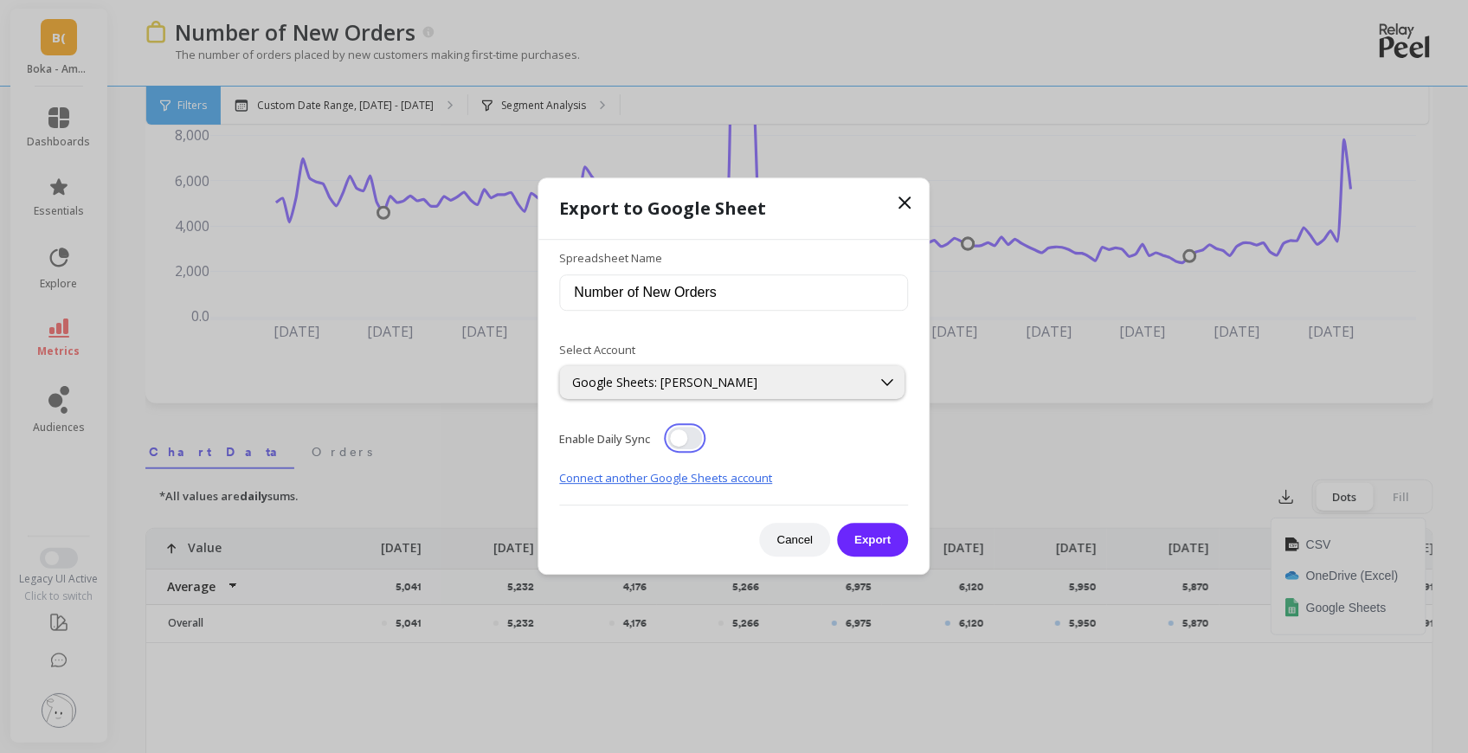
click at [680, 438] on button "button" at bounding box center [685, 439] width 35 height 23
click at [869, 538] on button "Export" at bounding box center [872, 541] width 71 height 34
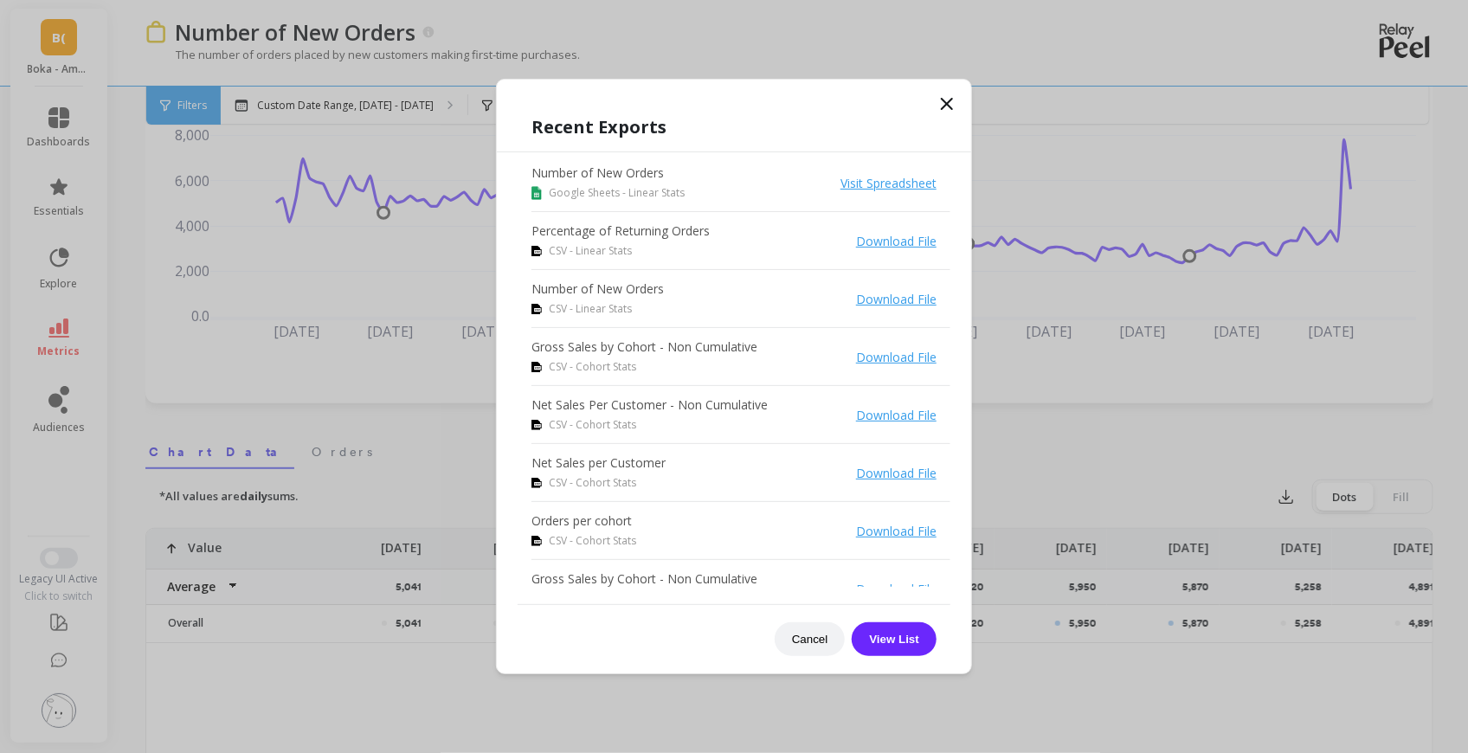
click at [950, 103] on icon at bounding box center [947, 103] width 21 height 21
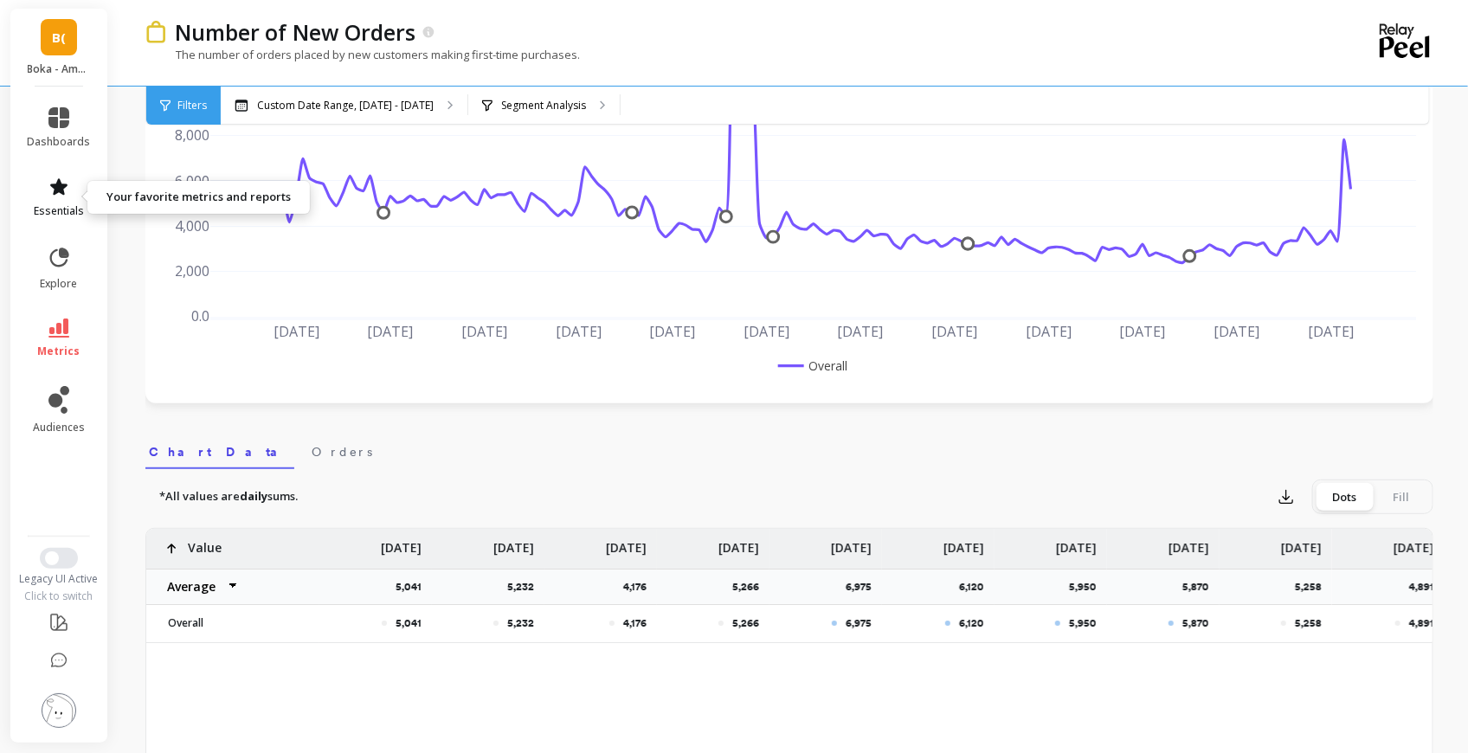
click at [60, 197] on link "essentials" at bounding box center [59, 198] width 63 height 42
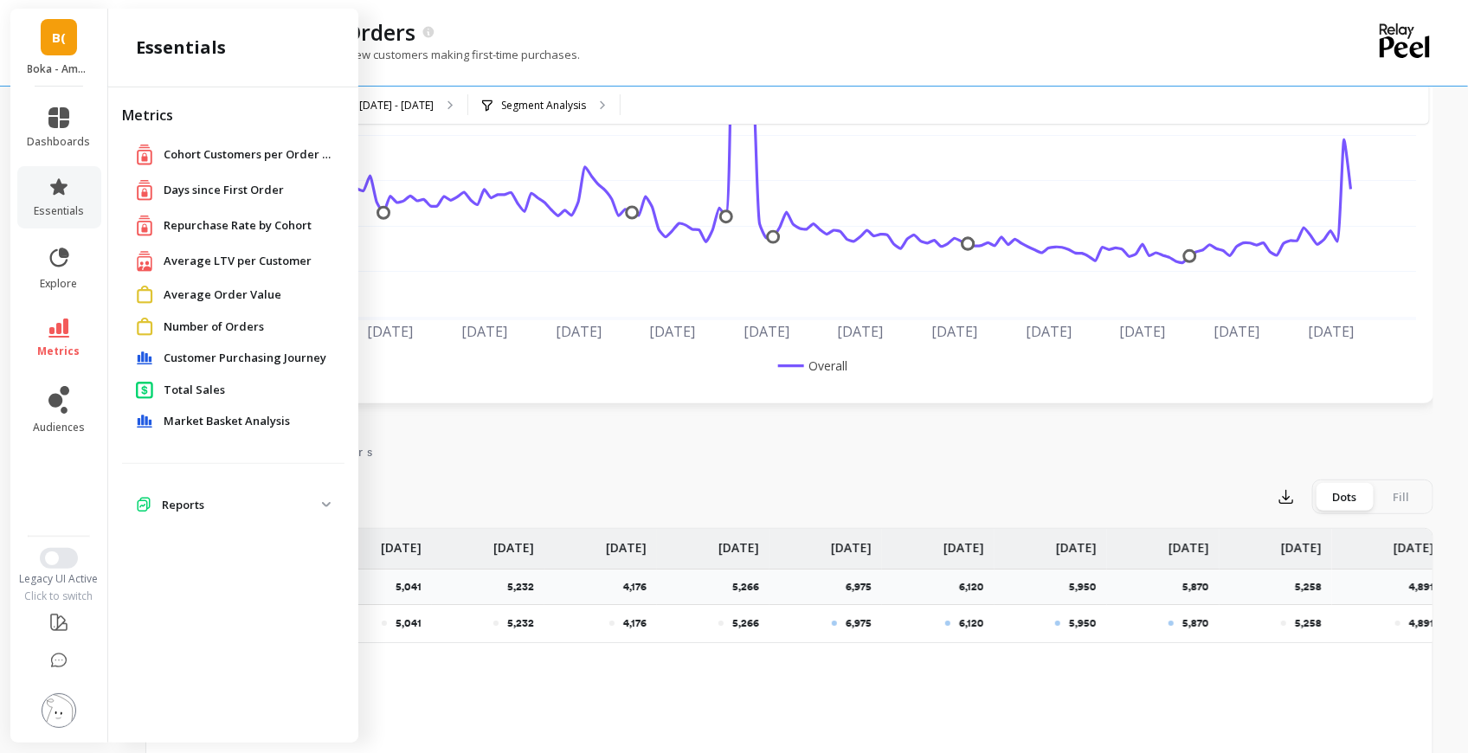
click at [187, 360] on span "Customer Purchasing Journey" at bounding box center [245, 358] width 163 height 17
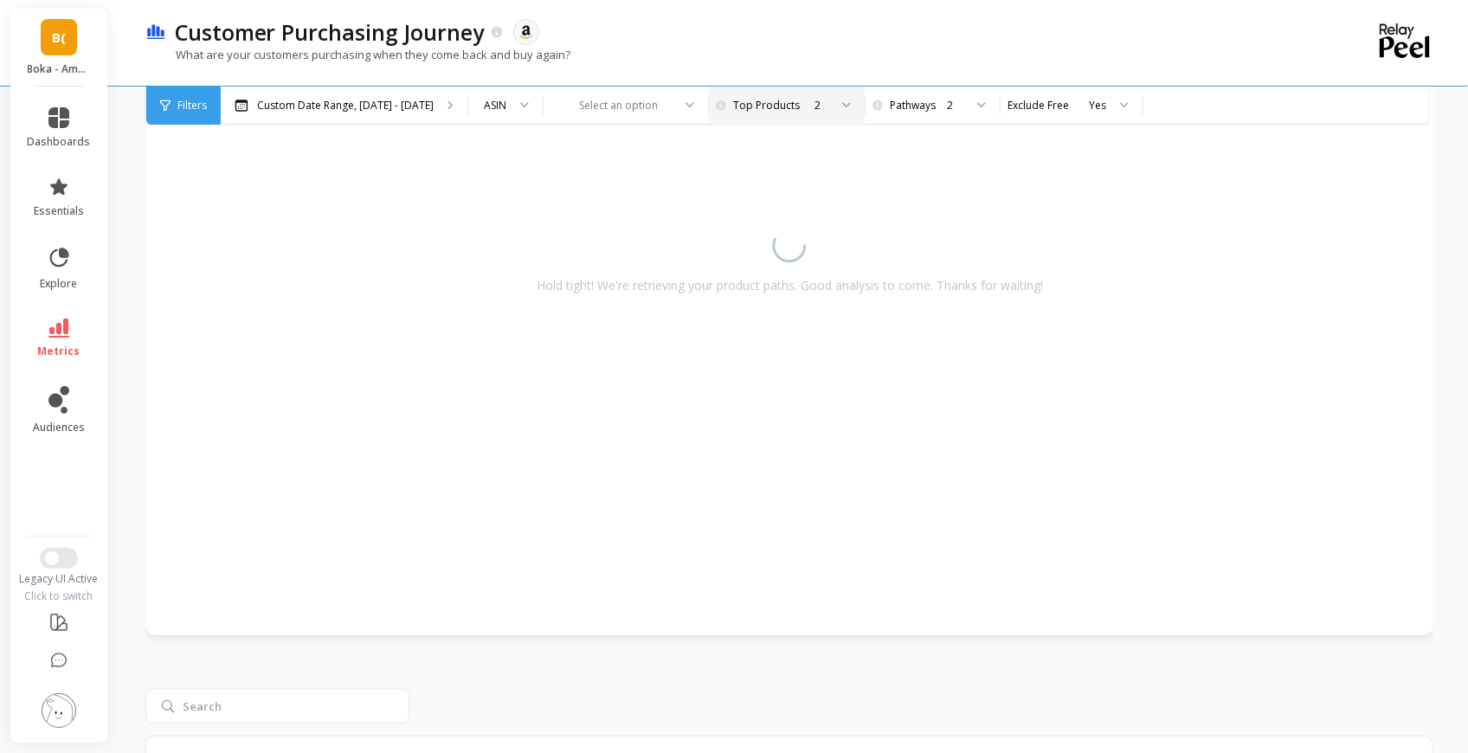
click at [793, 102] on div "2" at bounding box center [785, 105] width 87 height 16
click at [737, 254] on div "4" at bounding box center [795, 252] width 116 height 16
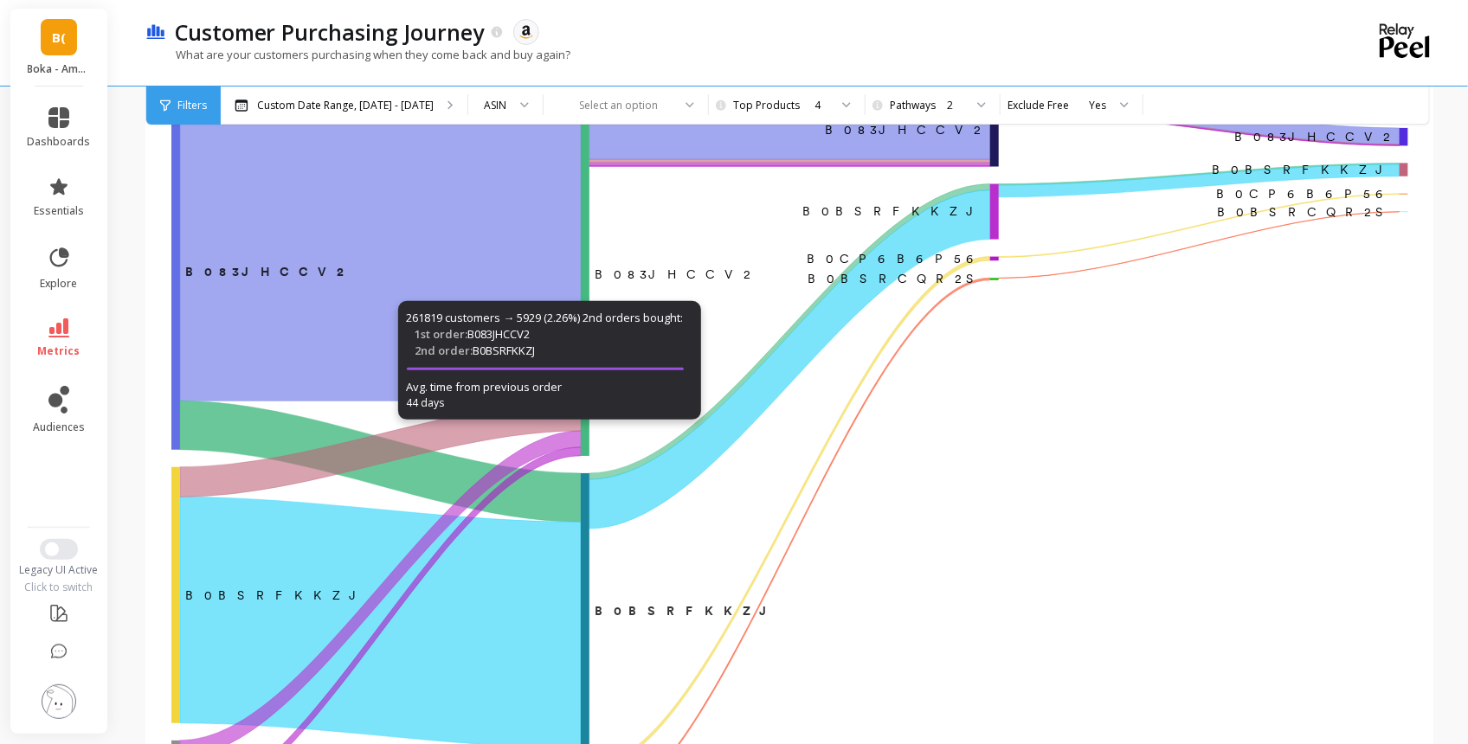
scroll to position [176, 0]
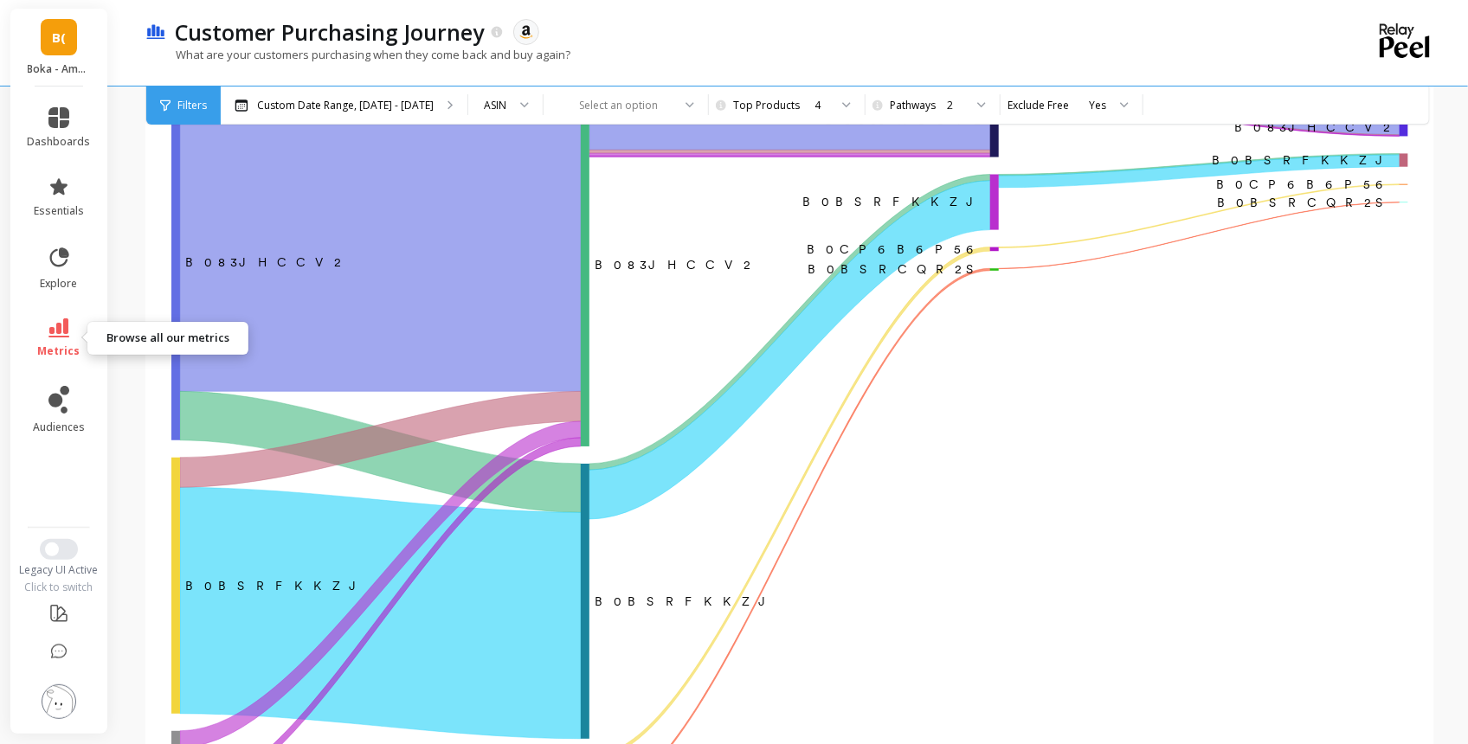
click at [55, 332] on icon at bounding box center [58, 328] width 21 height 19
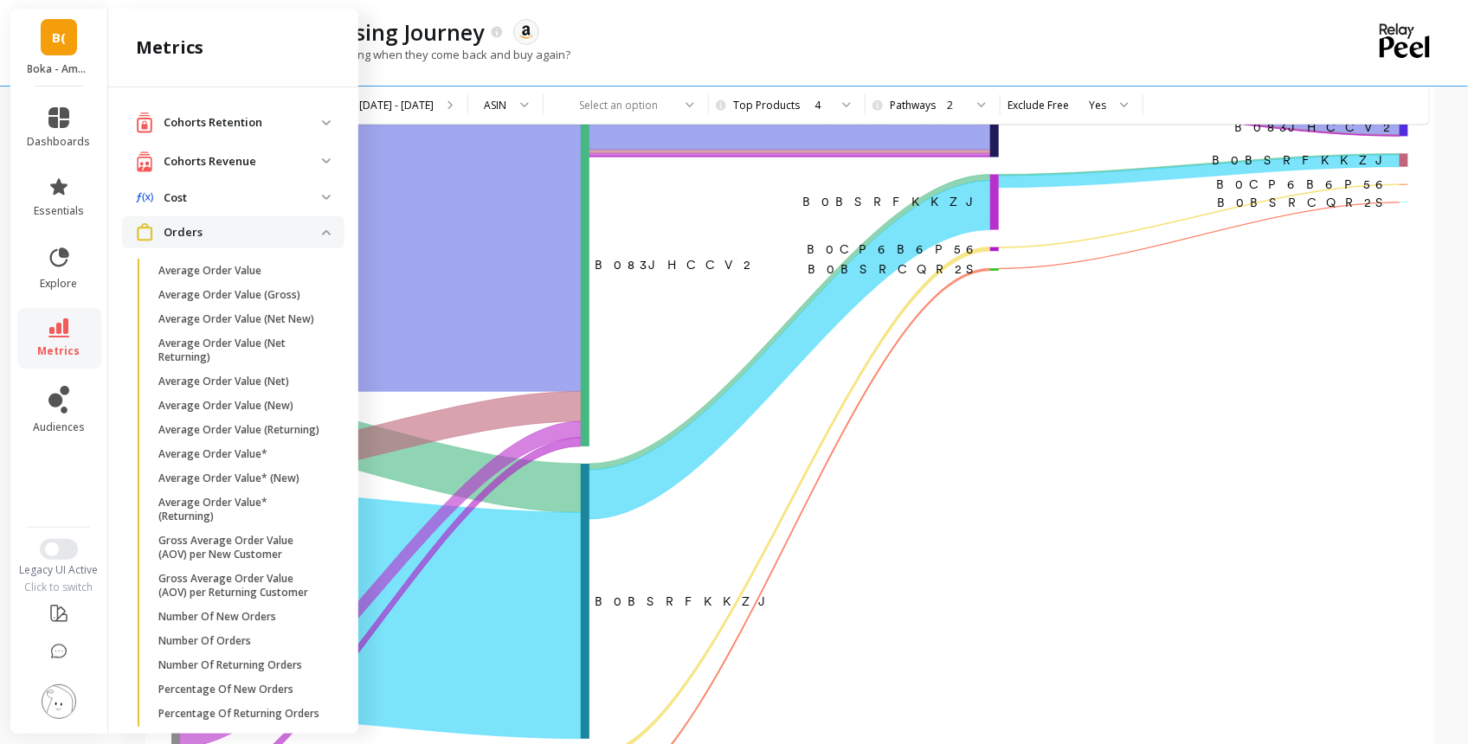
click at [290, 233] on p "Orders" at bounding box center [243, 232] width 158 height 17
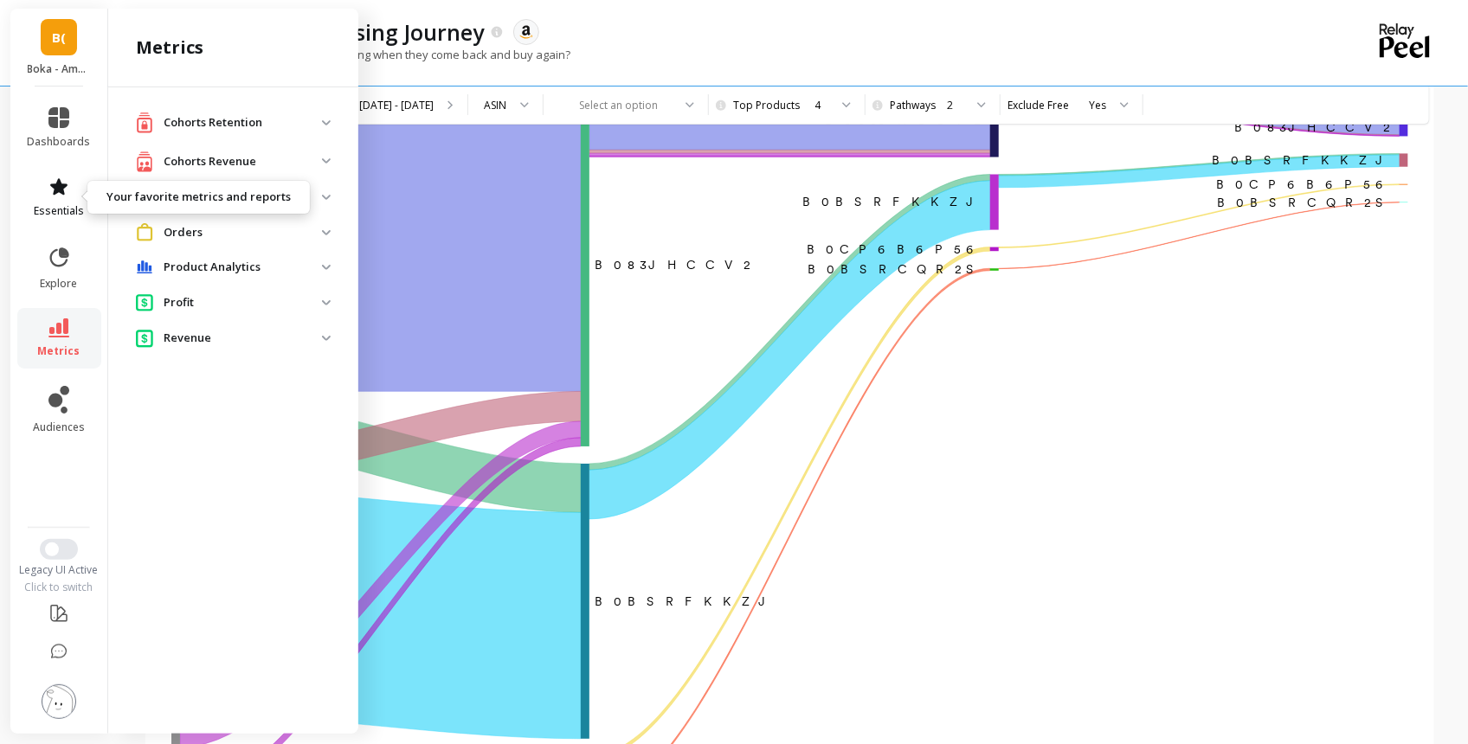
click at [60, 199] on link "essentials" at bounding box center [59, 198] width 63 height 42
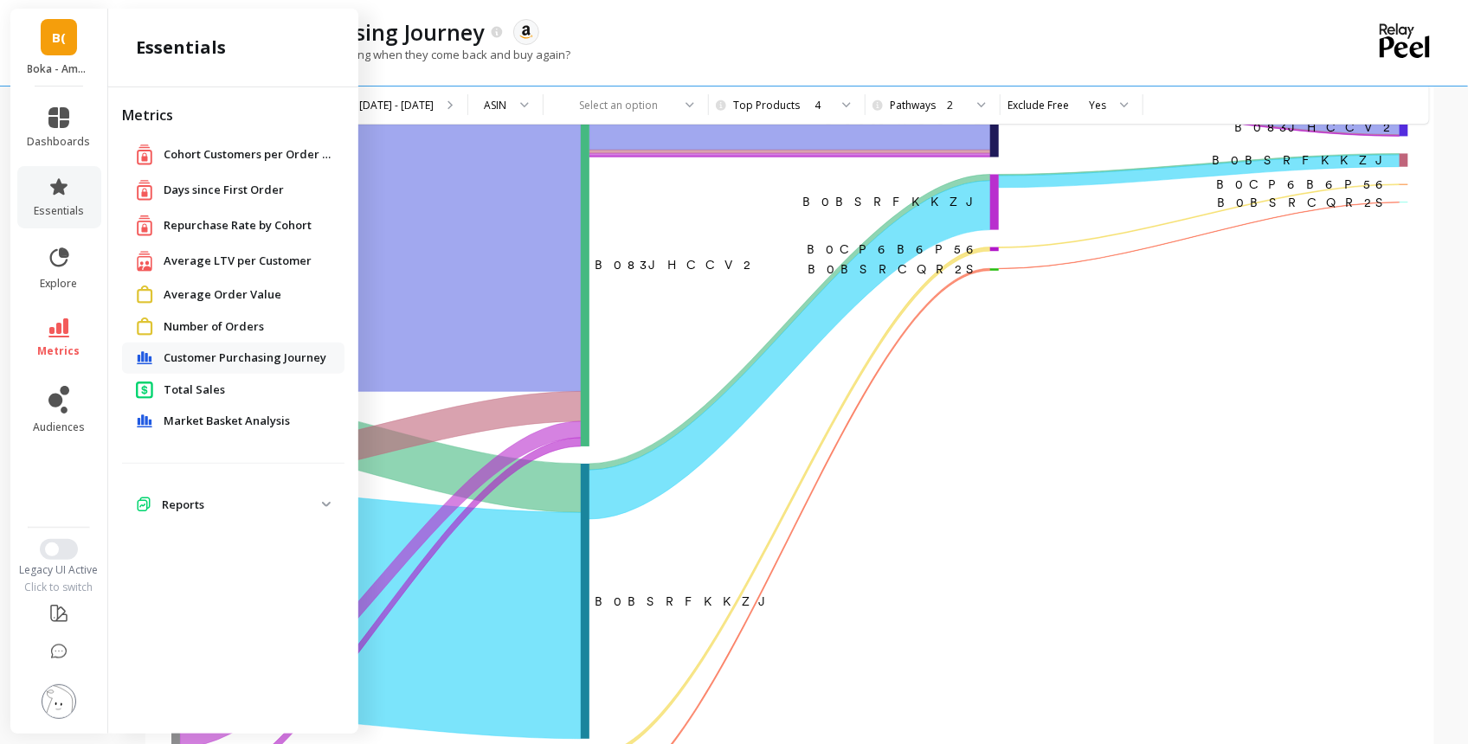
click at [204, 417] on span "Market Basket Analysis" at bounding box center [227, 421] width 126 height 17
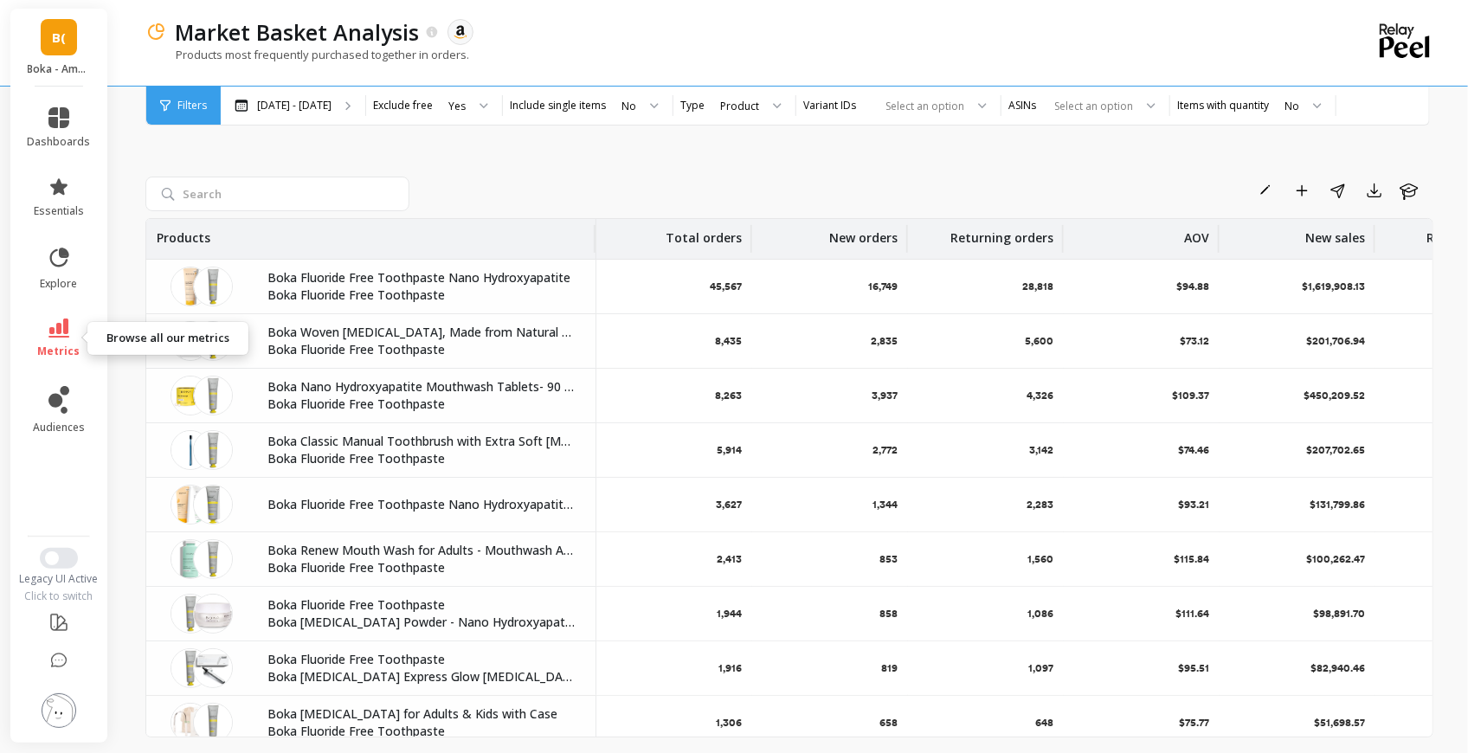
click at [49, 341] on link "metrics" at bounding box center [59, 339] width 63 height 40
click at [542, 175] on div "Rename Add to Dashboard Share Export Learn Products Total orders New orders Ret…" at bounding box center [789, 437] width 1288 height 693
click at [42, 335] on link "metrics" at bounding box center [59, 339] width 63 height 40
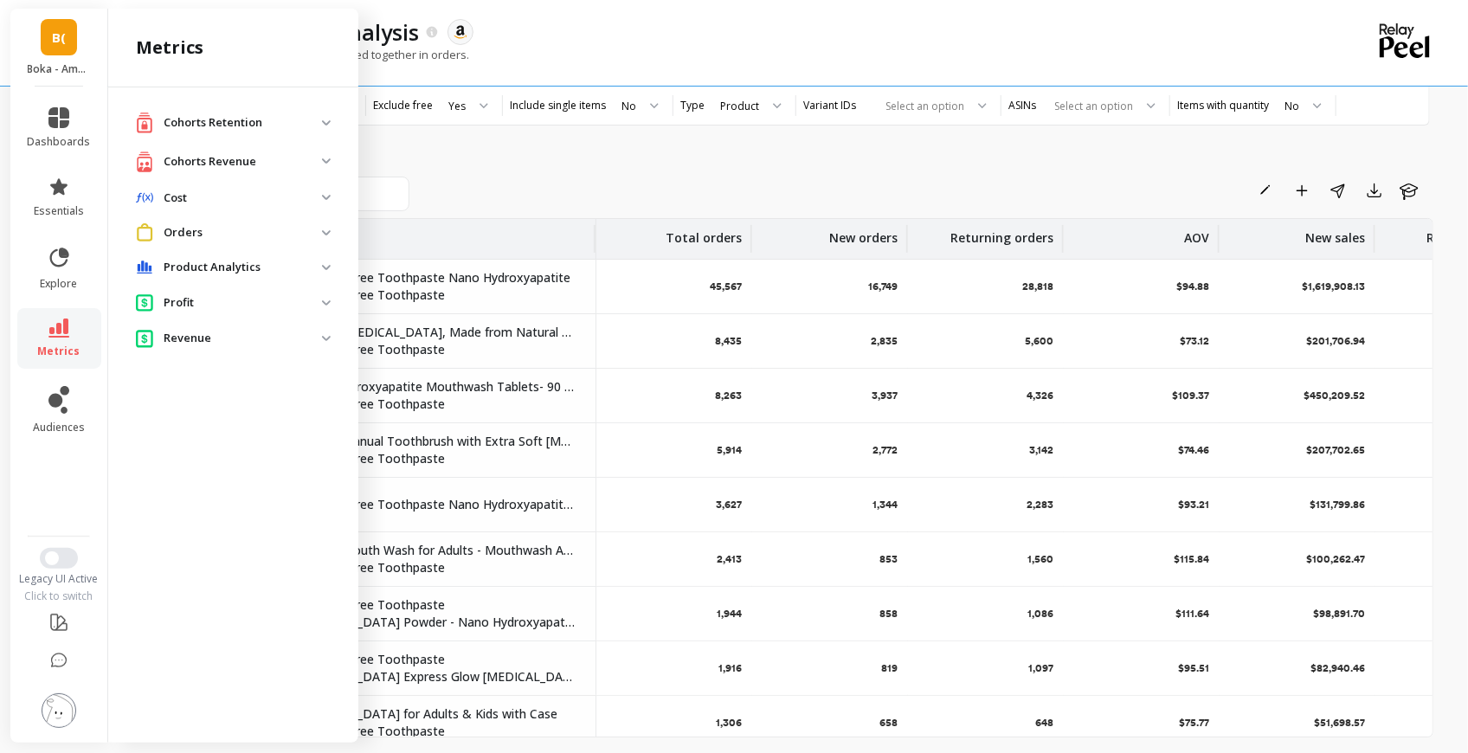
click at [246, 241] on span "Orders" at bounding box center [233, 232] width 222 height 32
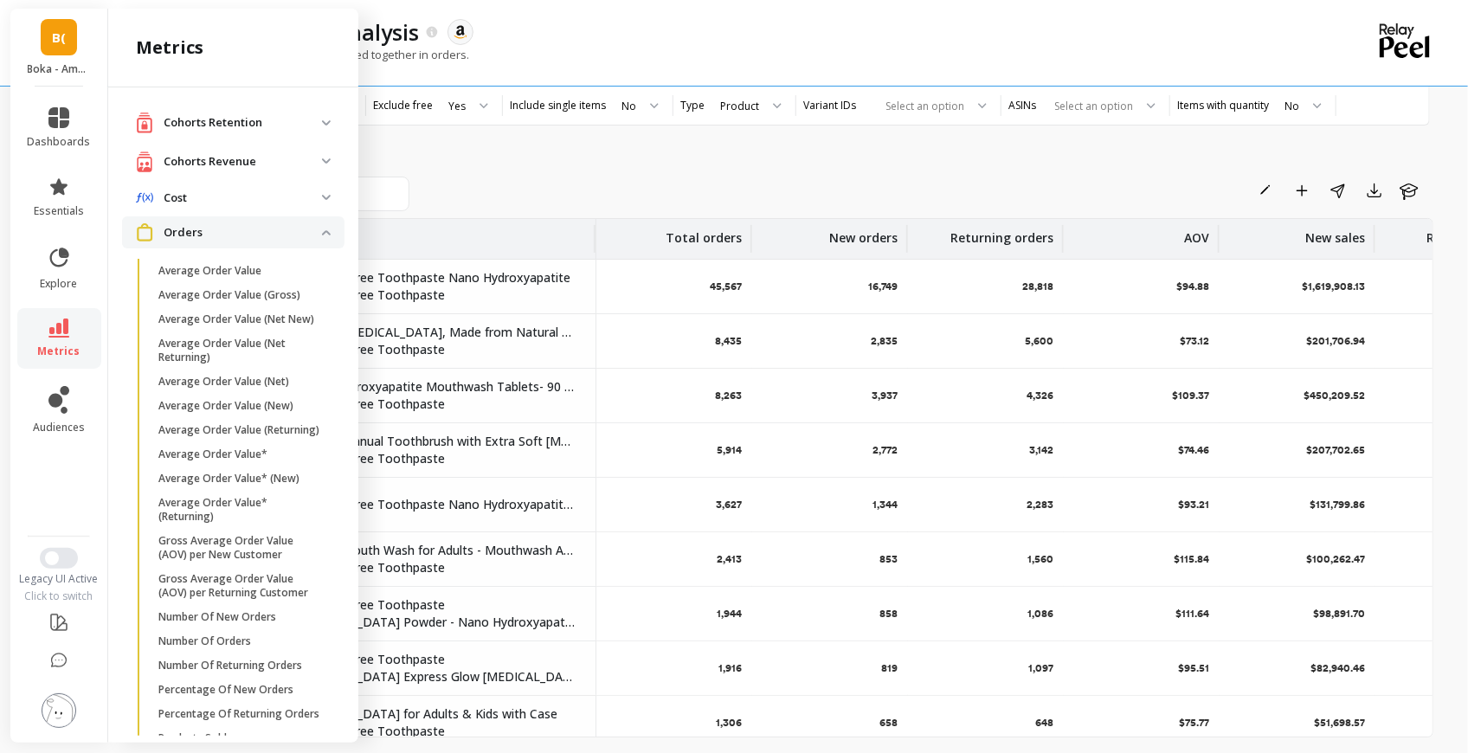
click at [276, 234] on p "Orders" at bounding box center [243, 232] width 158 height 17
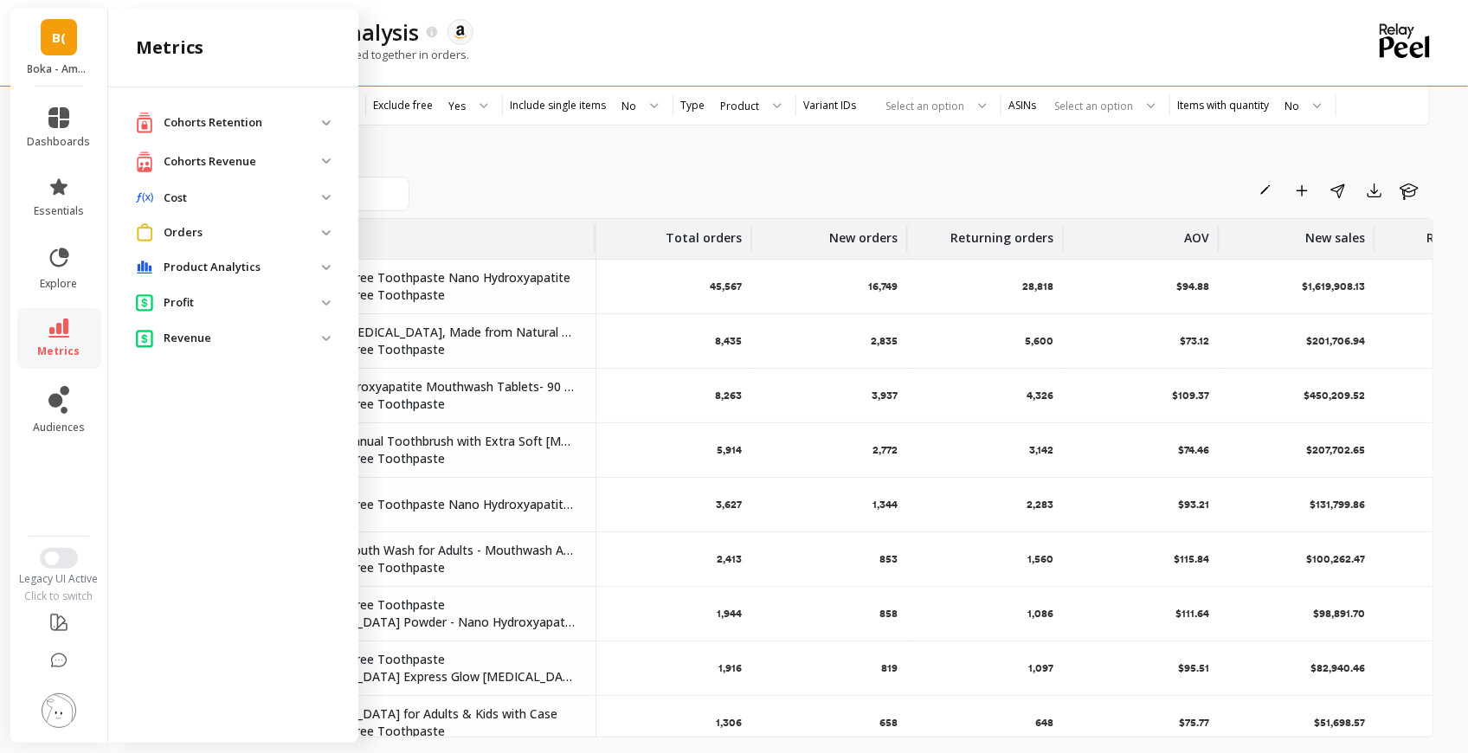
click at [240, 161] on p "Cohorts Revenue" at bounding box center [243, 161] width 158 height 17
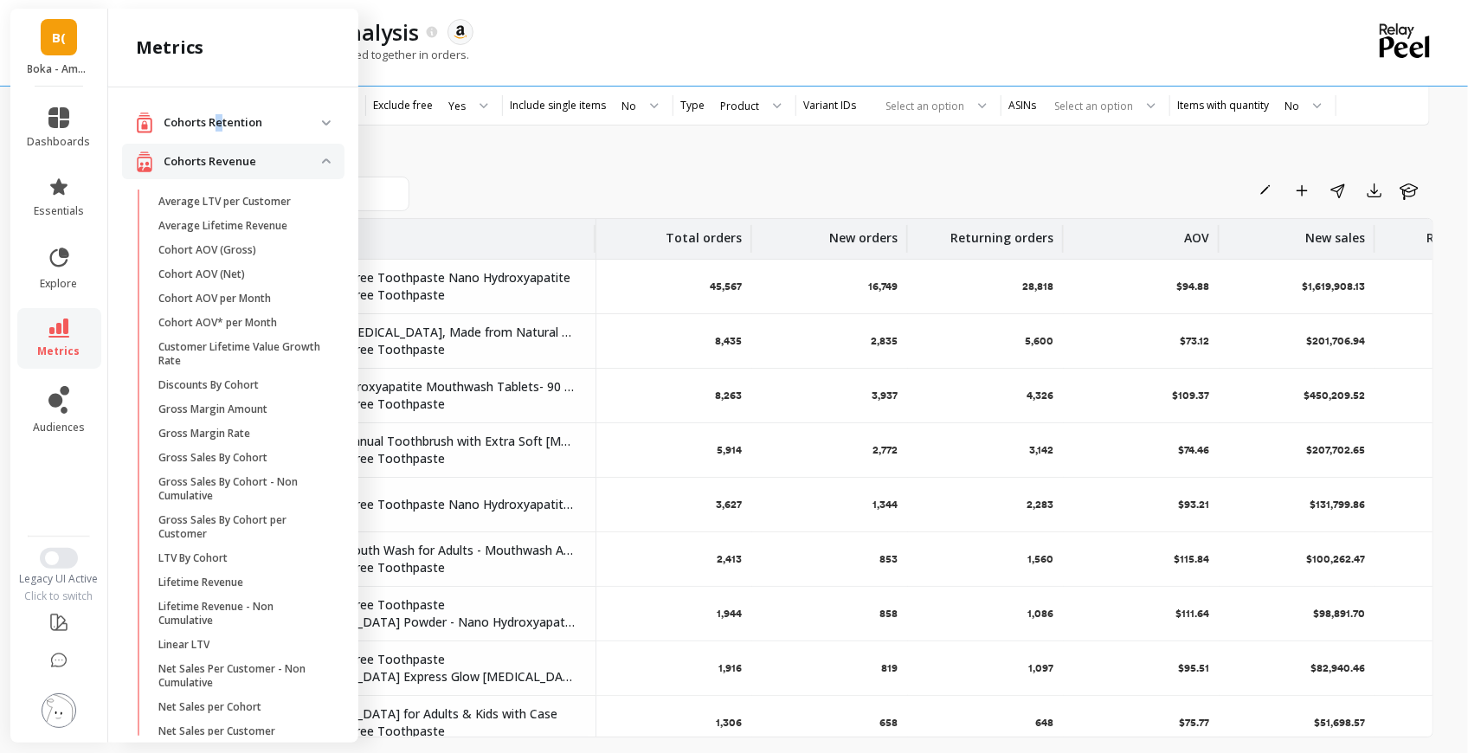
click at [219, 122] on p "Cohorts Retention" at bounding box center [243, 122] width 158 height 17
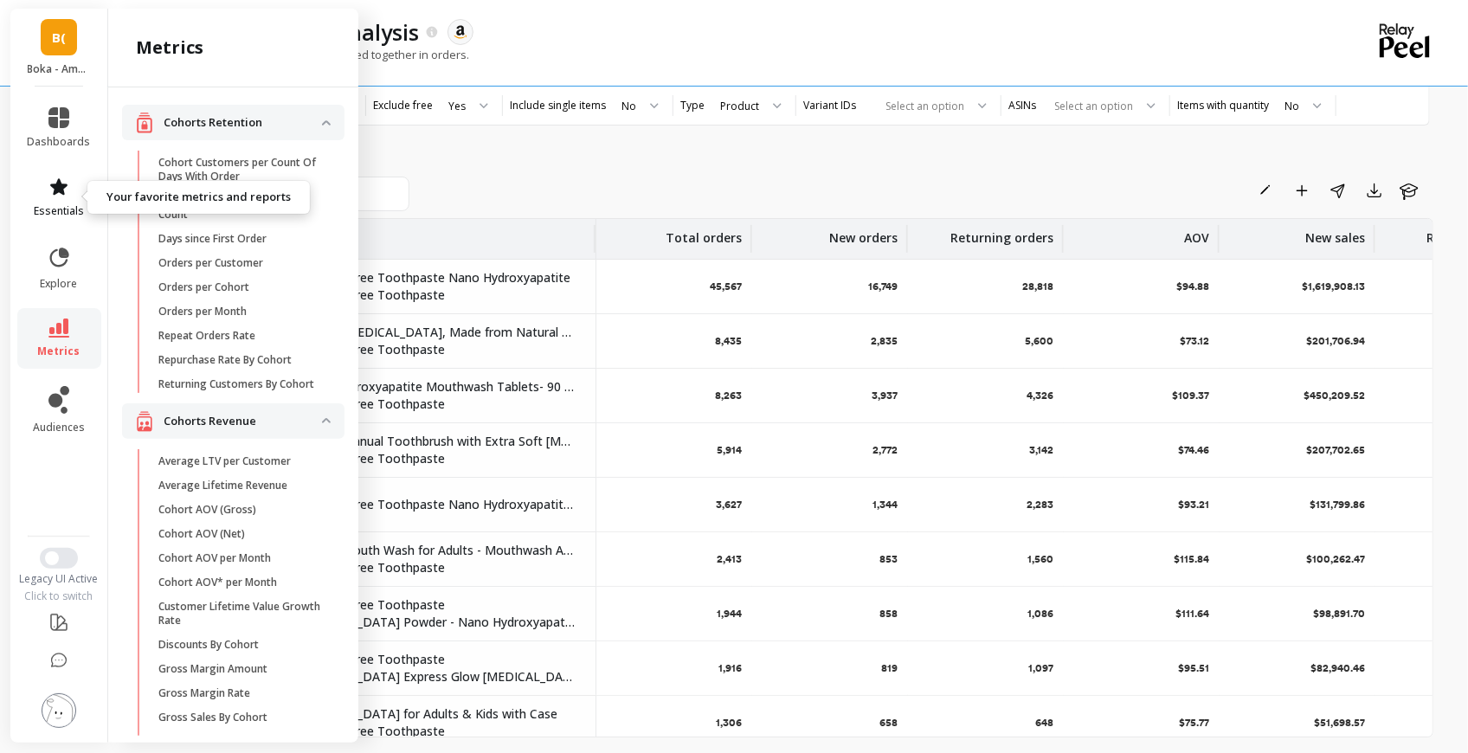
click at [48, 182] on icon at bounding box center [58, 187] width 21 height 21
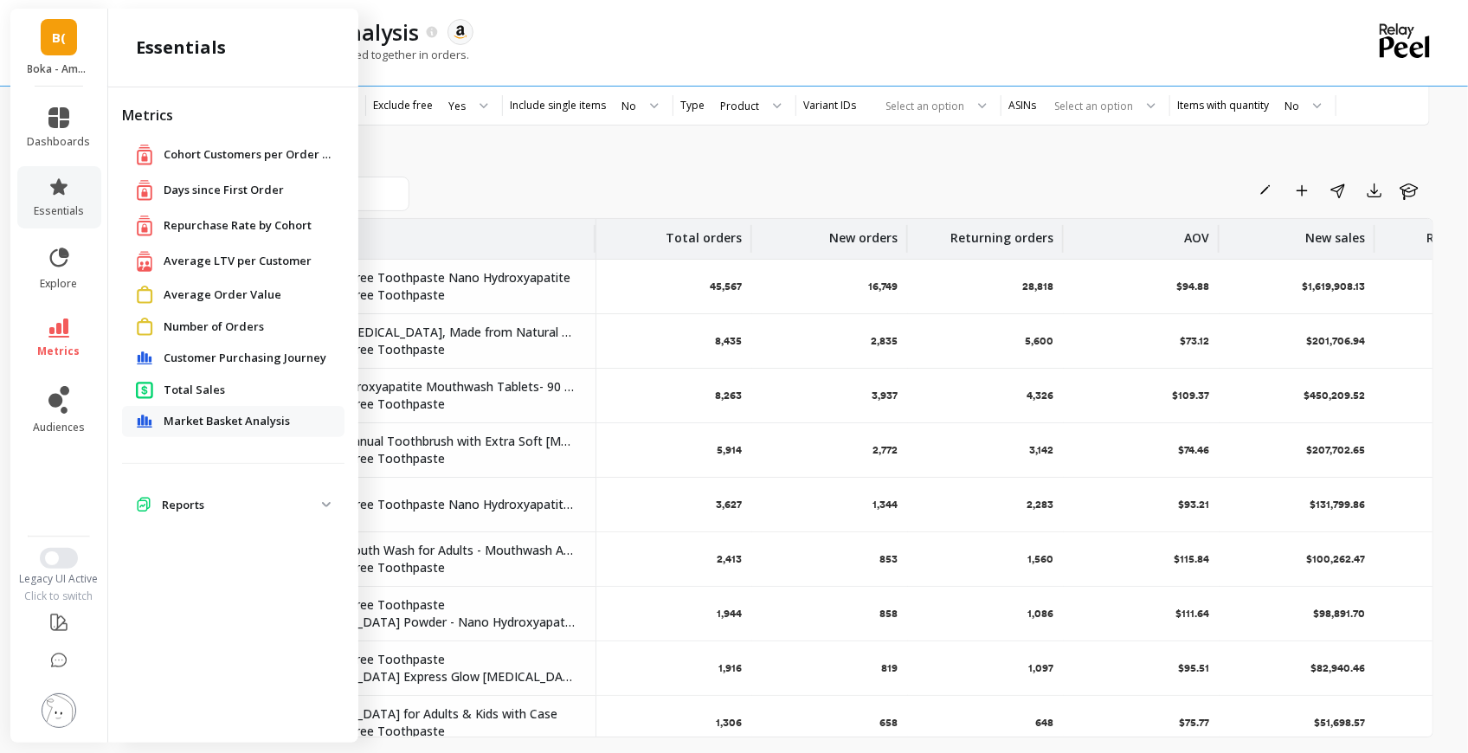
click at [301, 365] on span "Customer Purchasing Journey" at bounding box center [245, 358] width 163 height 17
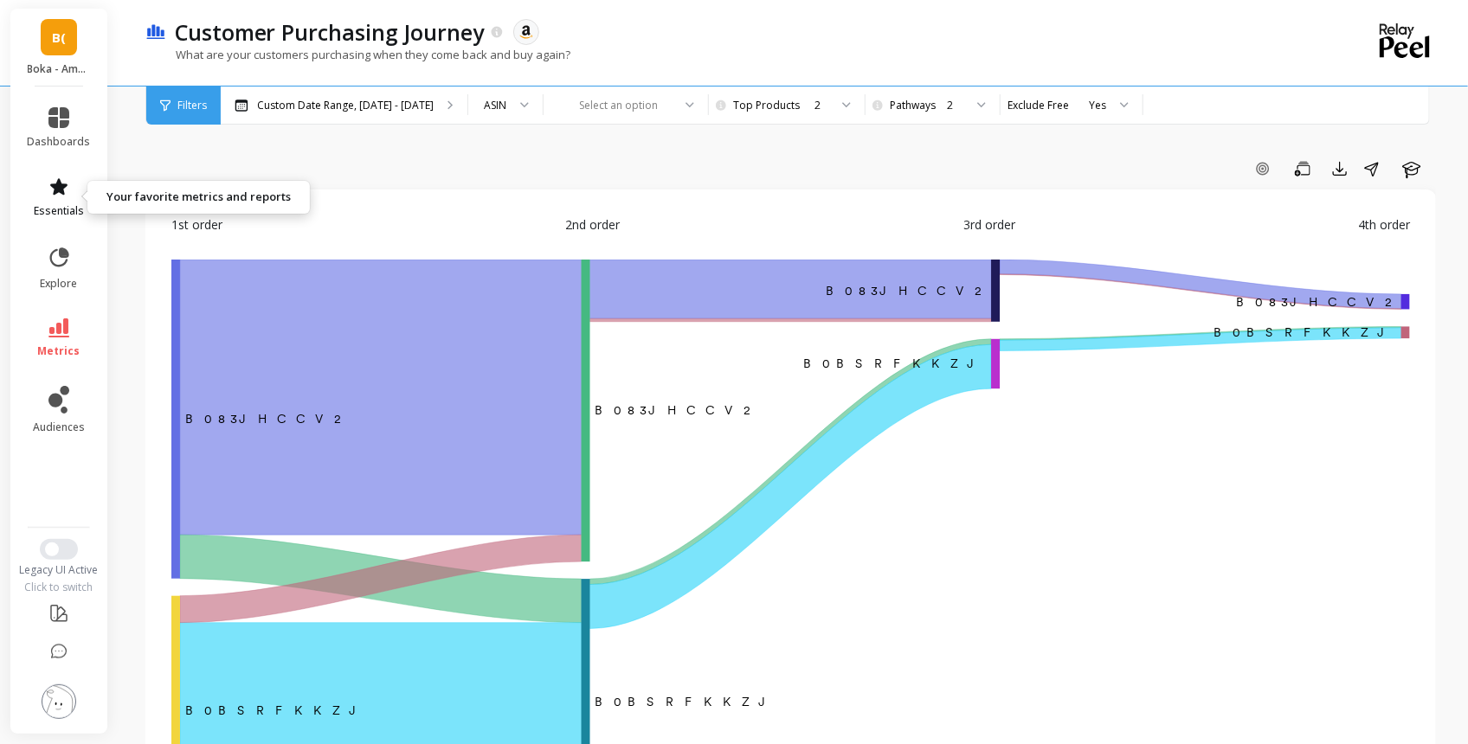
click at [55, 183] on icon at bounding box center [58, 187] width 21 height 21
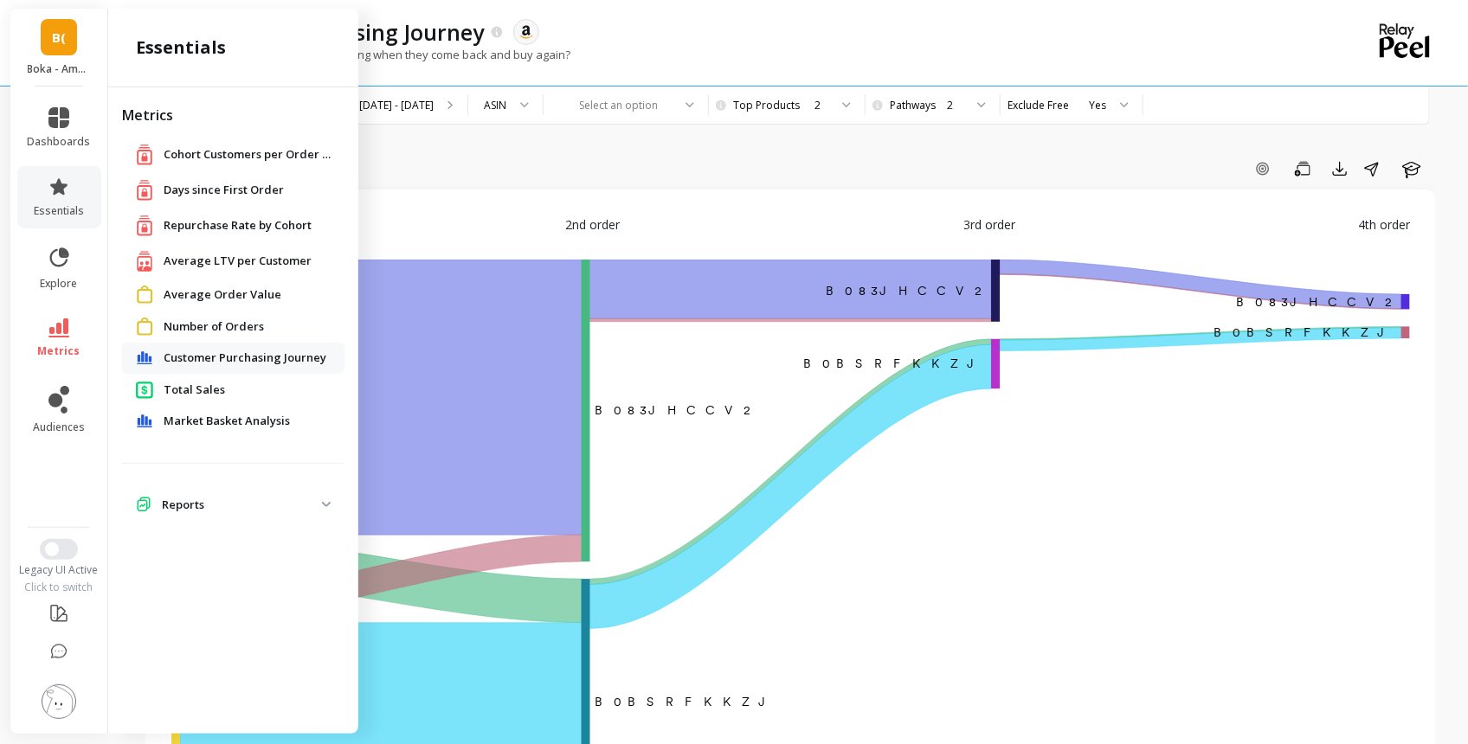
click at [232, 421] on span "Market Basket Analysis" at bounding box center [227, 421] width 126 height 17
